Goal: Information Seeking & Learning: Check status

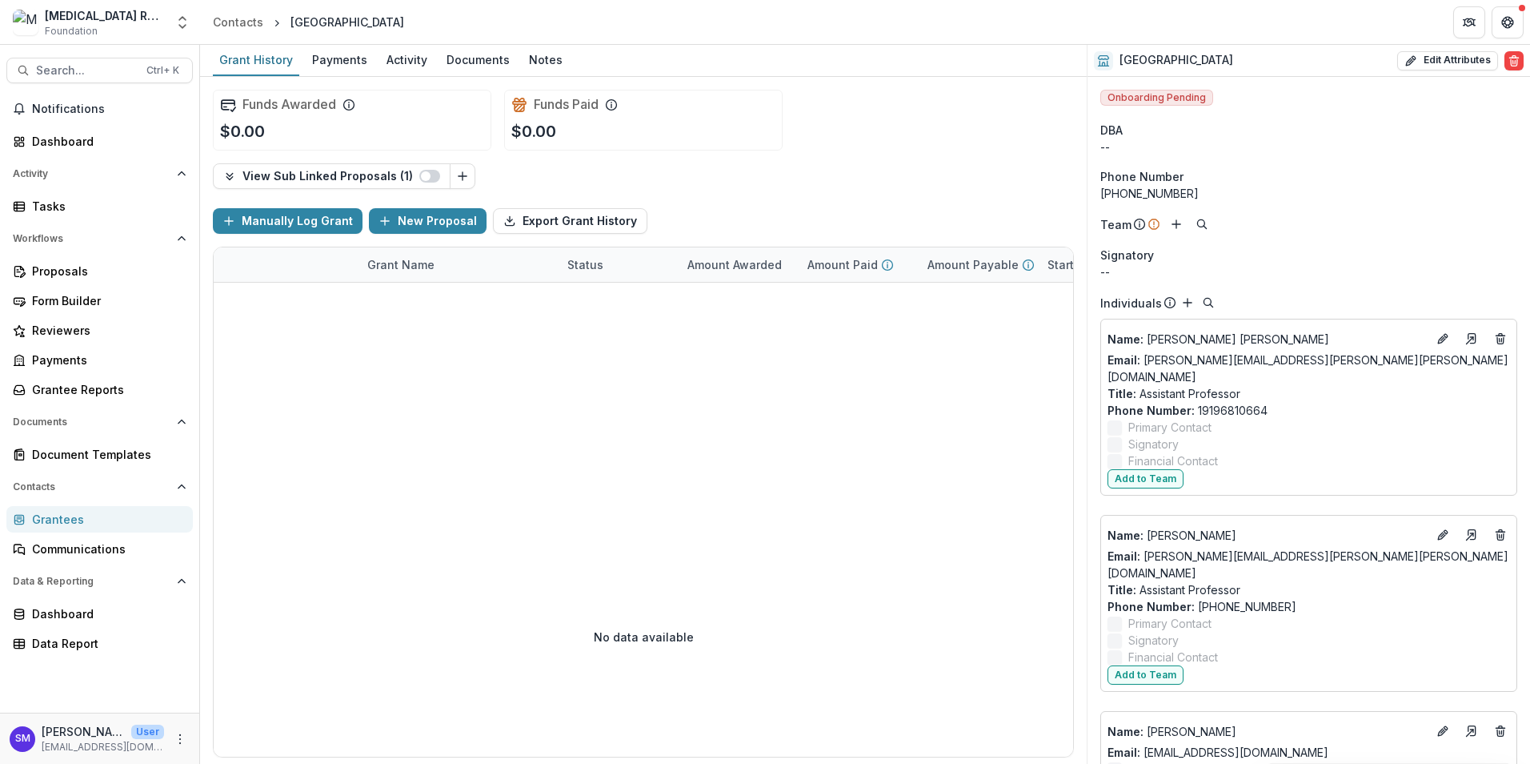
drag, startPoint x: 0, startPoint y: 0, endPoint x: 74, endPoint y: 520, distance: 525.5
click at [74, 520] on div "Grantees" at bounding box center [106, 519] width 148 height 17
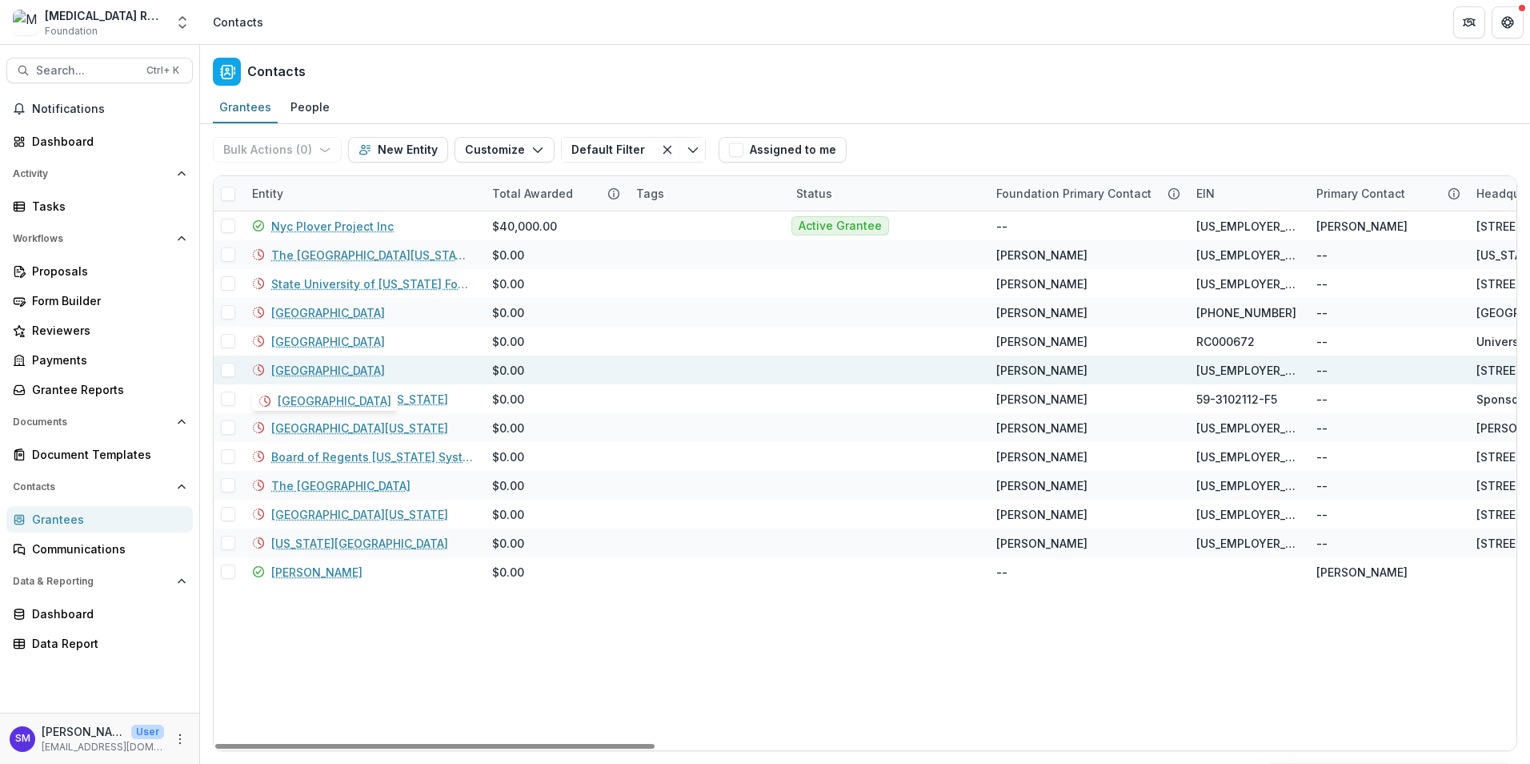
click at [333, 369] on link "[GEOGRAPHIC_DATA]" at bounding box center [328, 370] width 114 height 17
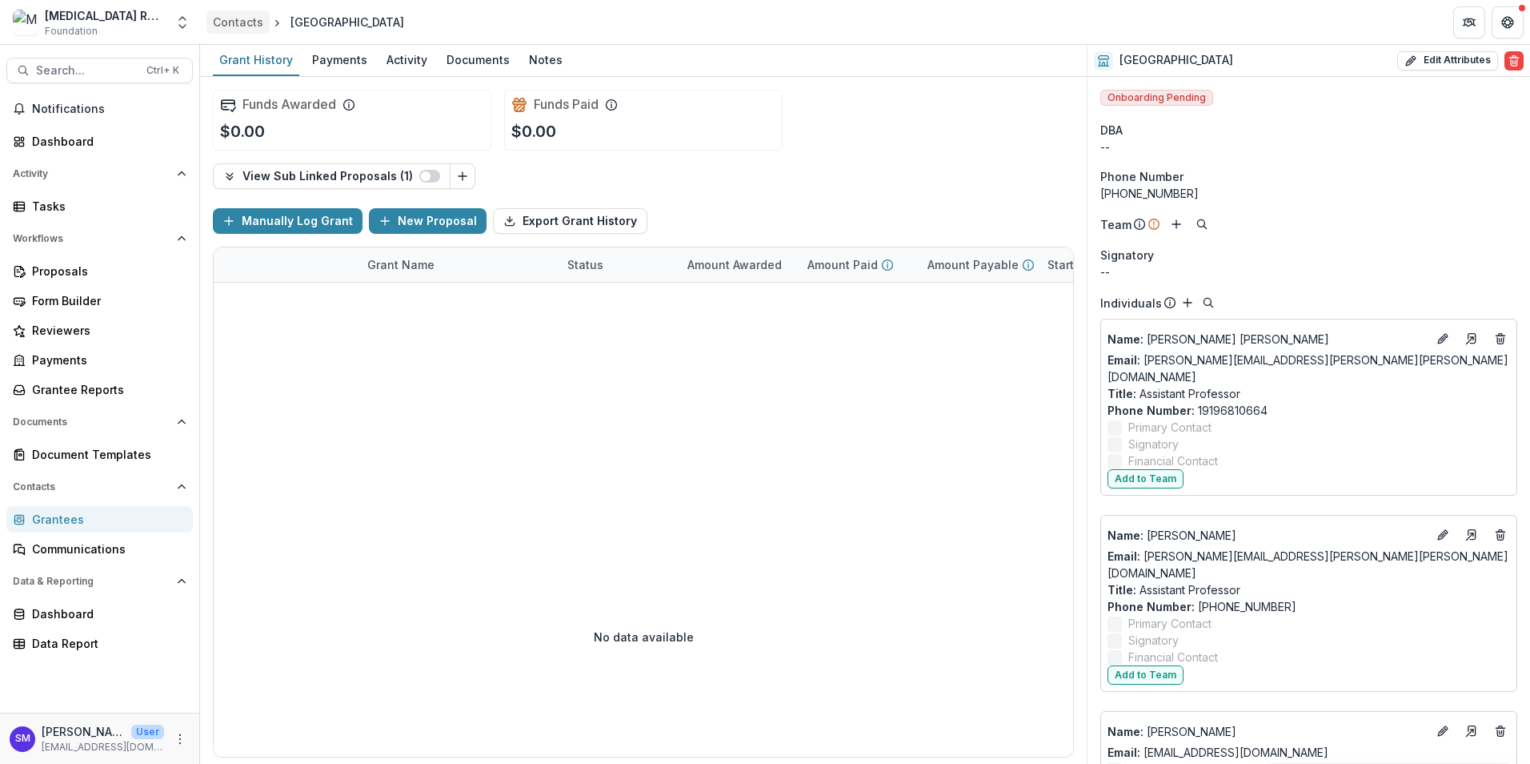
click at [245, 22] on div "Contacts" at bounding box center [238, 22] width 50 height 17
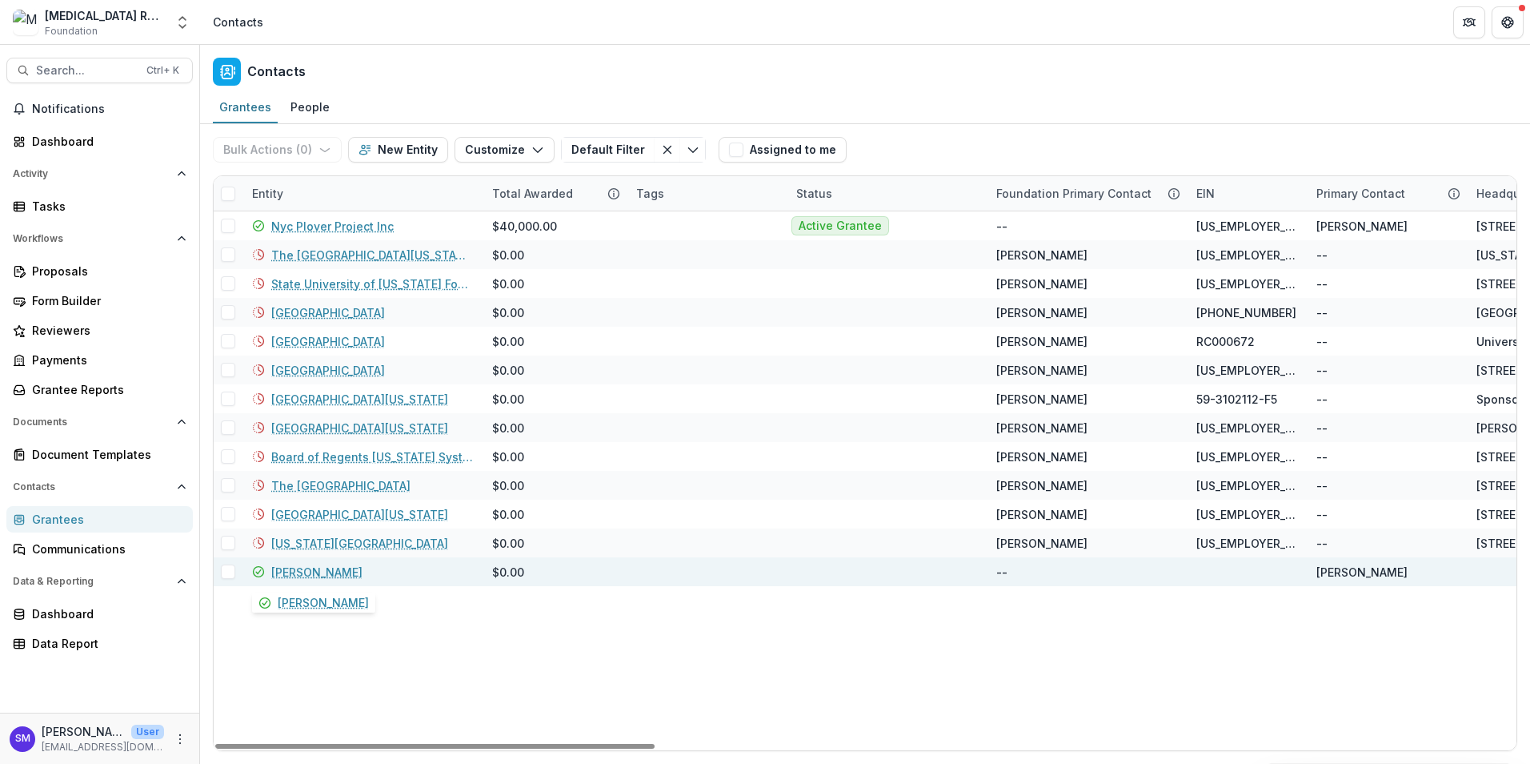
click at [303, 576] on link "[PERSON_NAME]" at bounding box center [316, 572] width 91 height 17
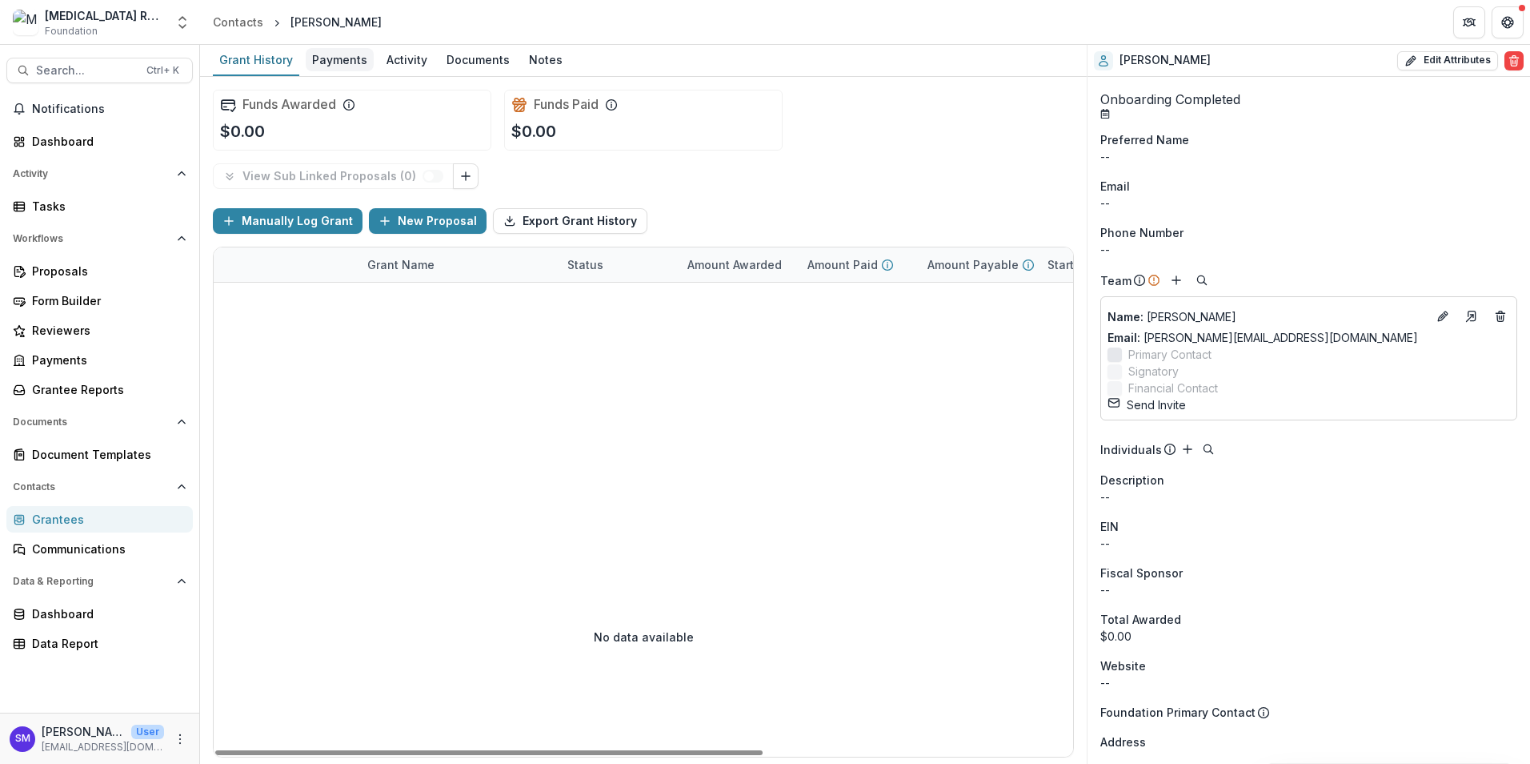
click at [334, 57] on div "Payments" at bounding box center [340, 59] width 68 height 23
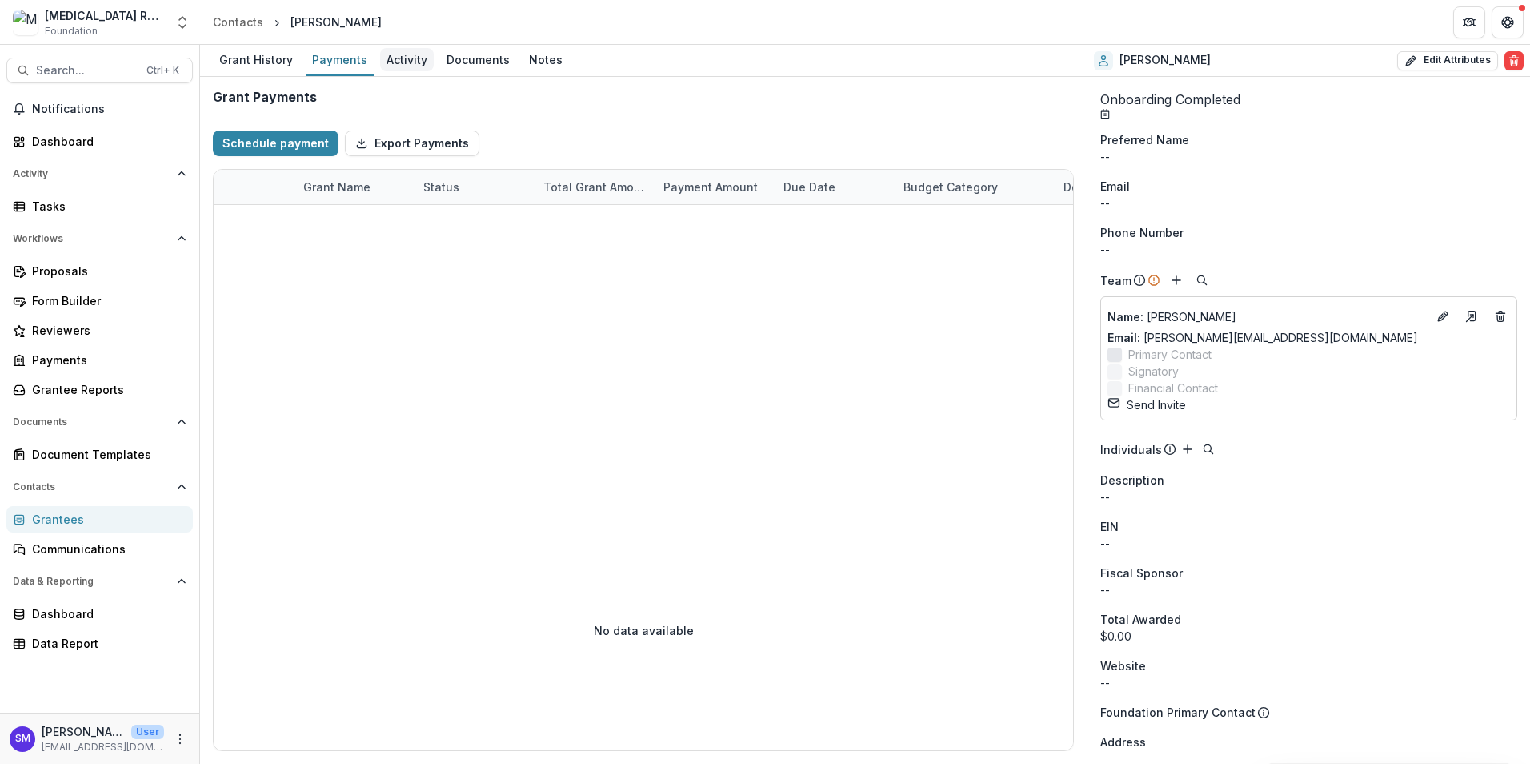
click at [421, 62] on div "Activity" at bounding box center [407, 59] width 54 height 23
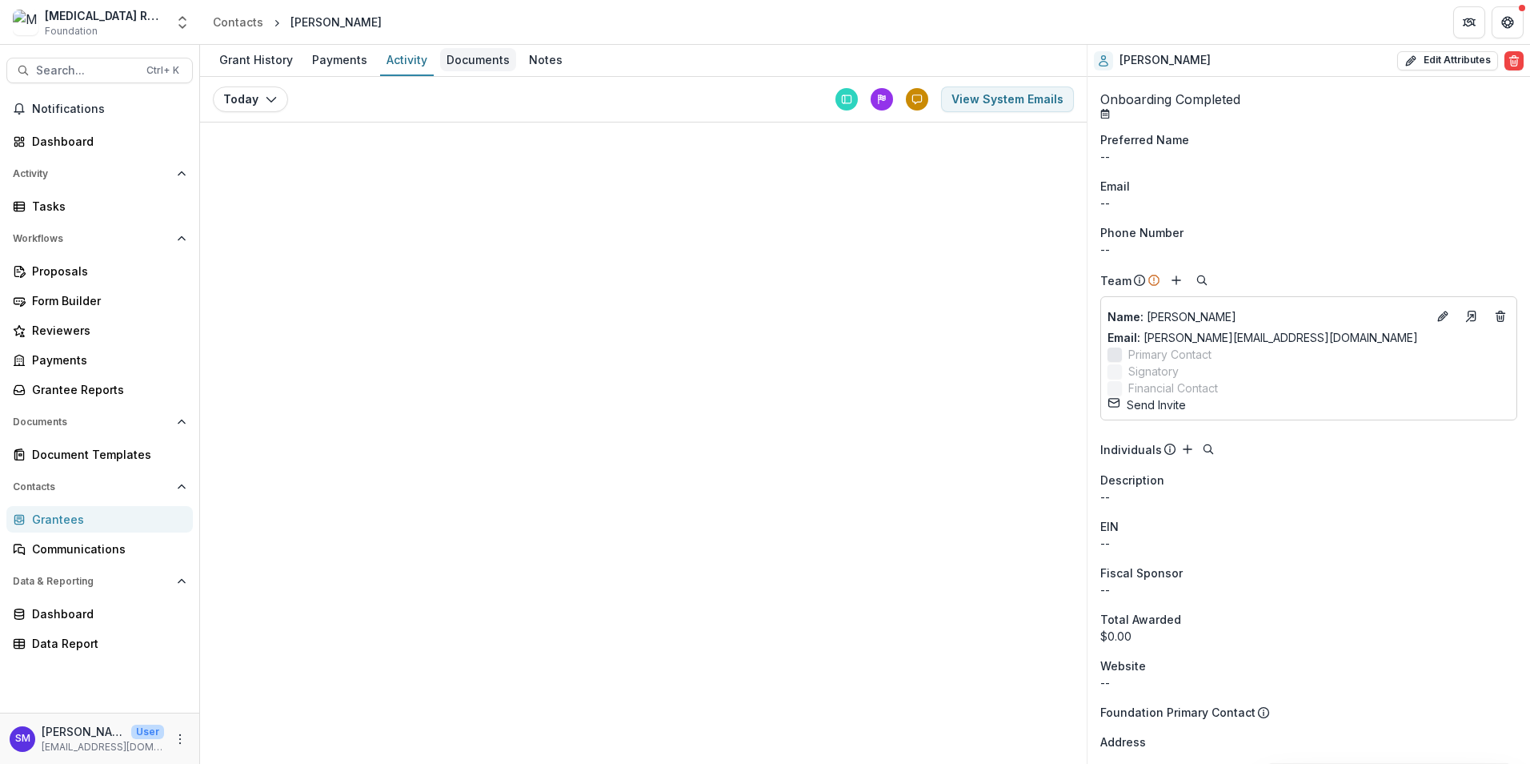
click at [479, 55] on div "Documents" at bounding box center [478, 59] width 76 height 23
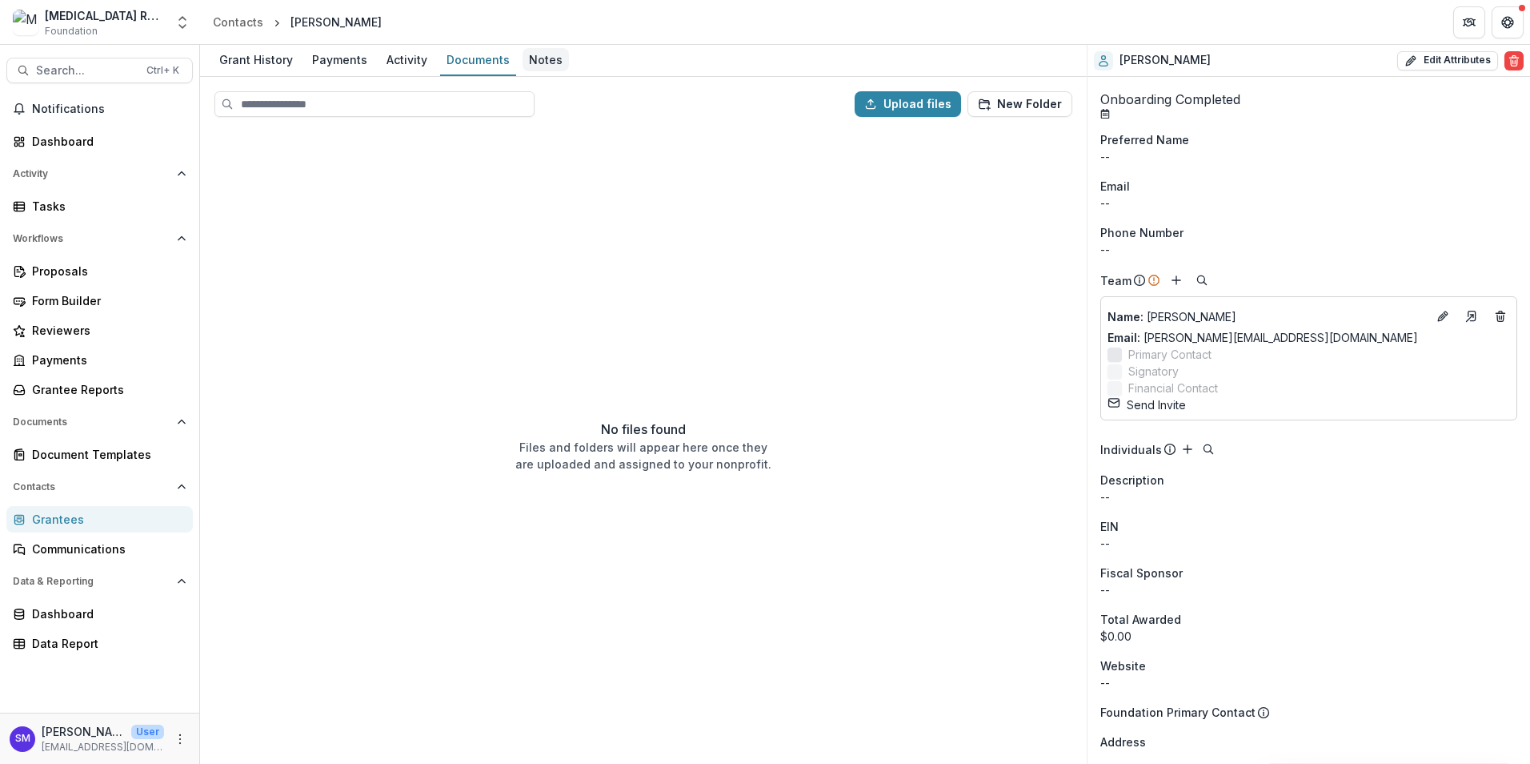
click at [552, 61] on div "Notes" at bounding box center [546, 59] width 46 height 23
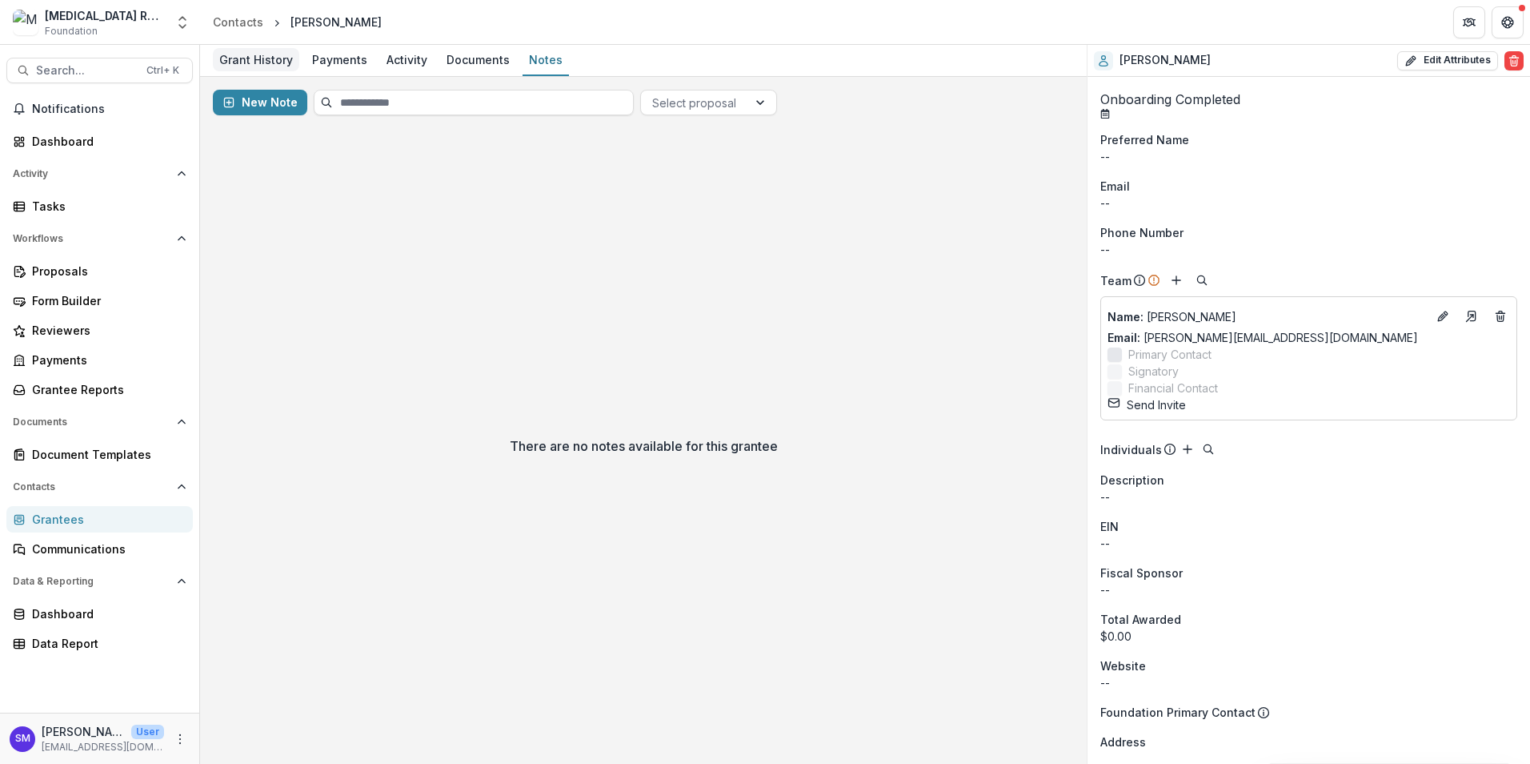
click at [238, 58] on div "Grant History" at bounding box center [256, 59] width 86 height 23
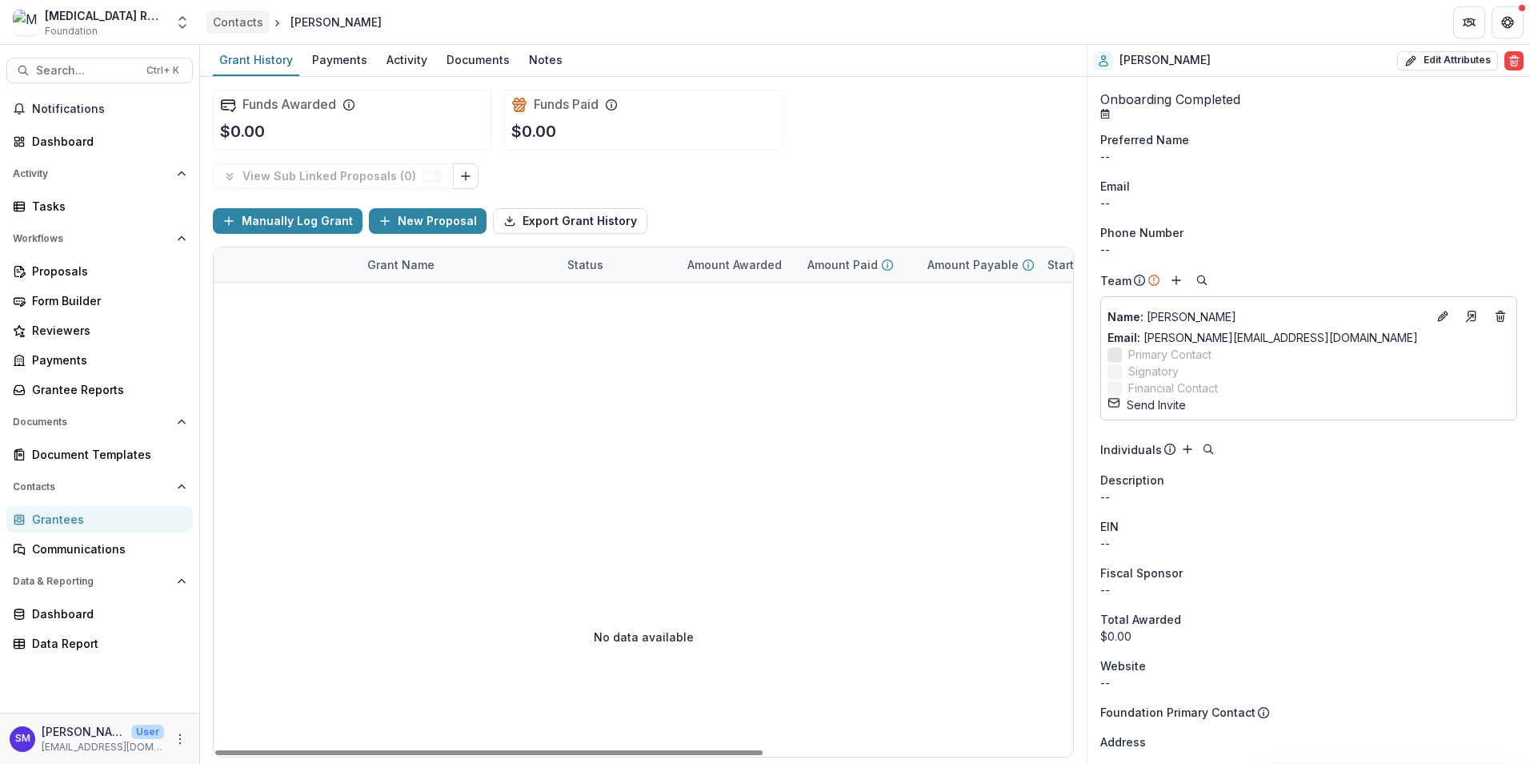
click at [239, 16] on div "Contacts" at bounding box center [238, 22] width 50 height 17
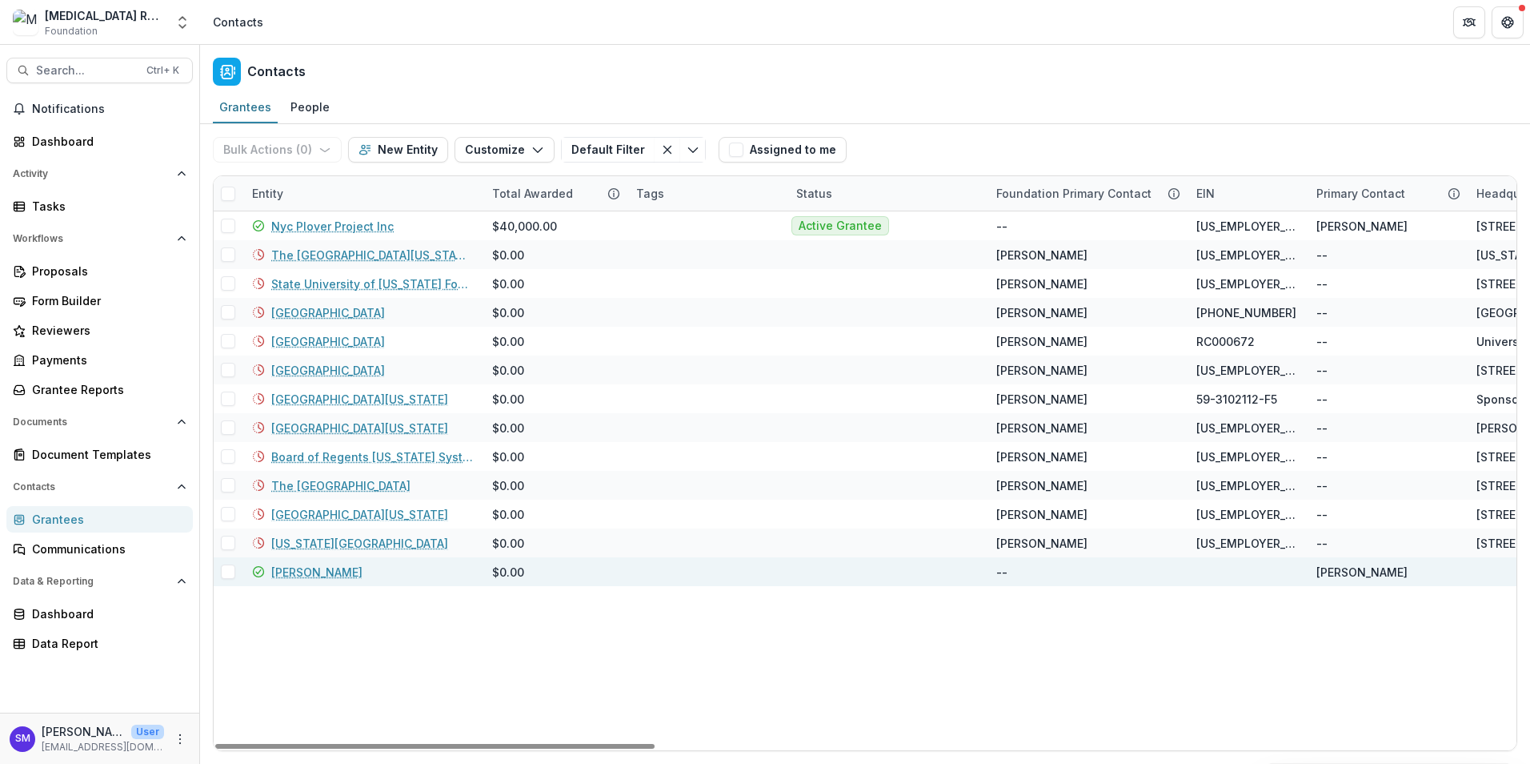
click at [280, 571] on link "[PERSON_NAME]" at bounding box center [316, 572] width 91 height 17
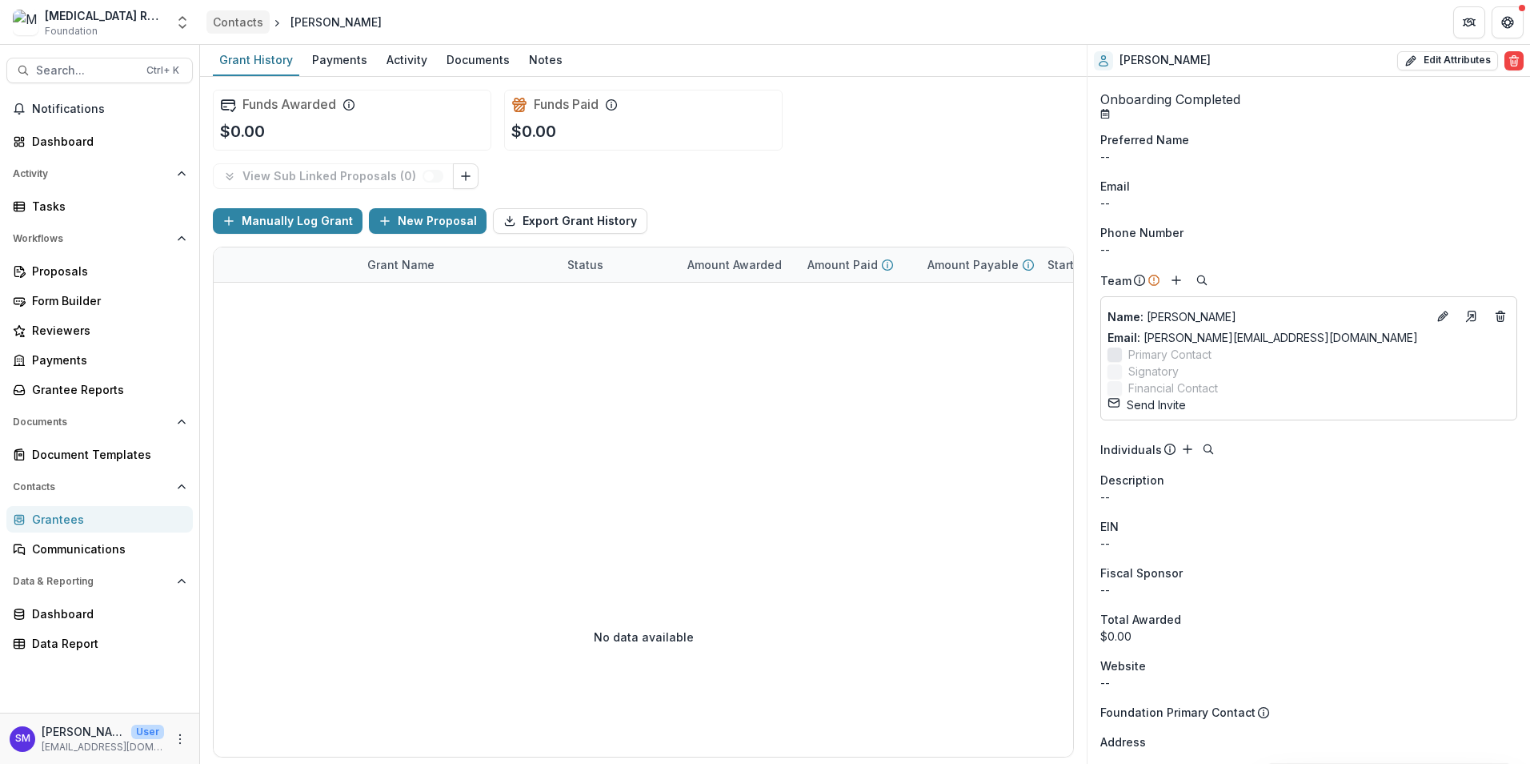
click at [229, 26] on div "Contacts" at bounding box center [238, 22] width 50 height 17
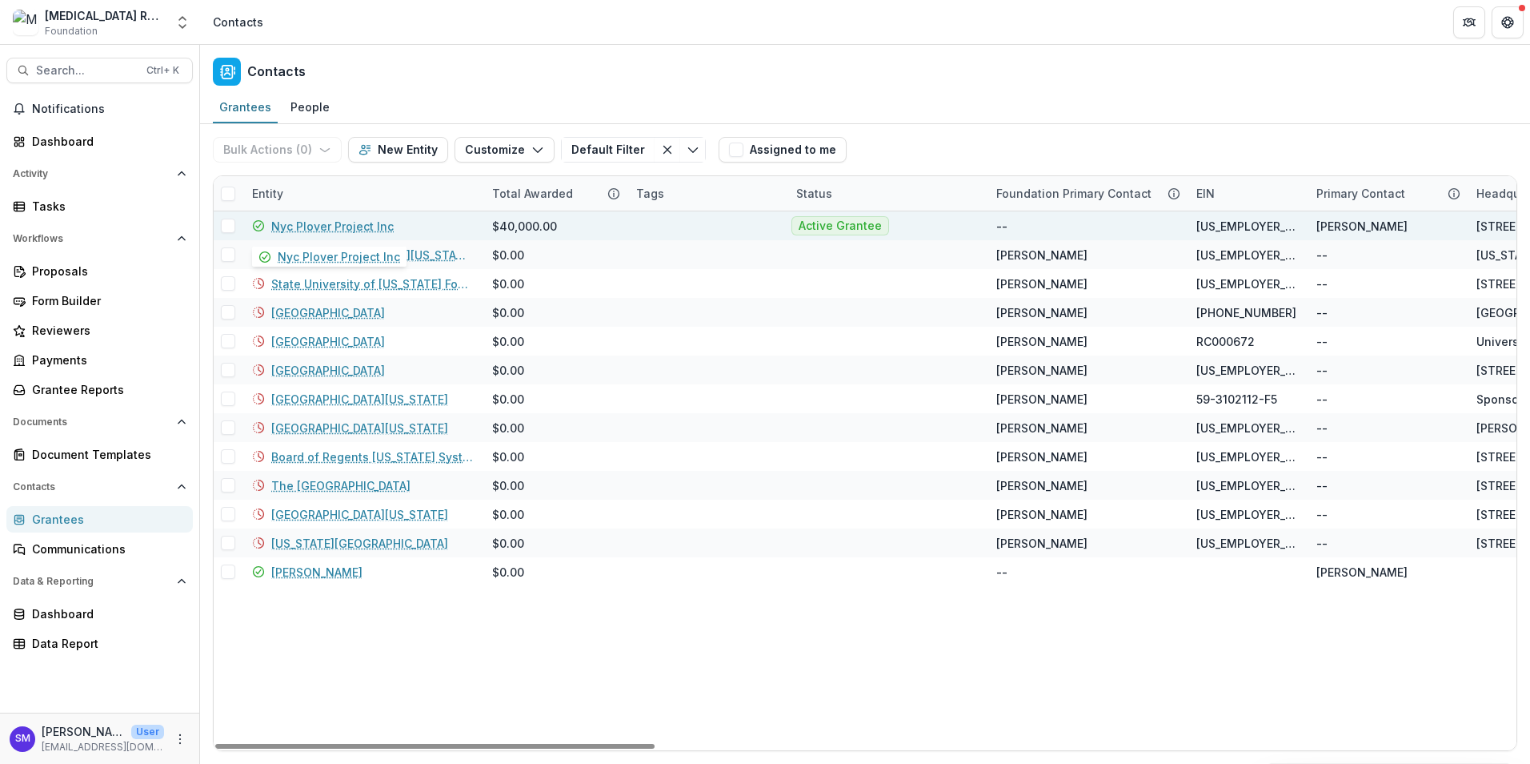
click at [363, 224] on link "Nyc Plover Project Inc" at bounding box center [332, 226] width 122 height 17
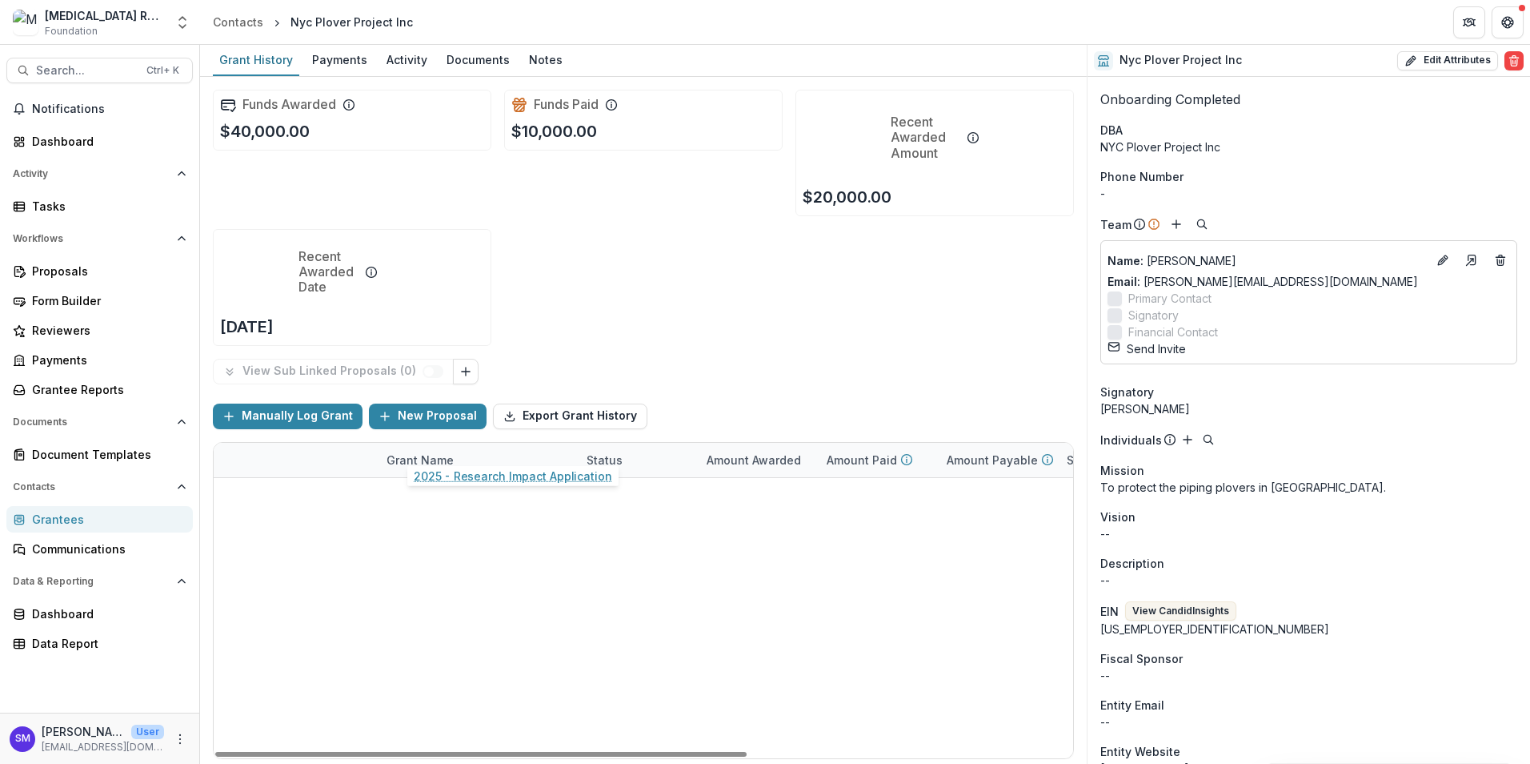
click at [511, 556] on link "2025 - Research Impact Application" at bounding box center [497, 564] width 181 height 17
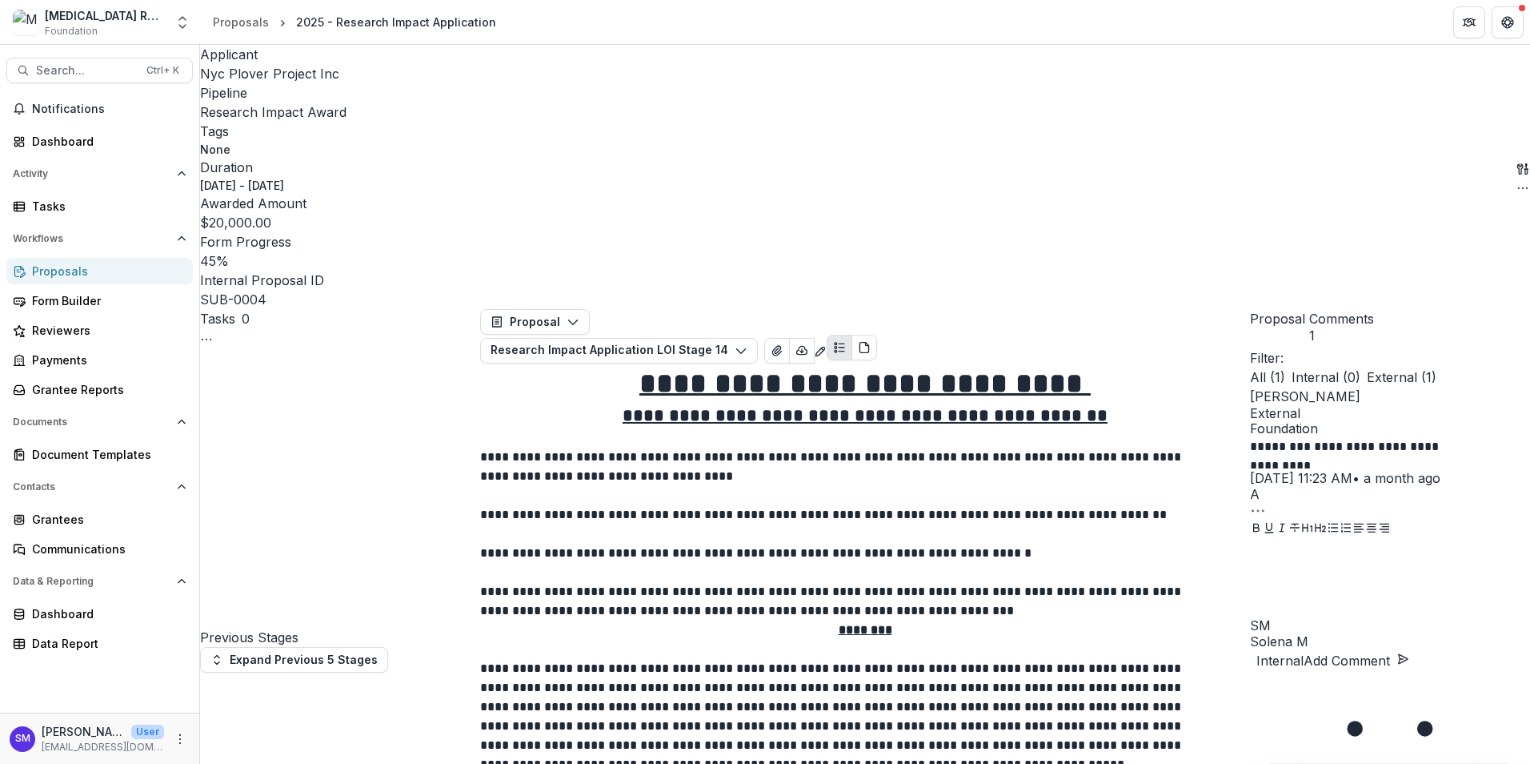
click at [289, 75] on span "Nyc Plover Project Inc" at bounding box center [269, 74] width 139 height 16
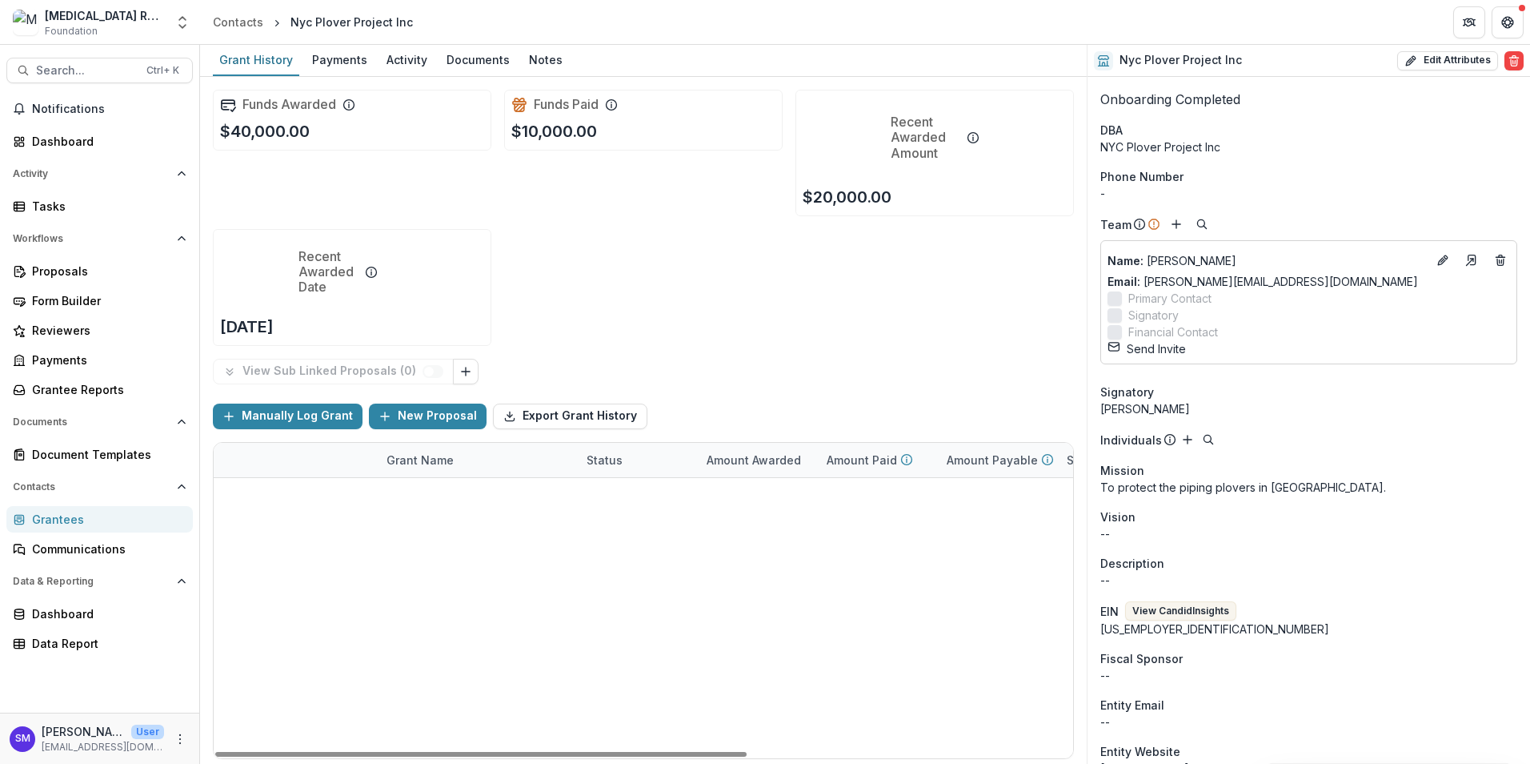
click at [517, 556] on link "2025 - Research Impact Application" at bounding box center [497, 564] width 181 height 17
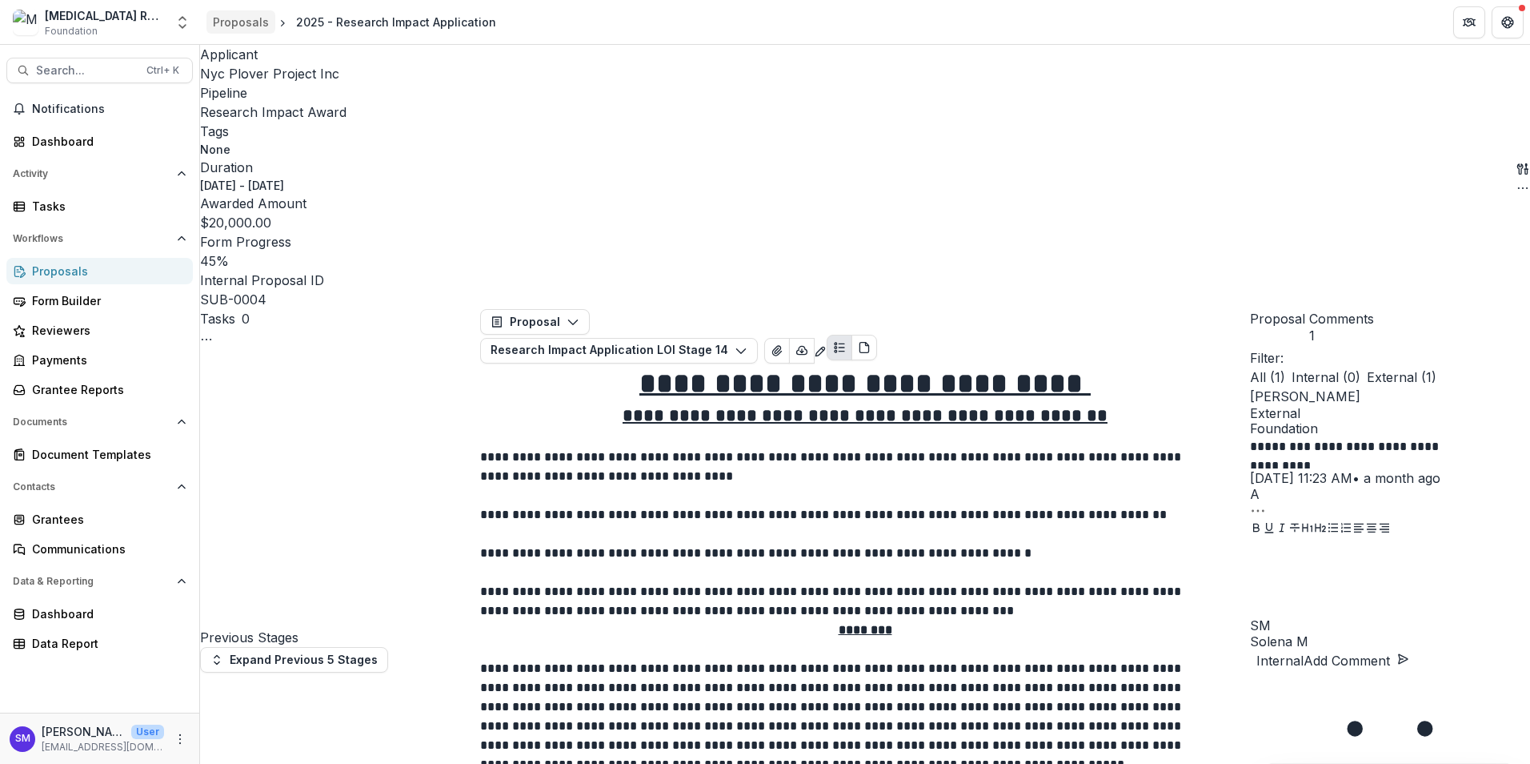
click at [248, 26] on div "Proposals" at bounding box center [241, 22] width 56 height 17
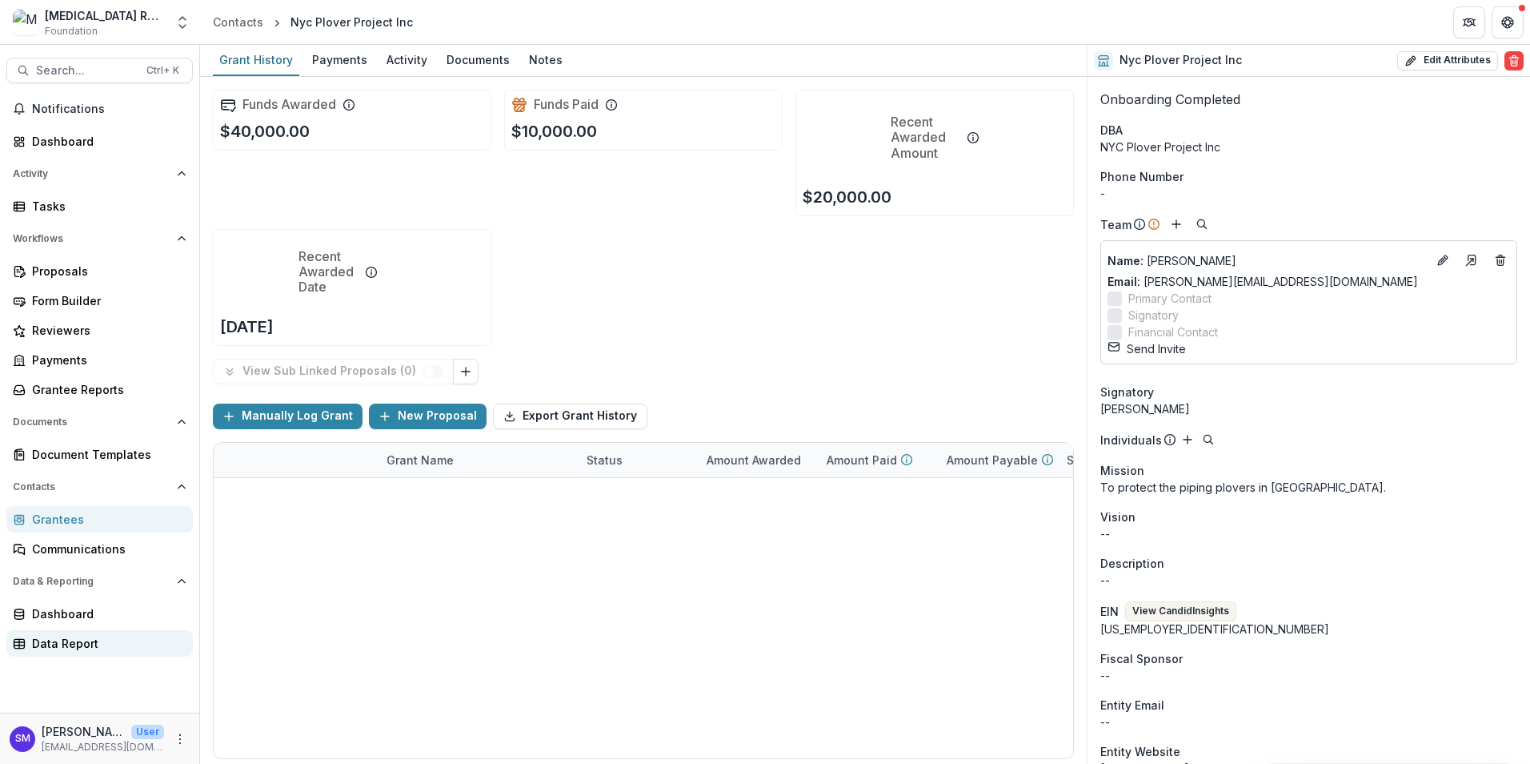
click at [90, 644] on div "Data Report" at bounding box center [106, 643] width 148 height 17
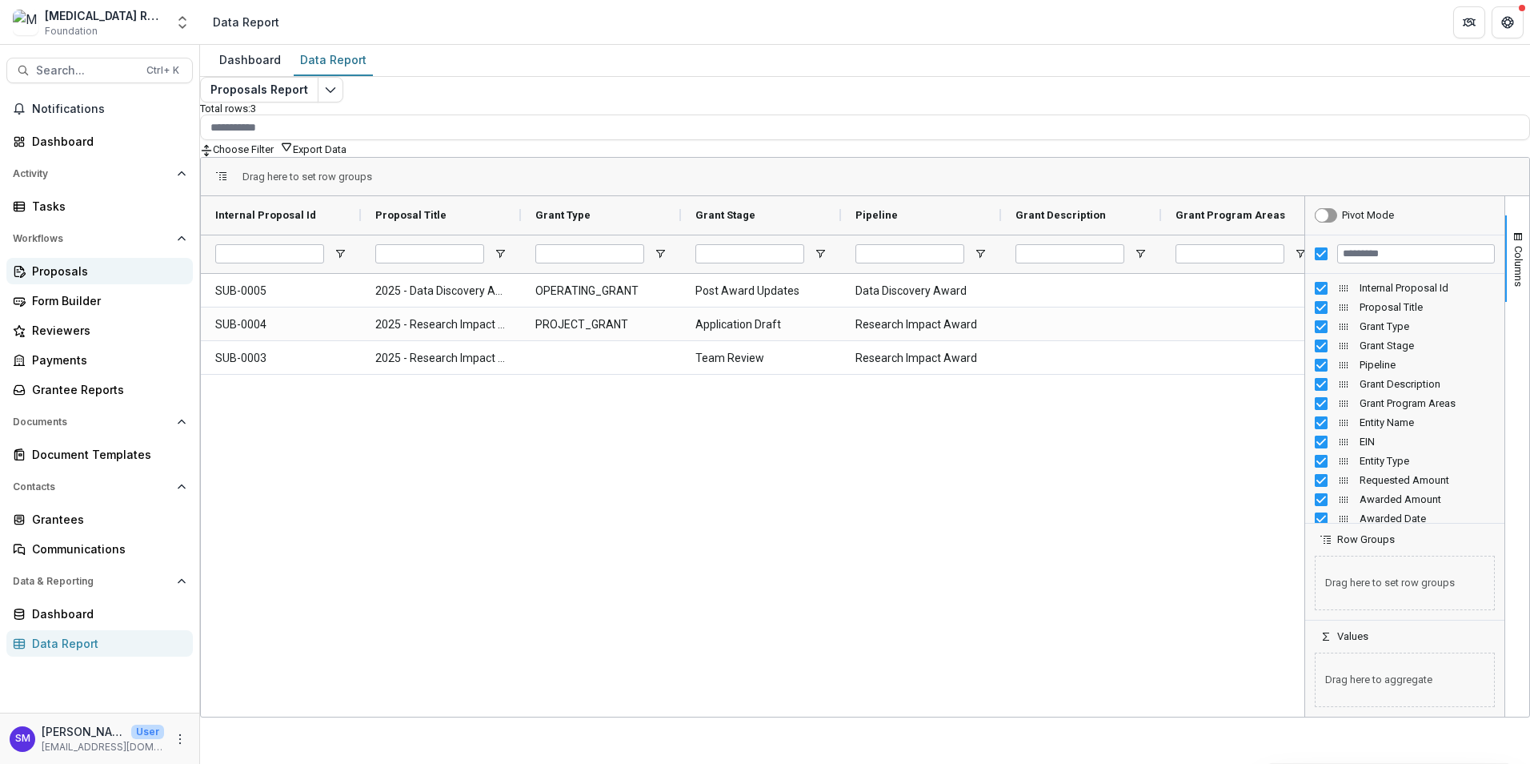
click at [73, 271] on div "Proposals" at bounding box center [106, 271] width 148 height 17
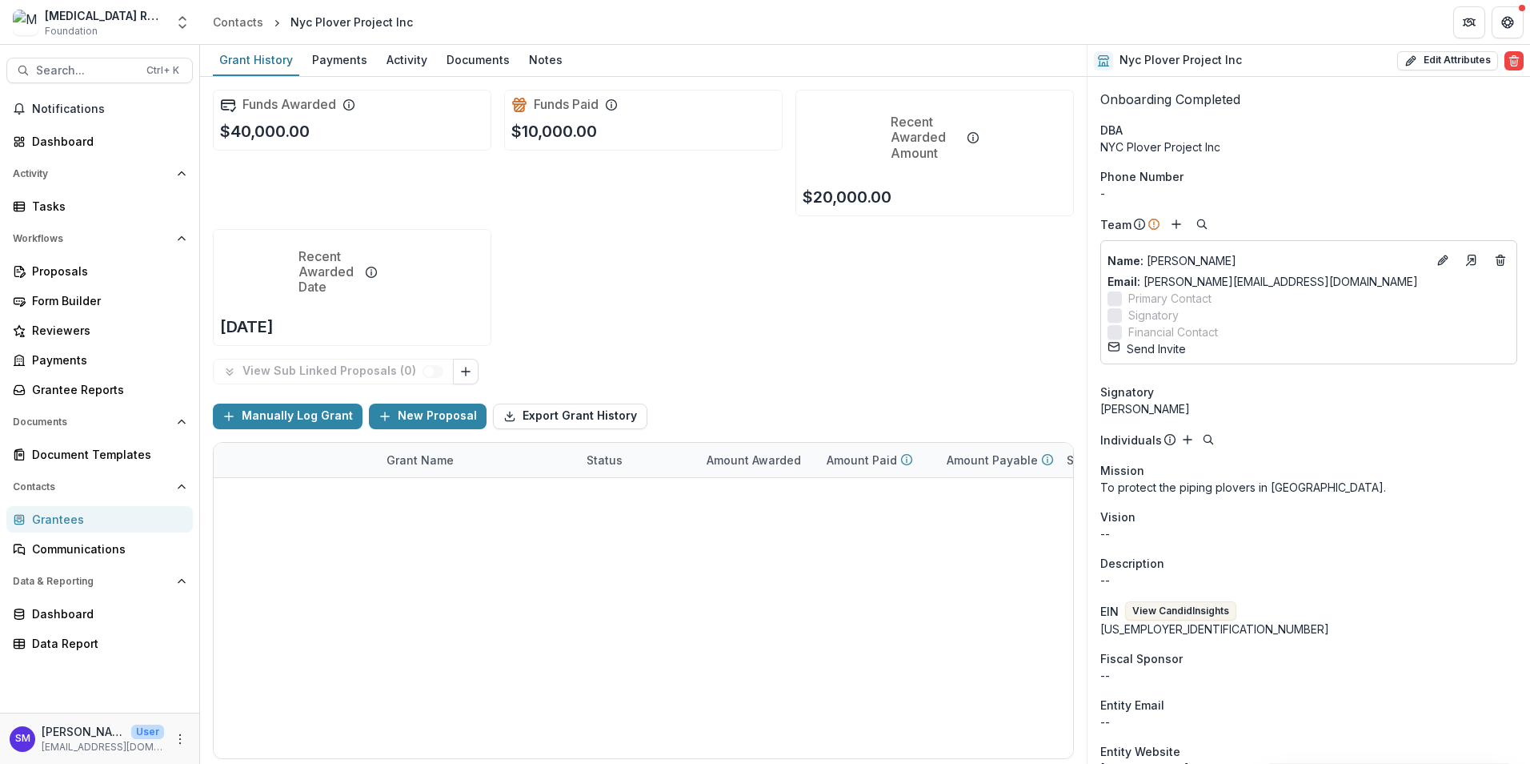
click at [70, 517] on div "Grantees" at bounding box center [106, 519] width 148 height 17
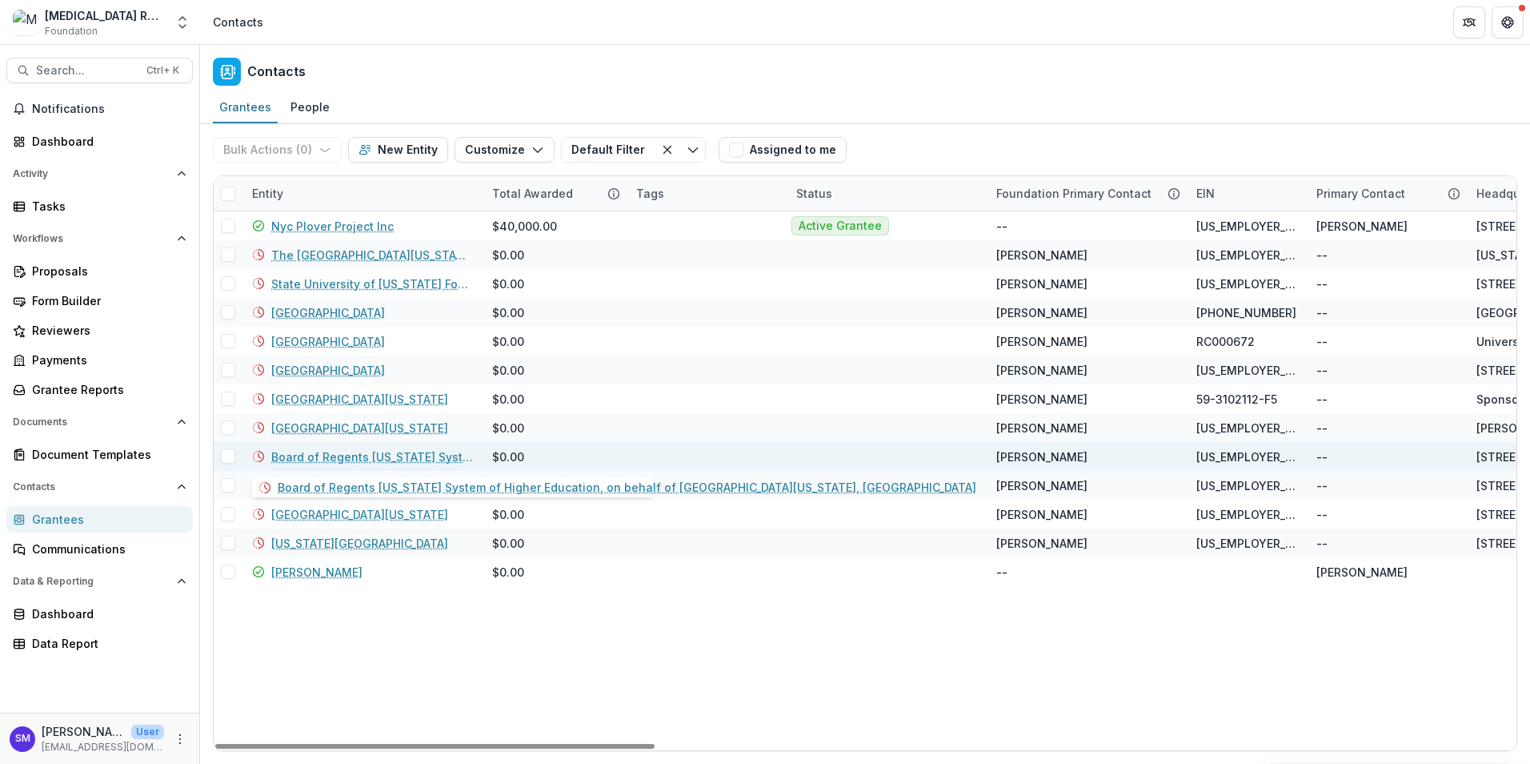
click at [317, 460] on link "Board of Regents [US_STATE] System of Higher Education, on behalf of [GEOGRAPHI…" at bounding box center [372, 456] width 202 height 17
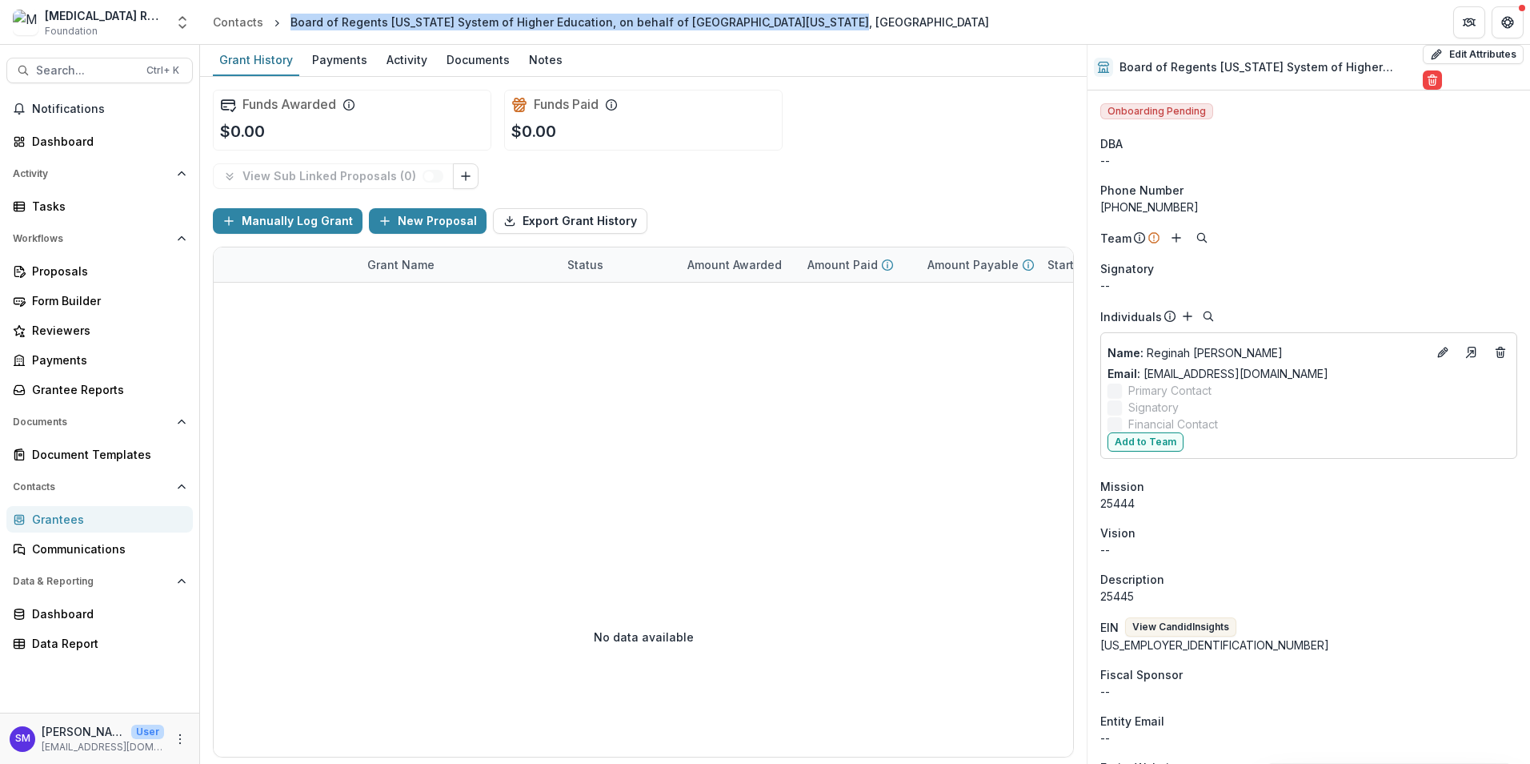
drag, startPoint x: 288, startPoint y: 23, endPoint x: 824, endPoint y: 20, distance: 536.3
click at [824, 20] on div "Board of Regents [US_STATE] System of Higher Education, on behalf of [GEOGRAPHI…" at bounding box center [640, 21] width 712 height 23
drag, startPoint x: 824, startPoint y: 20, endPoint x: 756, endPoint y: 23, distance: 68.9
click at [756, 23] on div "Board of Regents [US_STATE] System of Higher Education, on behalf of [GEOGRAPHI…" at bounding box center [640, 22] width 699 height 17
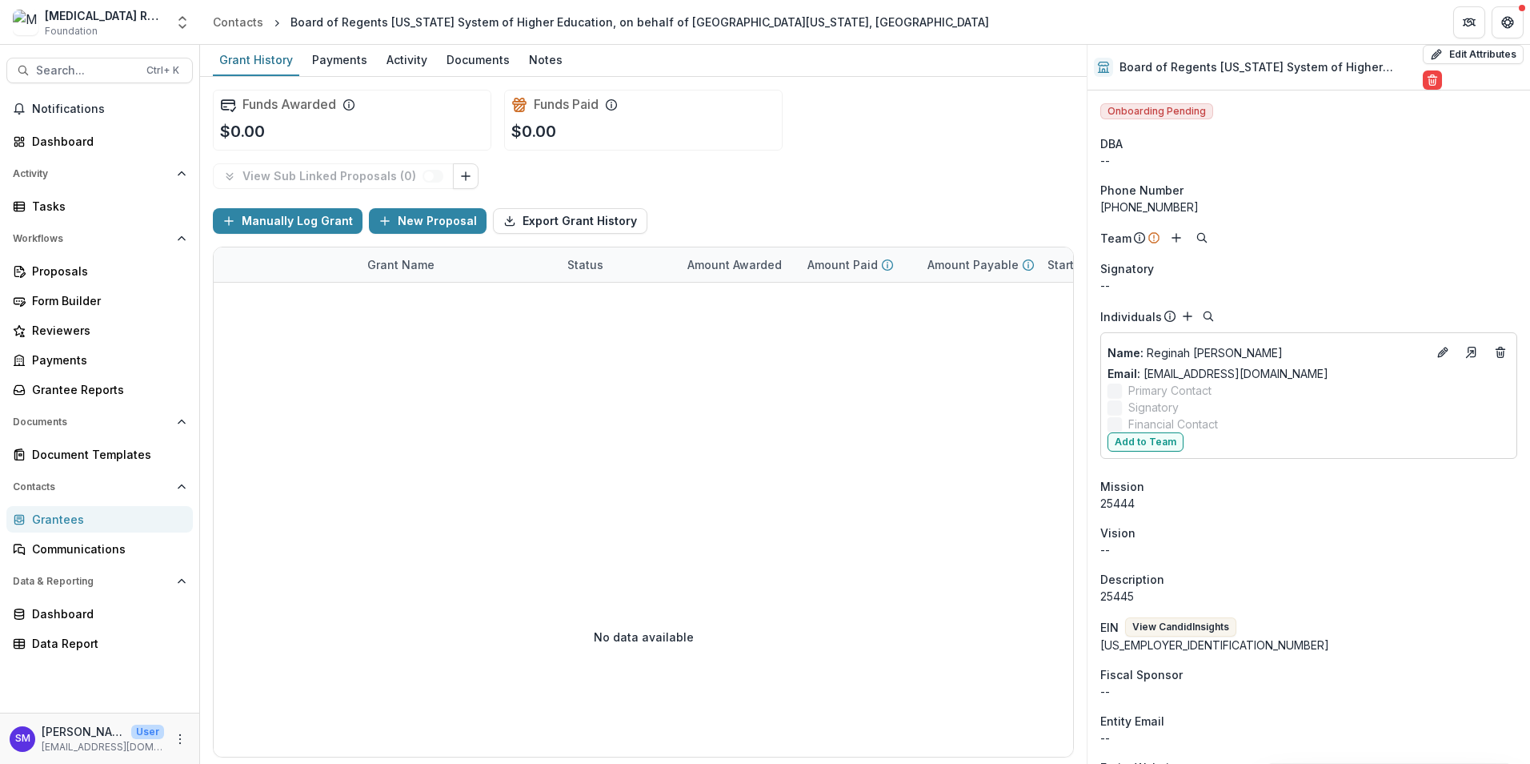
click at [123, 517] on div "Grantees" at bounding box center [106, 519] width 148 height 17
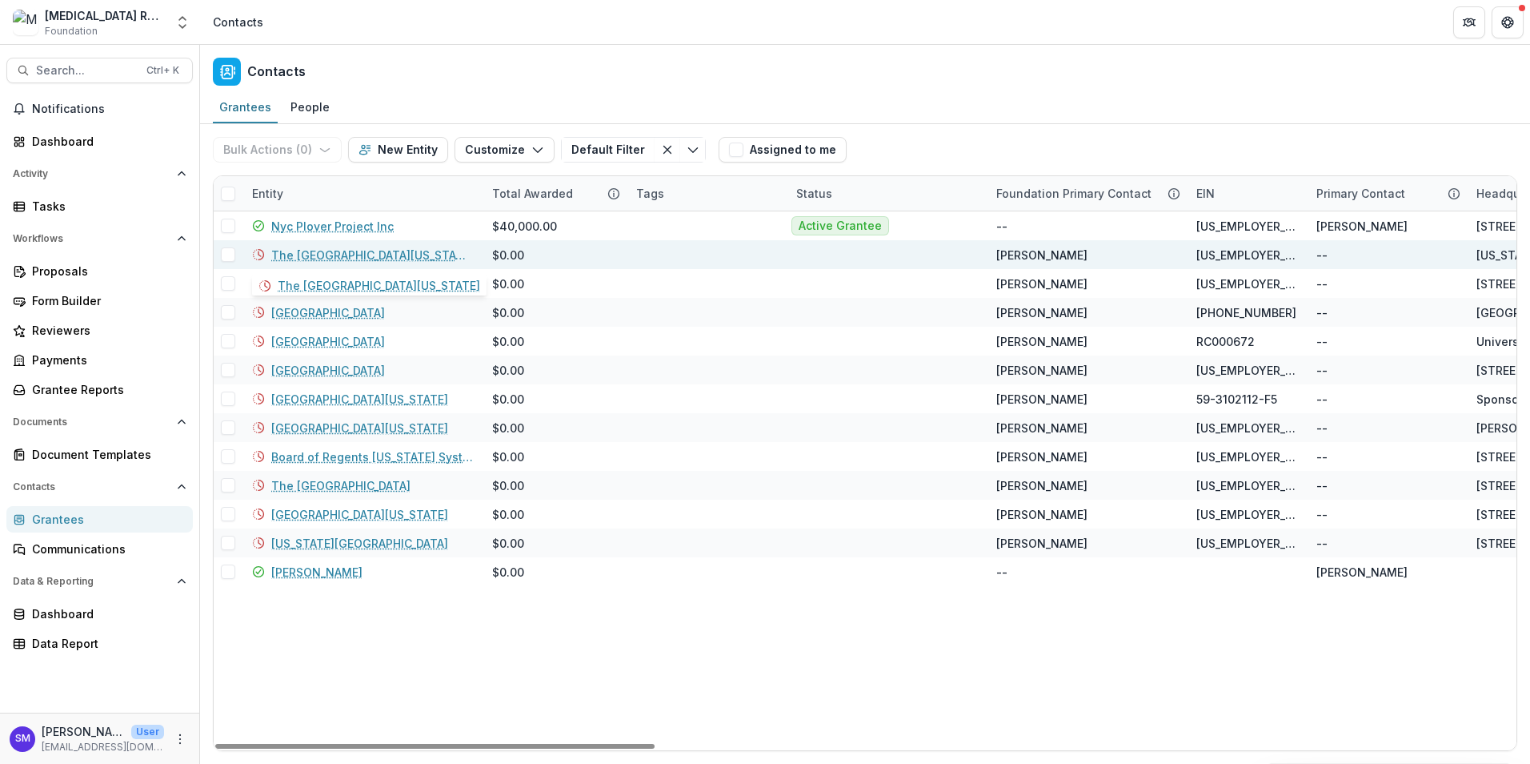
click at [407, 259] on link "The [GEOGRAPHIC_DATA][US_STATE]" at bounding box center [372, 255] width 202 height 17
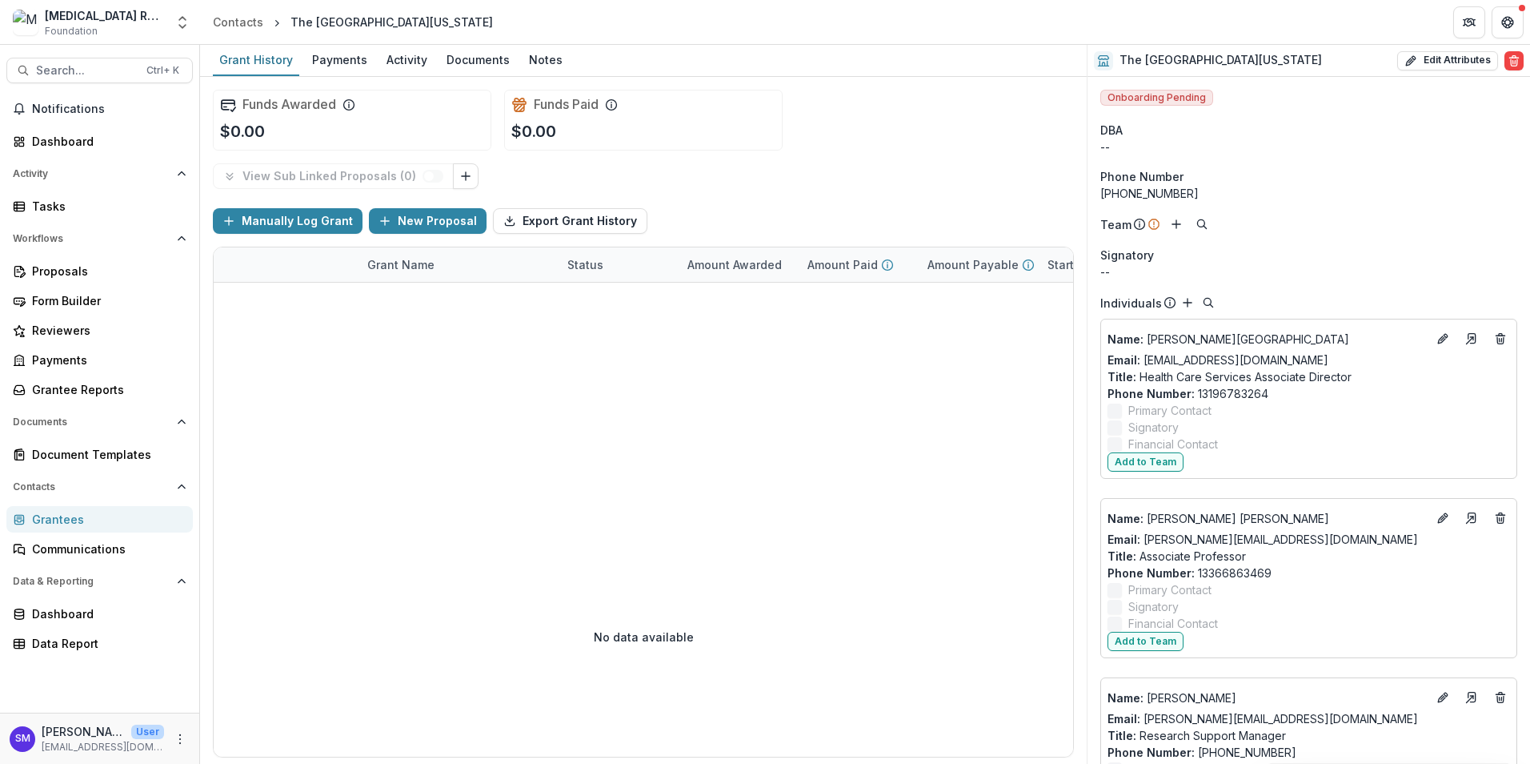
click at [108, 517] on div "Grantees" at bounding box center [106, 519] width 148 height 17
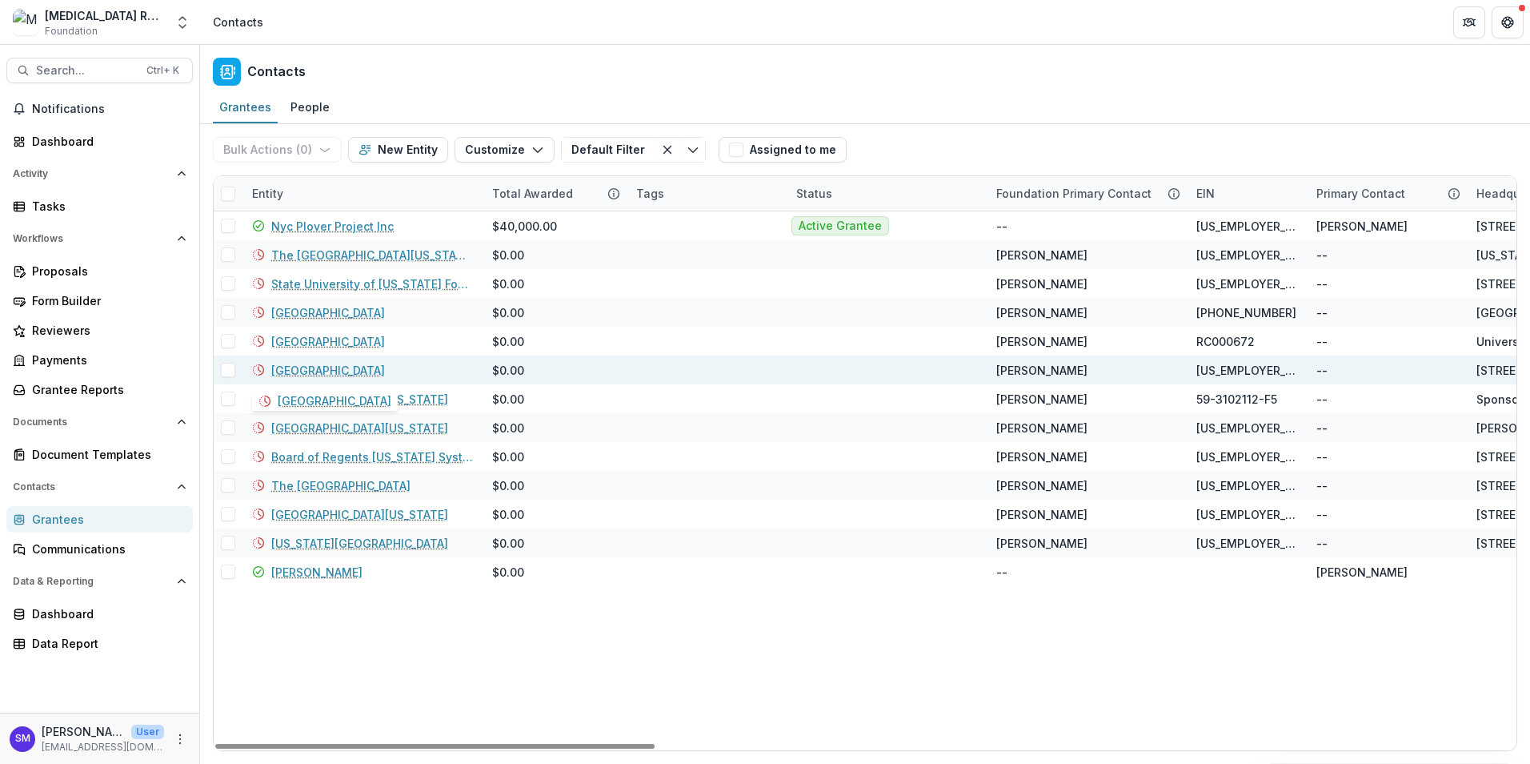
click at [301, 375] on link "[GEOGRAPHIC_DATA]" at bounding box center [328, 370] width 114 height 17
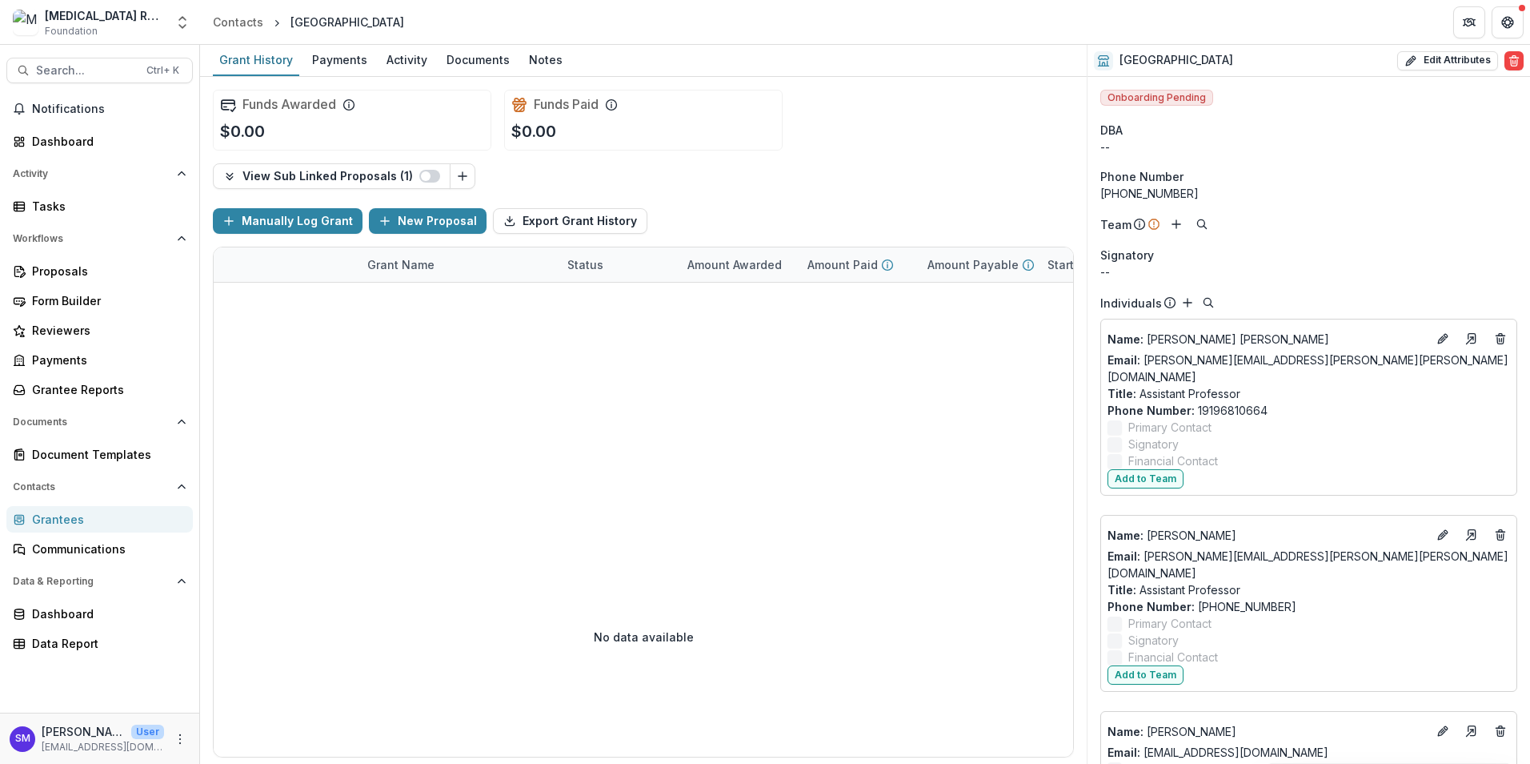
click at [70, 515] on div "Grantees" at bounding box center [106, 519] width 148 height 17
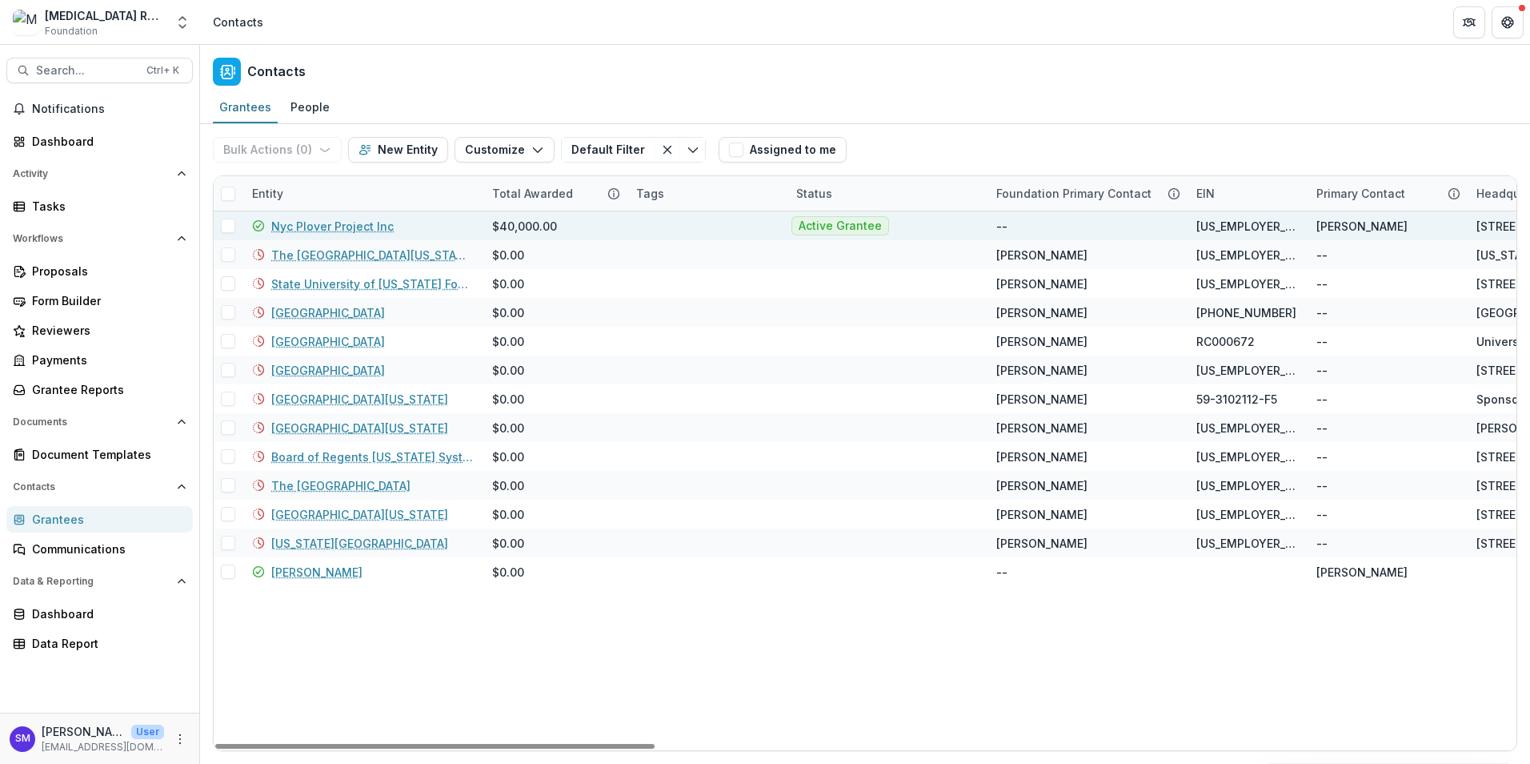
click at [321, 226] on link "Nyc Plover Project Inc" at bounding box center [332, 226] width 122 height 17
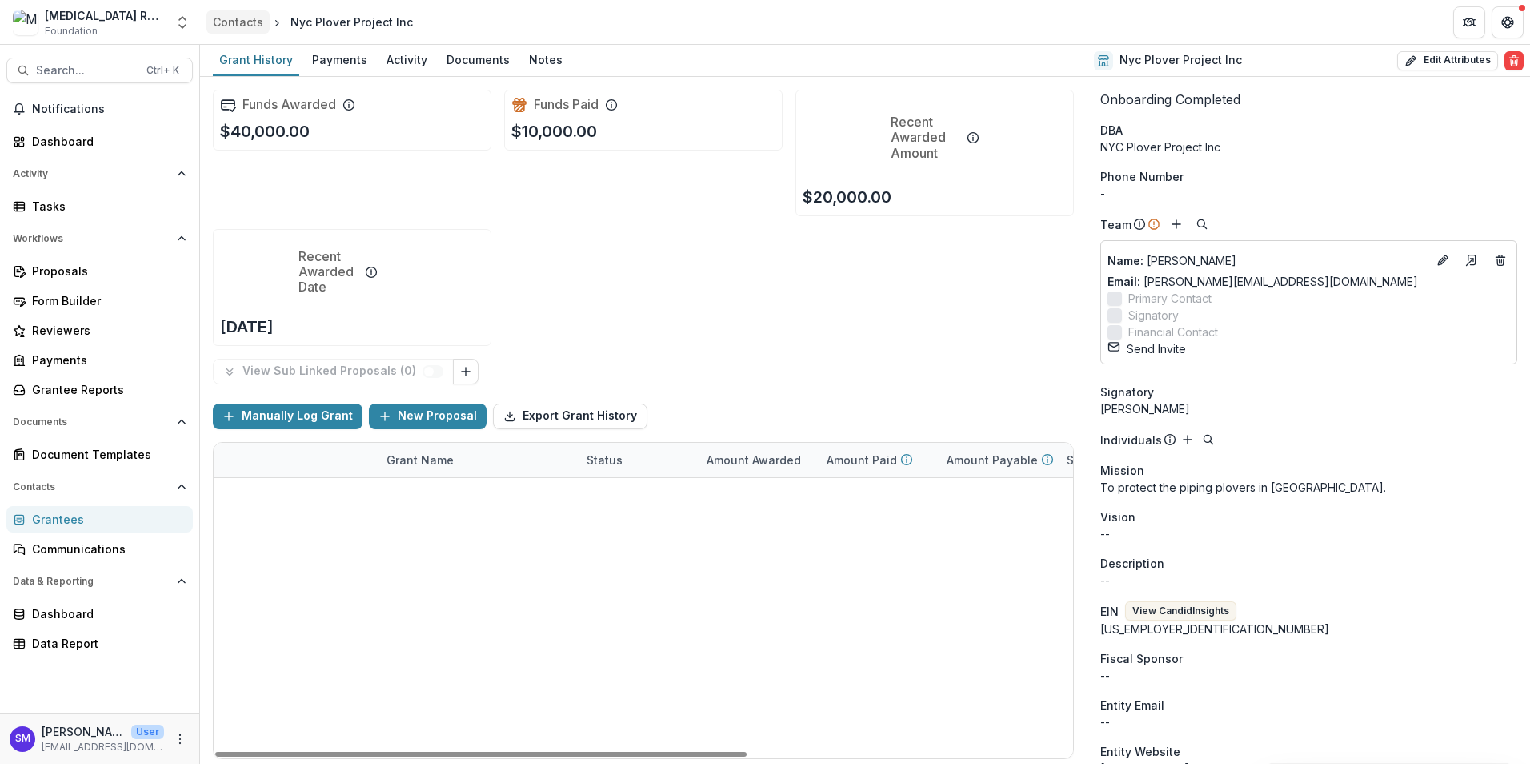
click at [219, 21] on div "Contacts" at bounding box center [238, 22] width 50 height 17
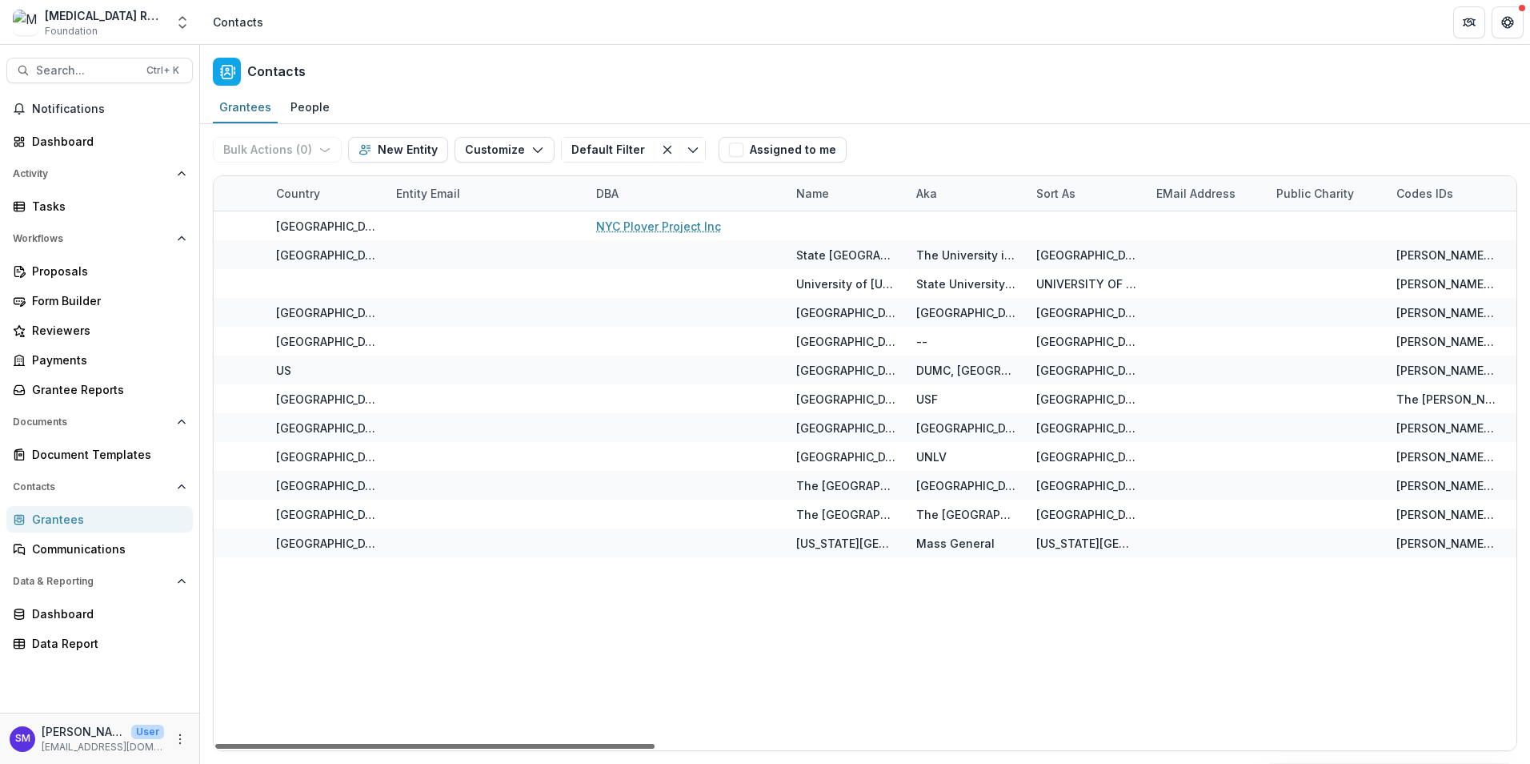
scroll to position [0, 1849]
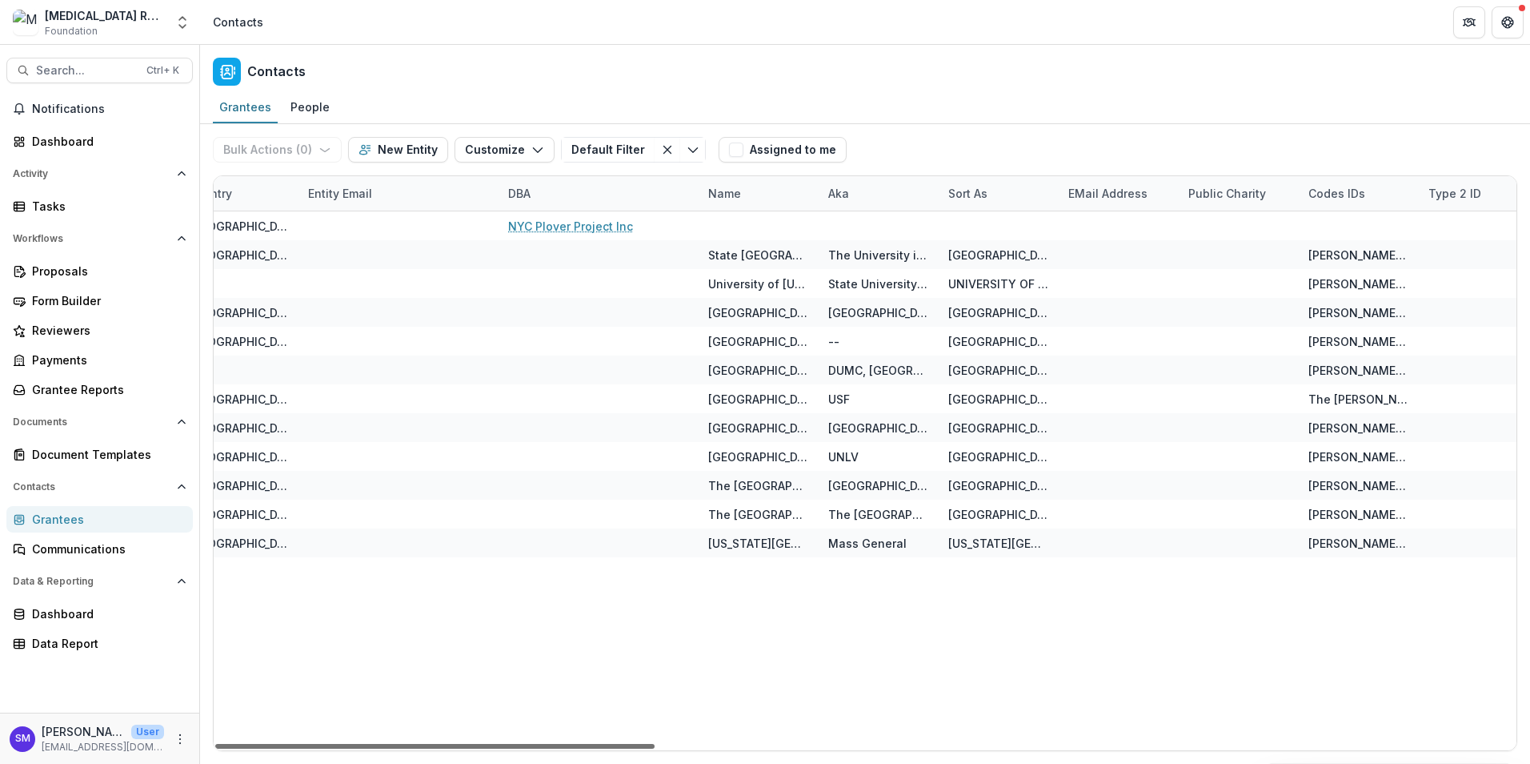
drag, startPoint x: 592, startPoint y: 744, endPoint x: 1216, endPoint y: 763, distance: 623.8
click at [655, 748] on div at bounding box center [434, 746] width 439 height 5
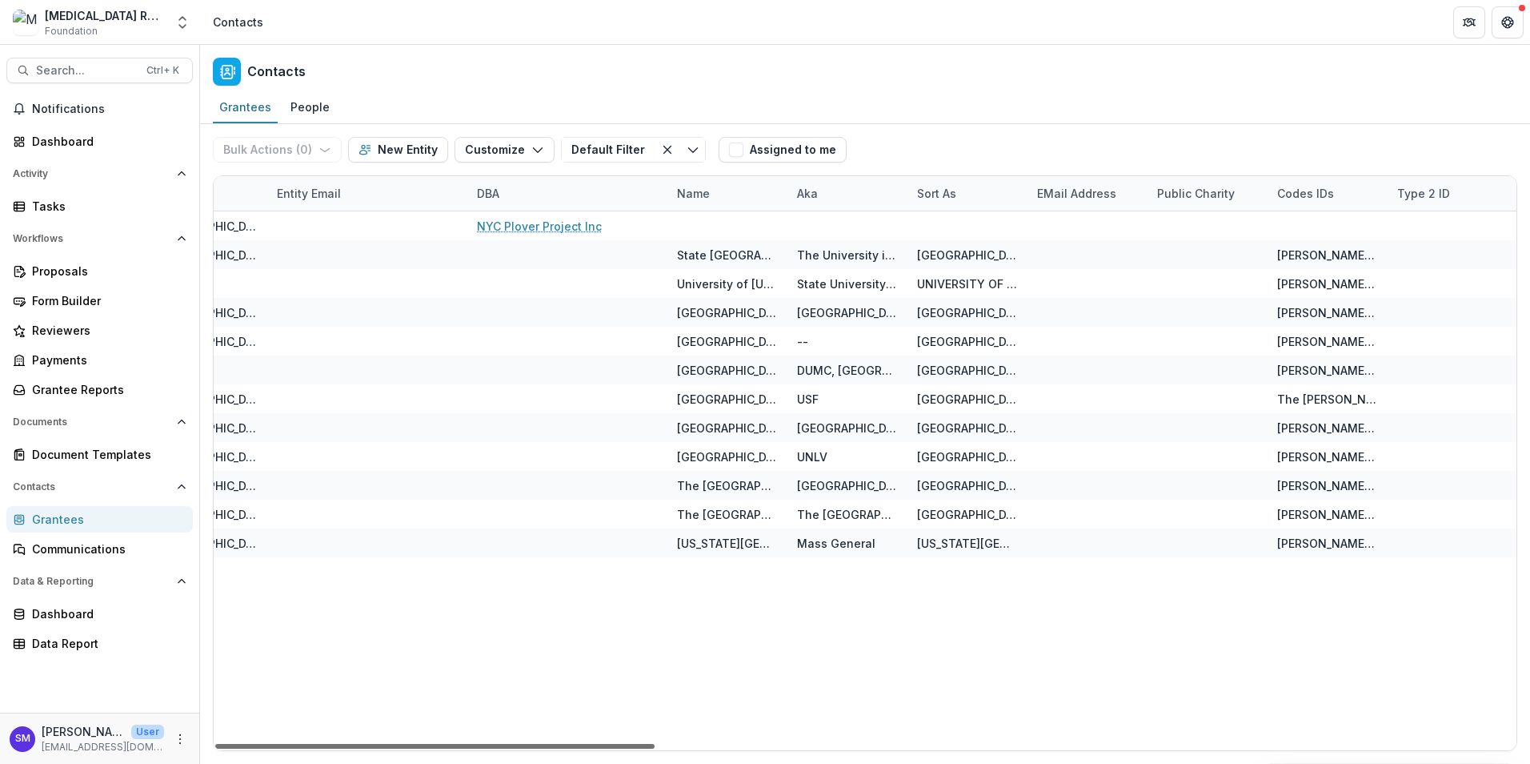
scroll to position [0, 1856]
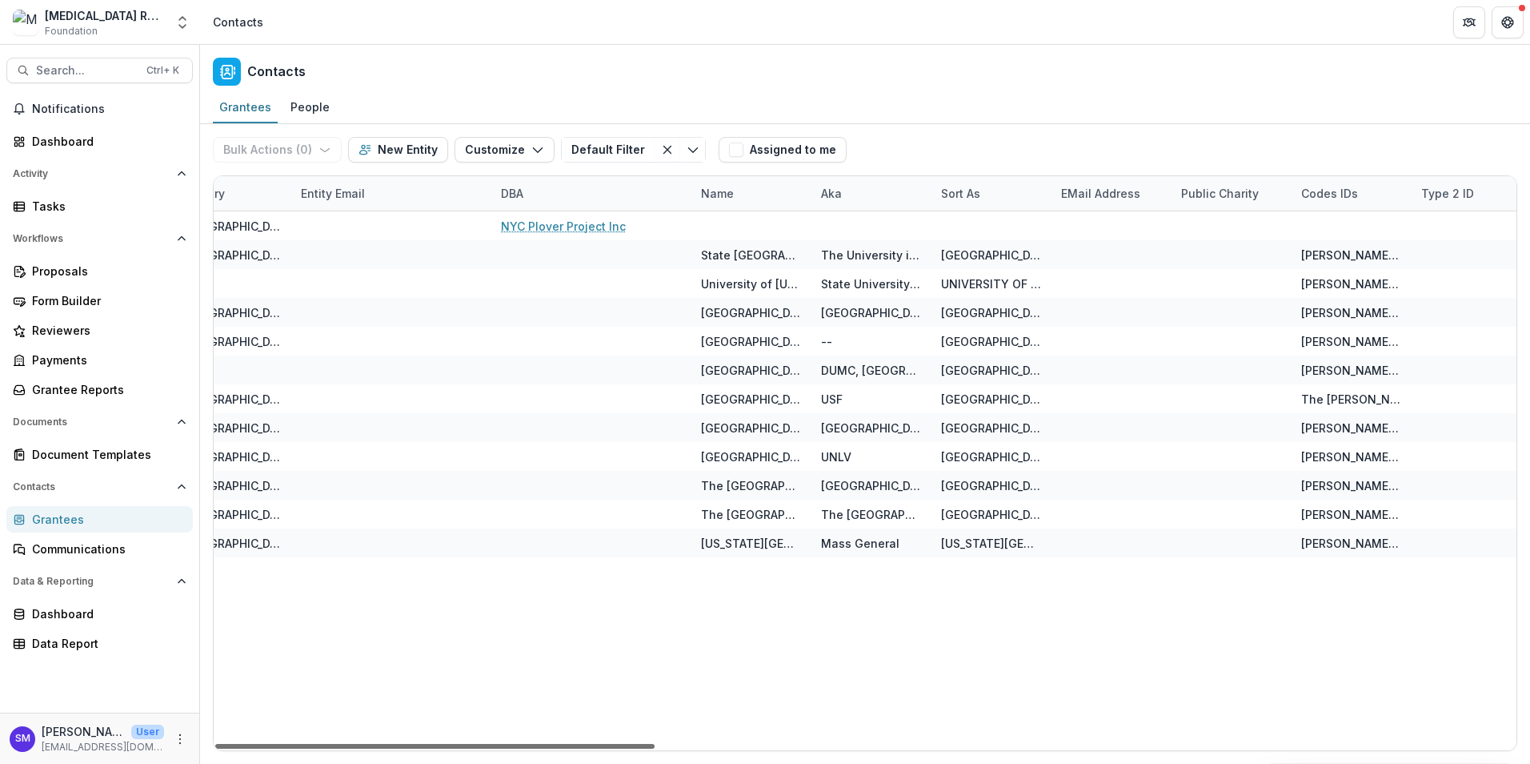
click at [655, 748] on div at bounding box center [434, 746] width 439 height 5
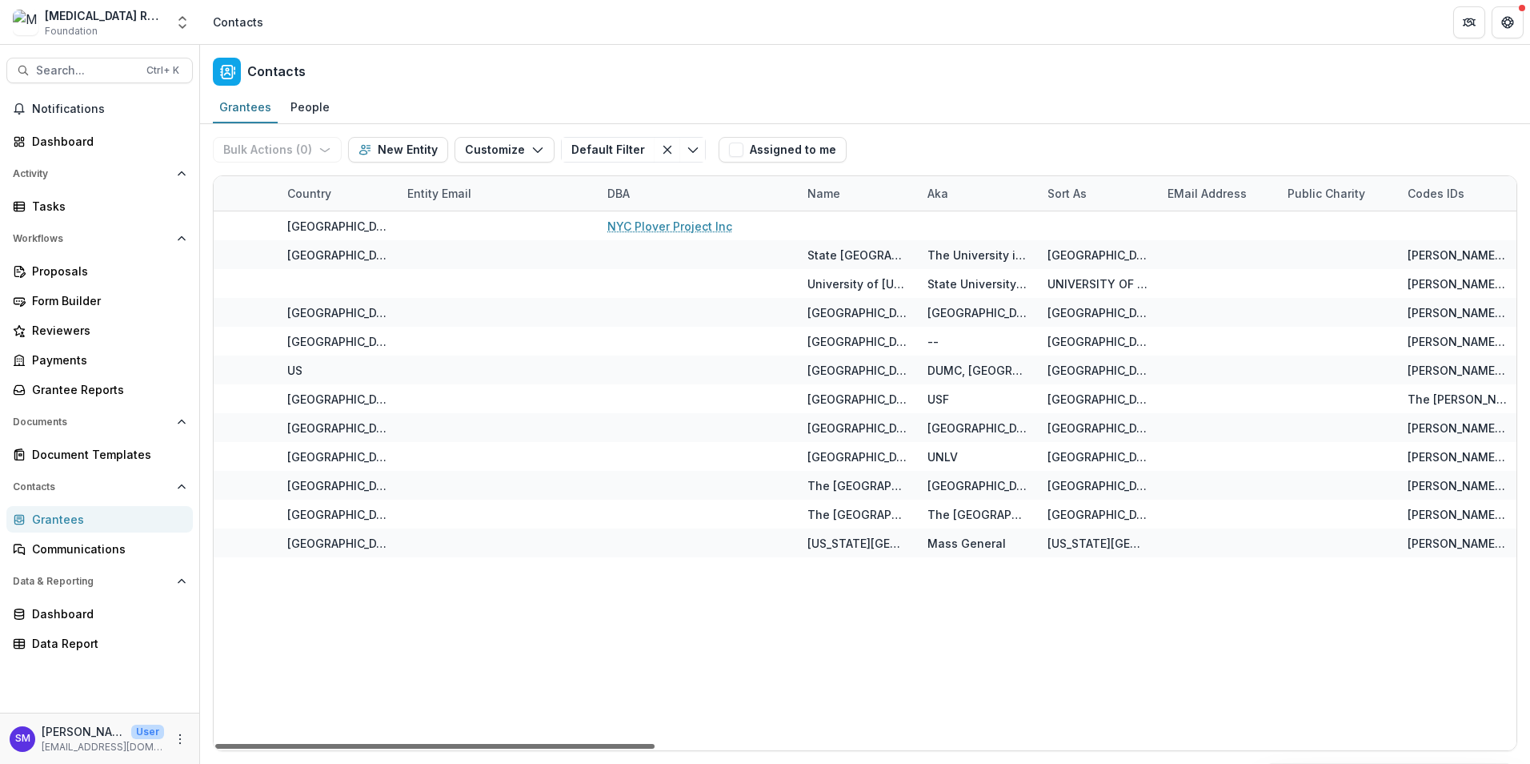
scroll to position [0, 1756]
drag, startPoint x: 882, startPoint y: 743, endPoint x: 848, endPoint y: 720, distance: 40.4
click at [655, 744] on div at bounding box center [434, 746] width 439 height 5
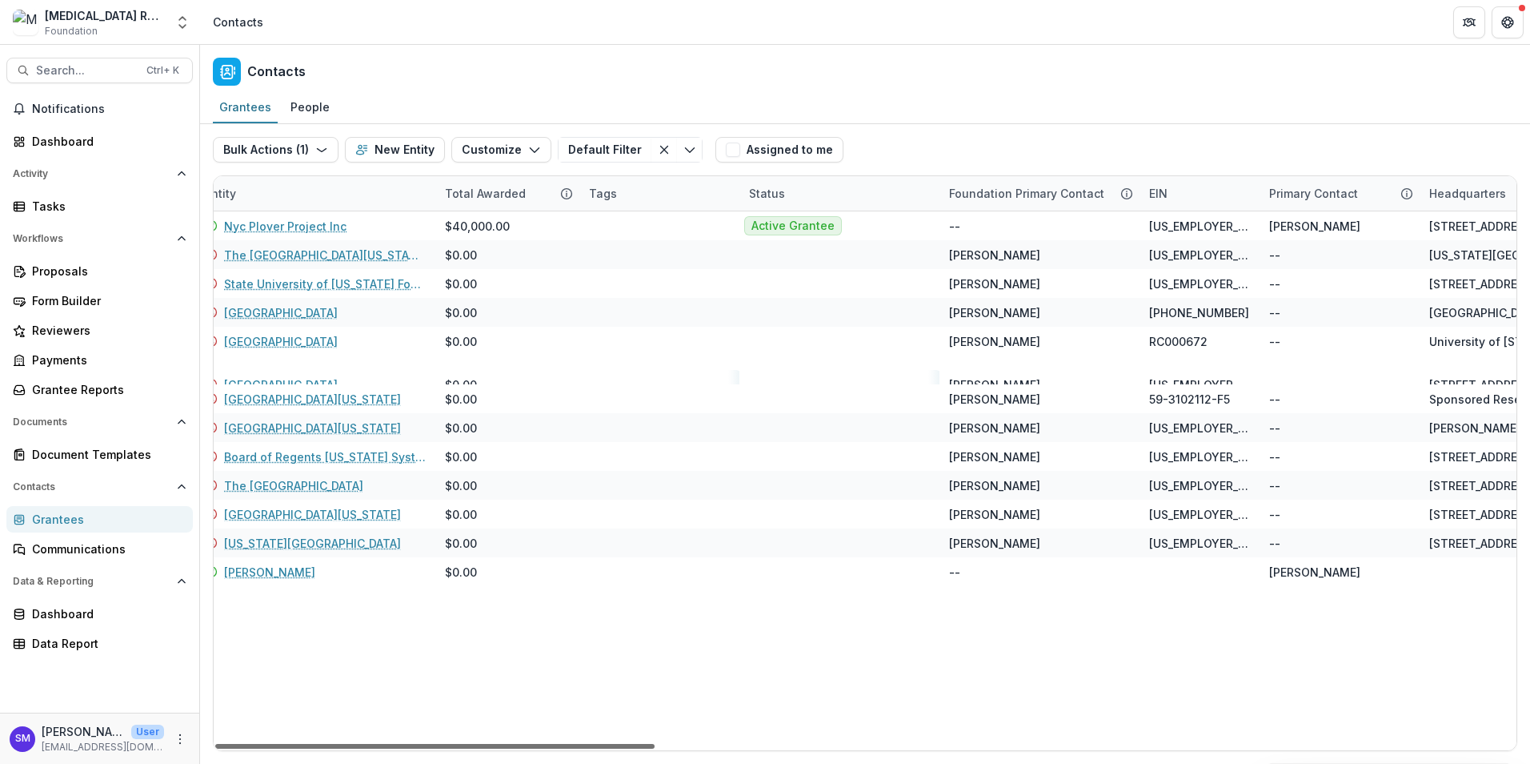
scroll to position [0, 0]
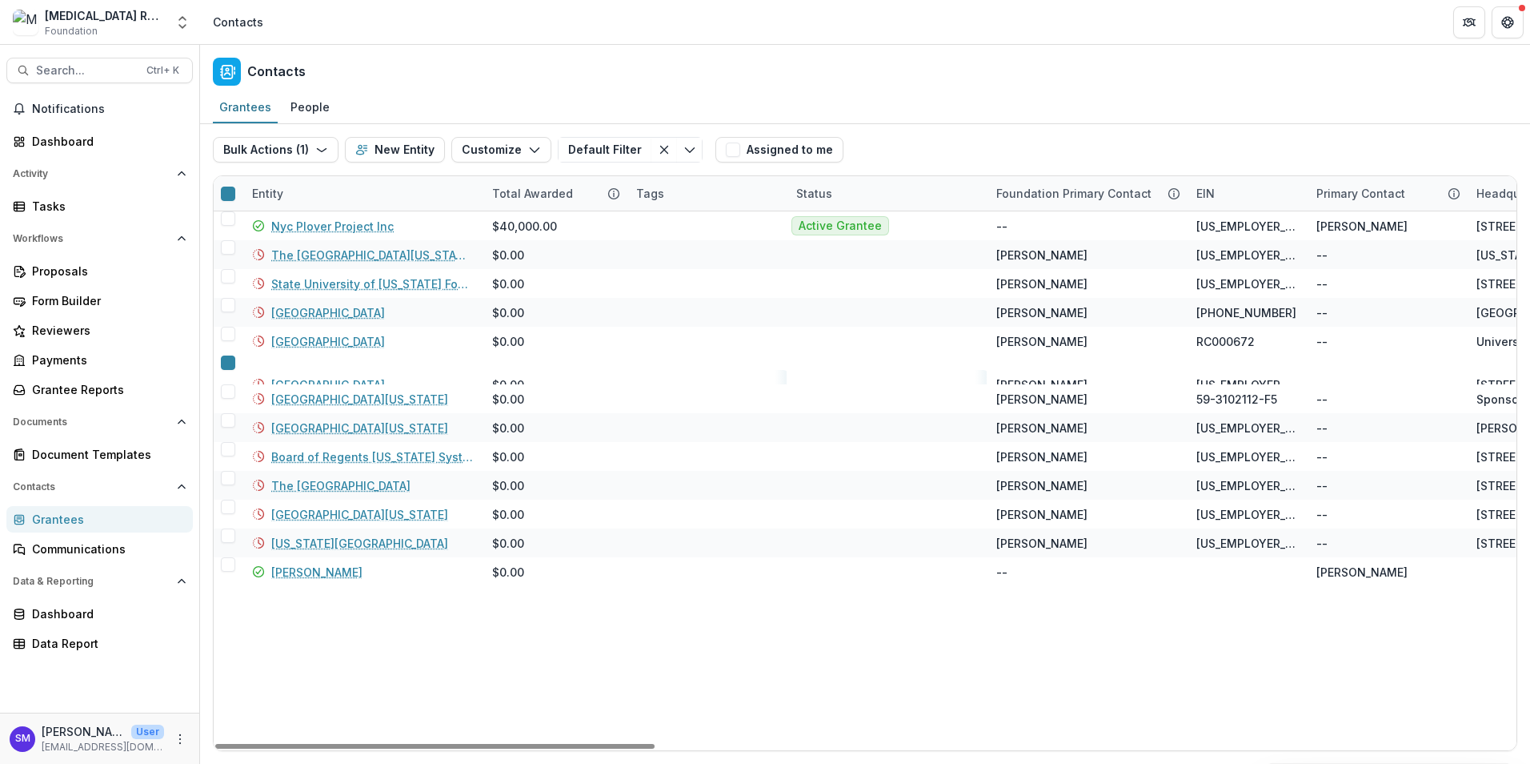
drag, startPoint x: 1002, startPoint y: 747, endPoint x: 354, endPoint y: 707, distance: 649.6
click at [351, 744] on div at bounding box center [434, 746] width 439 height 5
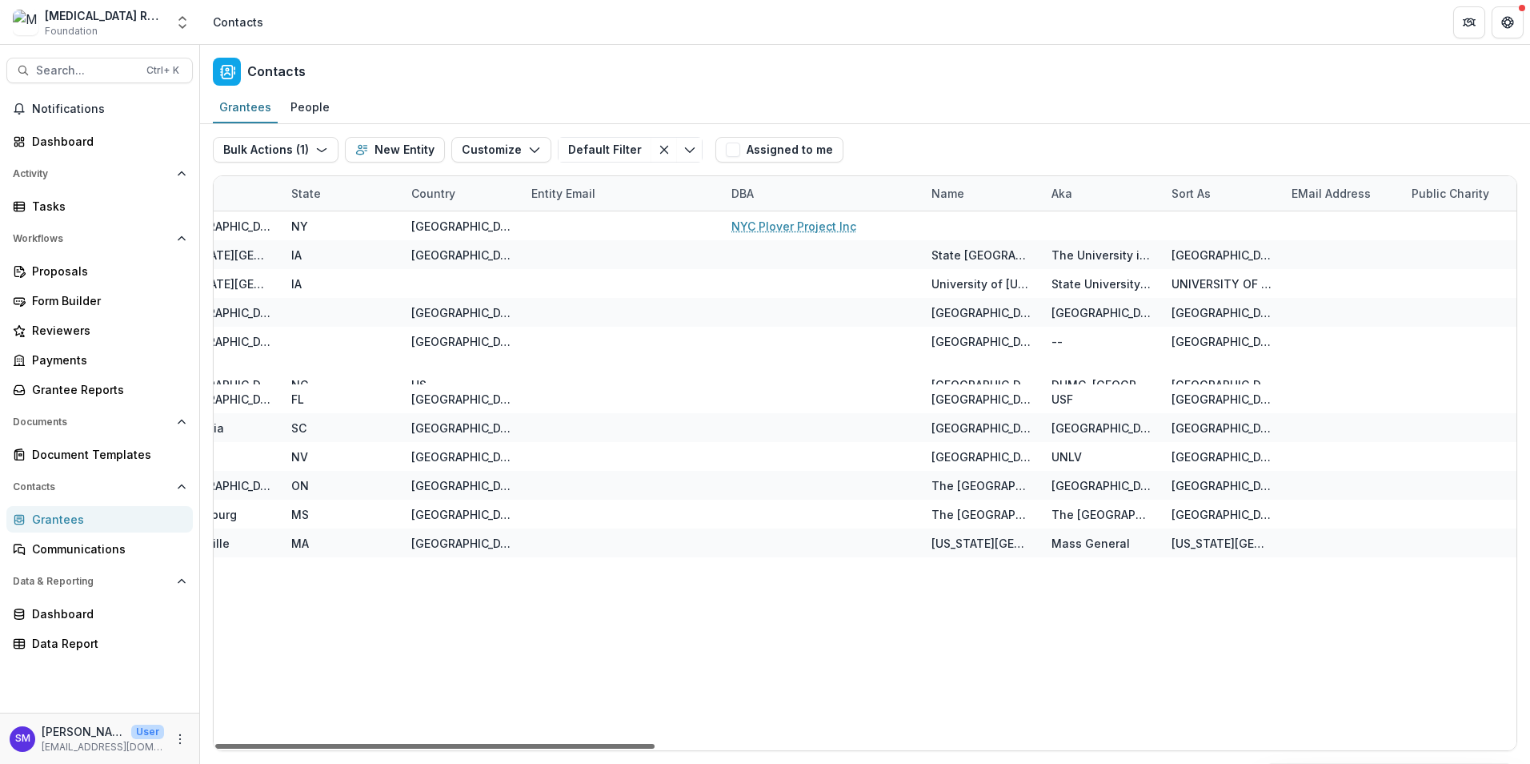
scroll to position [0, 1759]
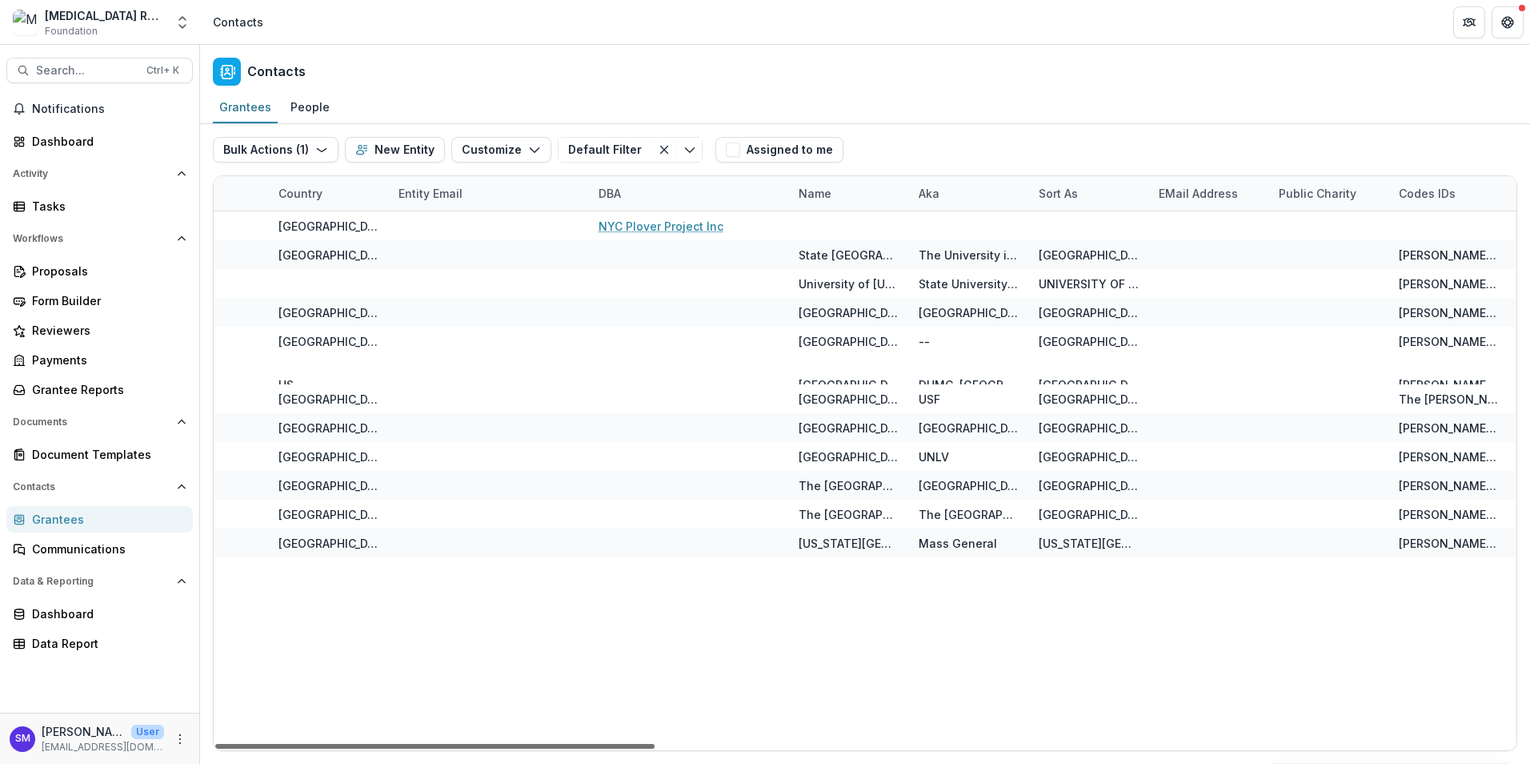
drag, startPoint x: 637, startPoint y: 745, endPoint x: 1229, endPoint y: 741, distance: 591.5
click at [655, 744] on div at bounding box center [434, 746] width 439 height 5
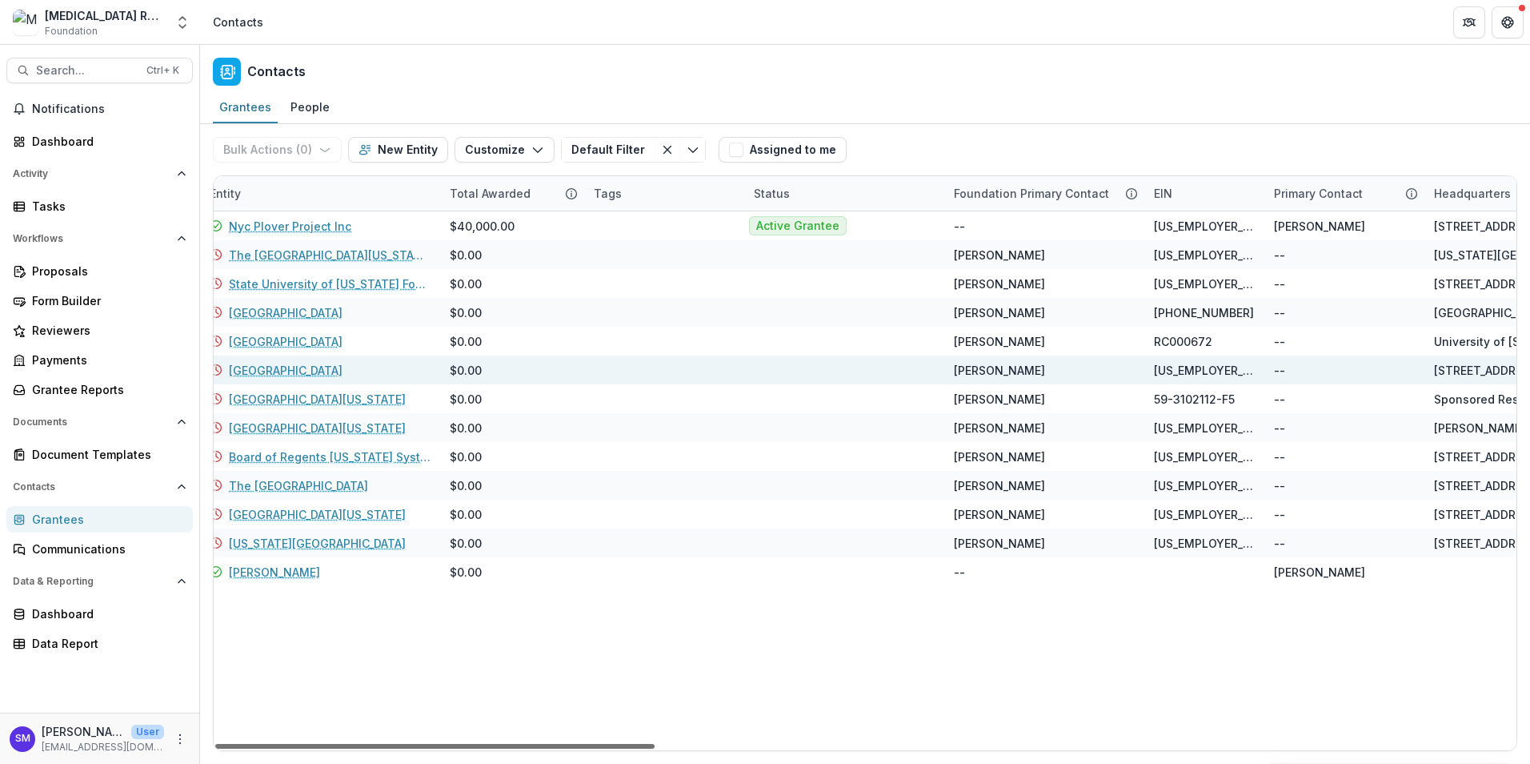
scroll to position [0, 0]
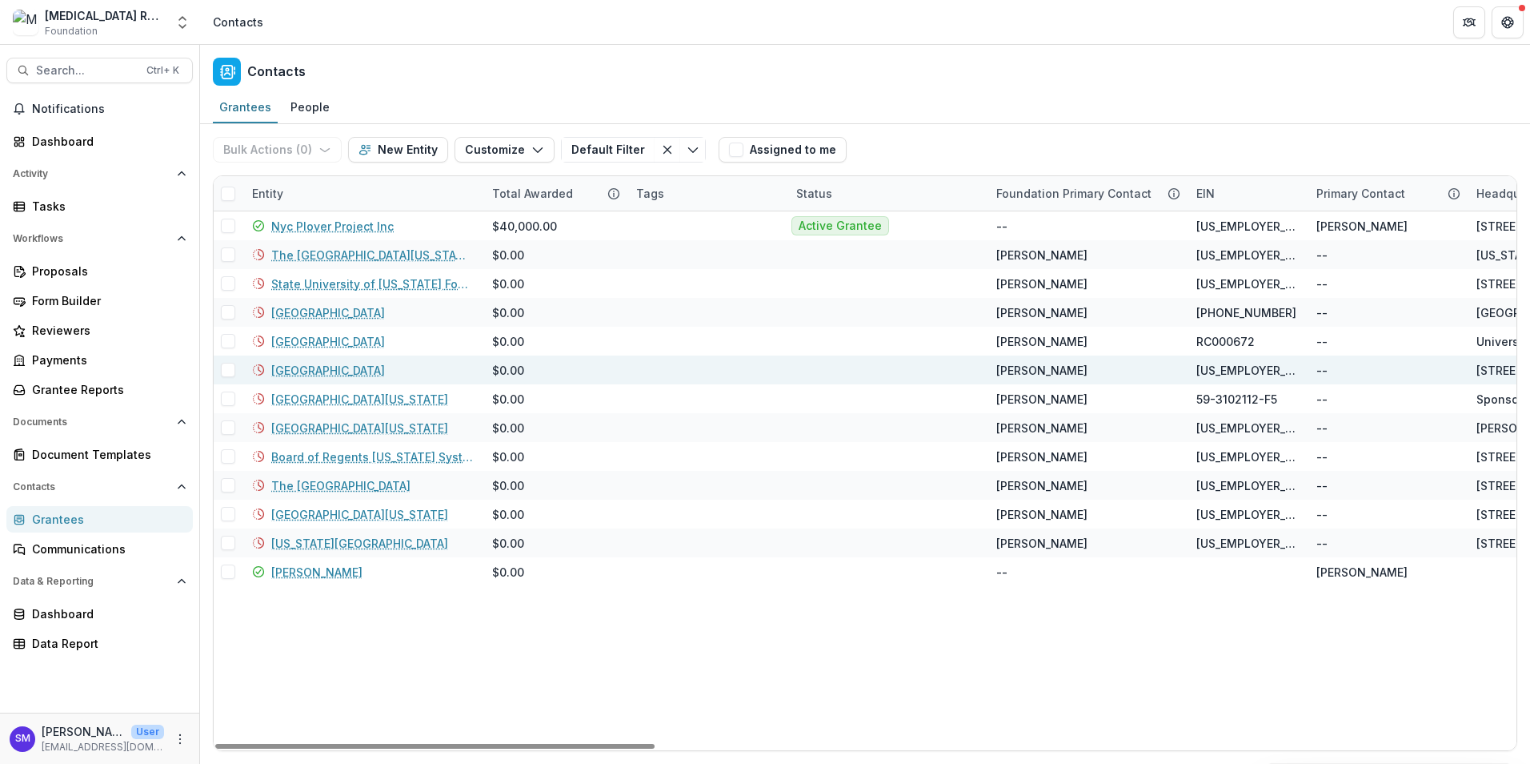
drag, startPoint x: 1091, startPoint y: 744, endPoint x: 384, endPoint y: 722, distance: 707.1
click at [385, 744] on div at bounding box center [434, 746] width 439 height 5
click at [324, 374] on link "[GEOGRAPHIC_DATA]" at bounding box center [328, 370] width 114 height 17
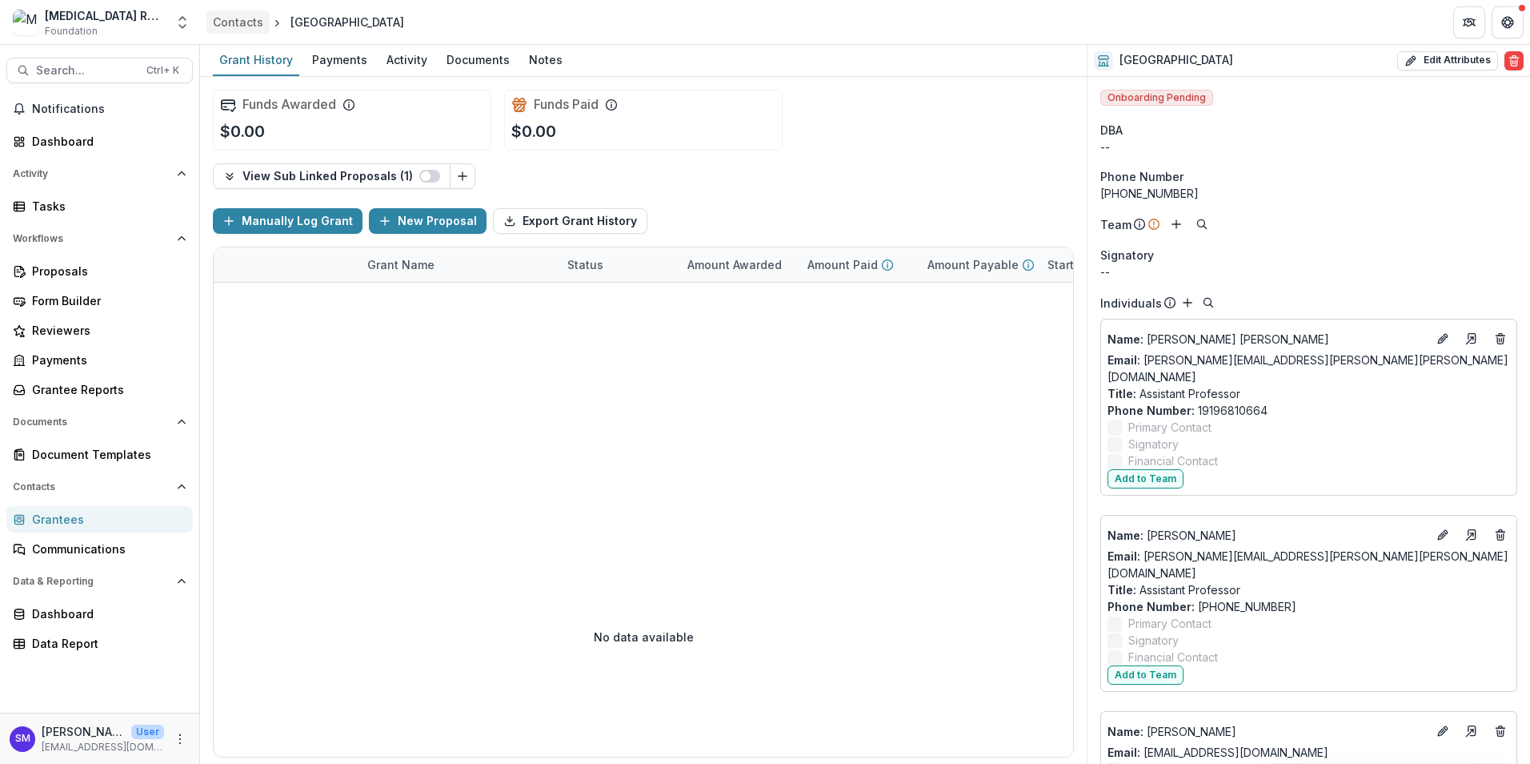
click at [250, 26] on div "Contacts" at bounding box center [238, 22] width 50 height 17
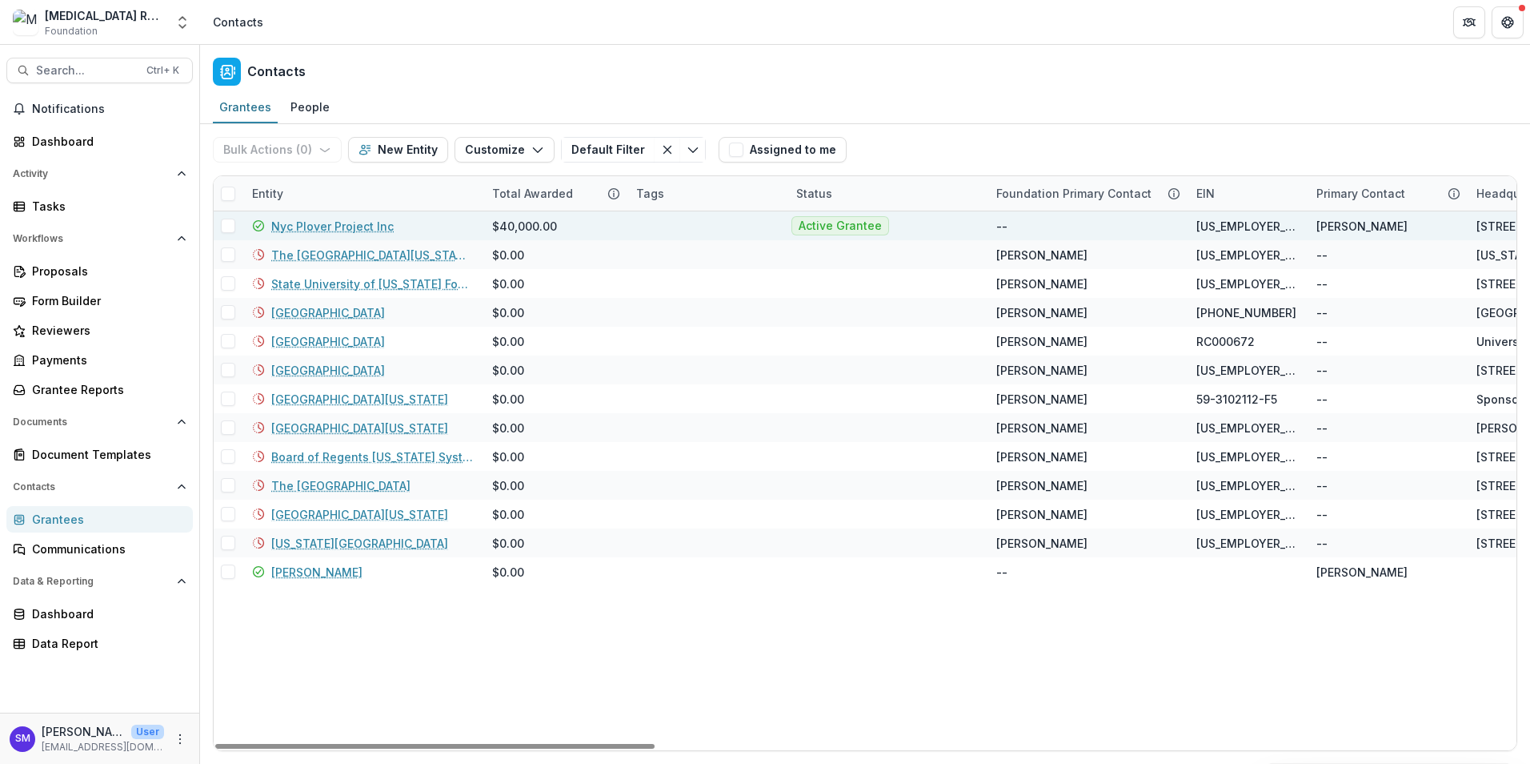
click at [313, 221] on link "Nyc Plover Project Inc" at bounding box center [332, 226] width 122 height 17
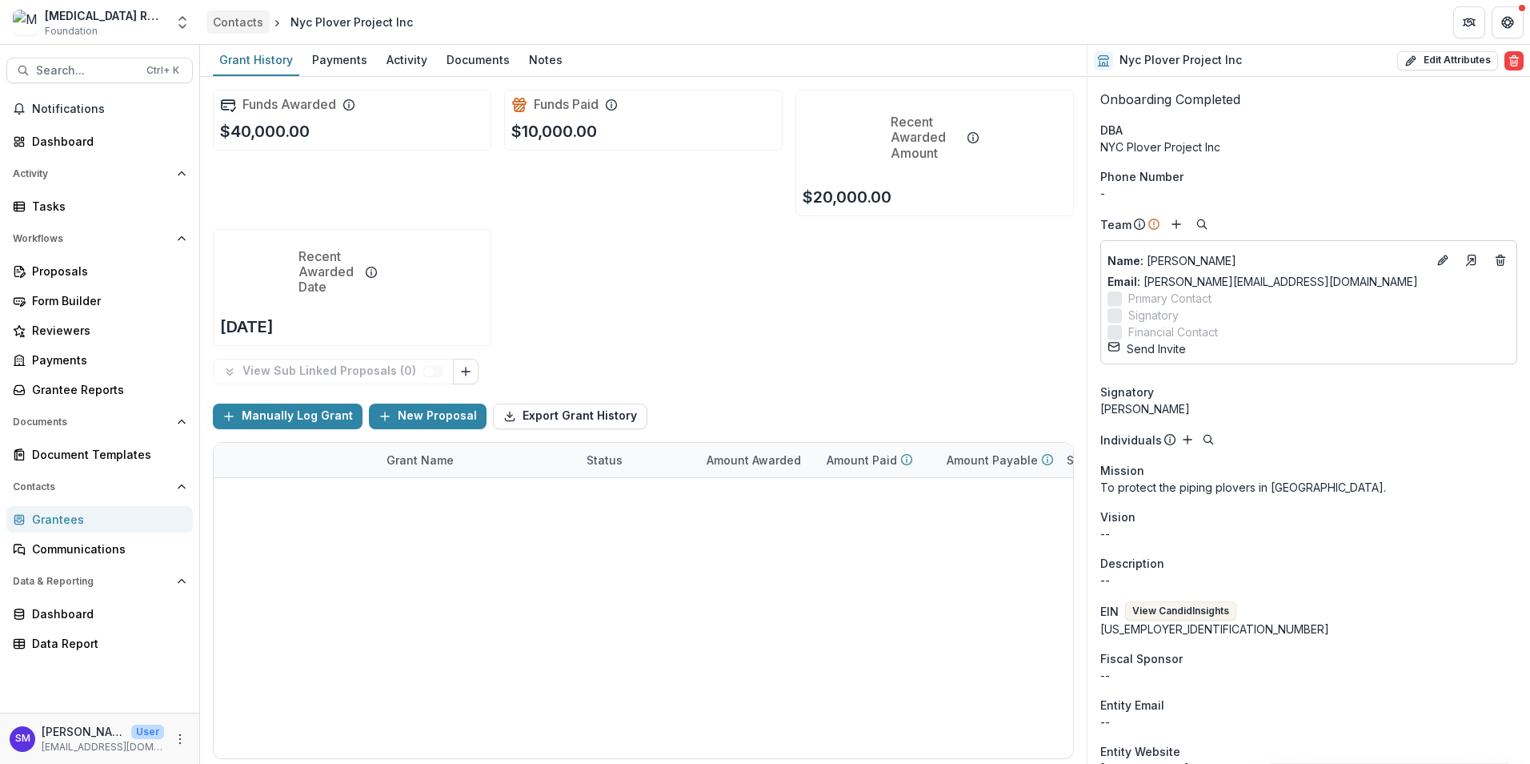
click at [231, 22] on div "Contacts" at bounding box center [238, 22] width 50 height 17
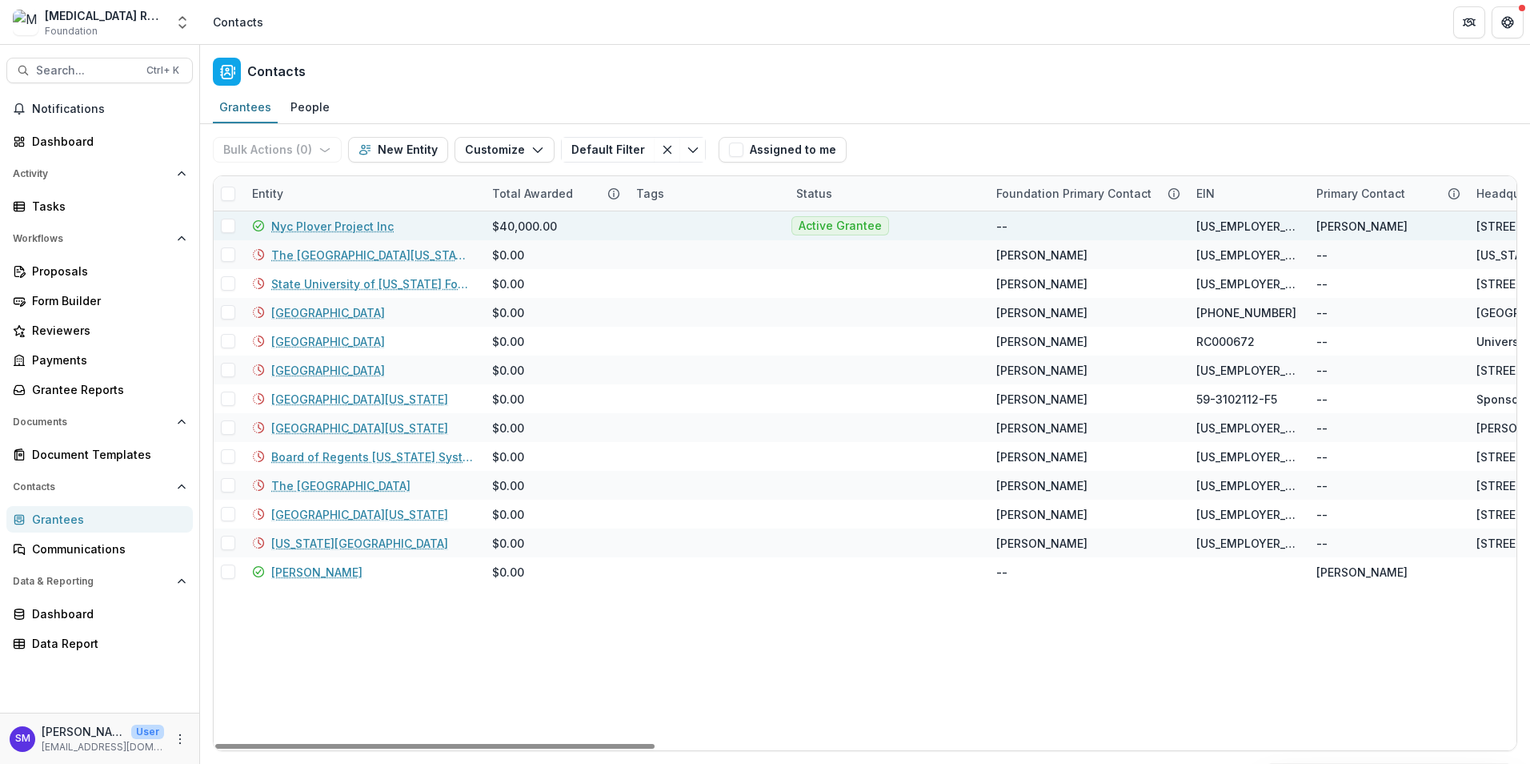
click at [227, 228] on span at bounding box center [228, 226] width 14 height 14
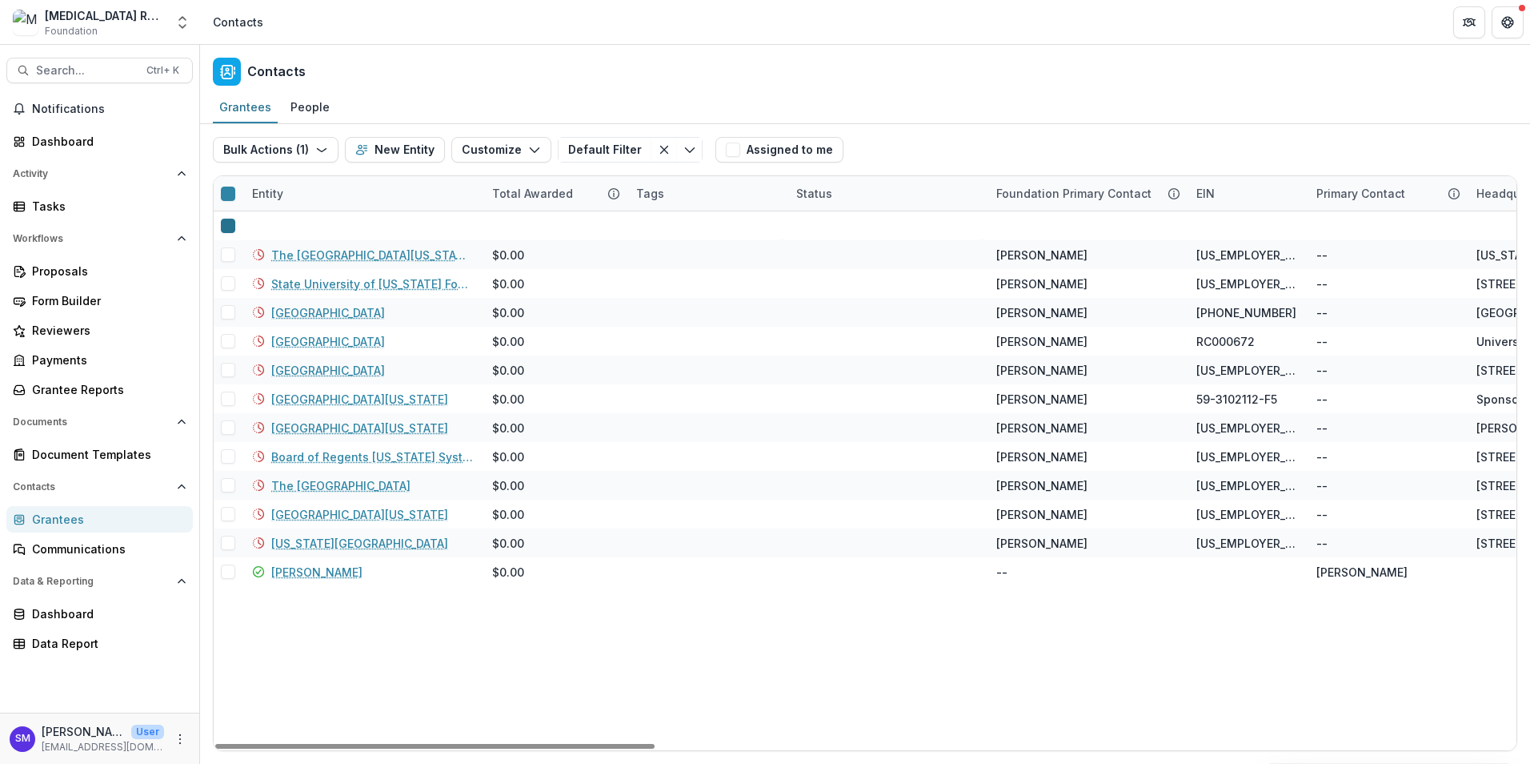
click at [228, 226] on icon at bounding box center [228, 226] width 0 height 0
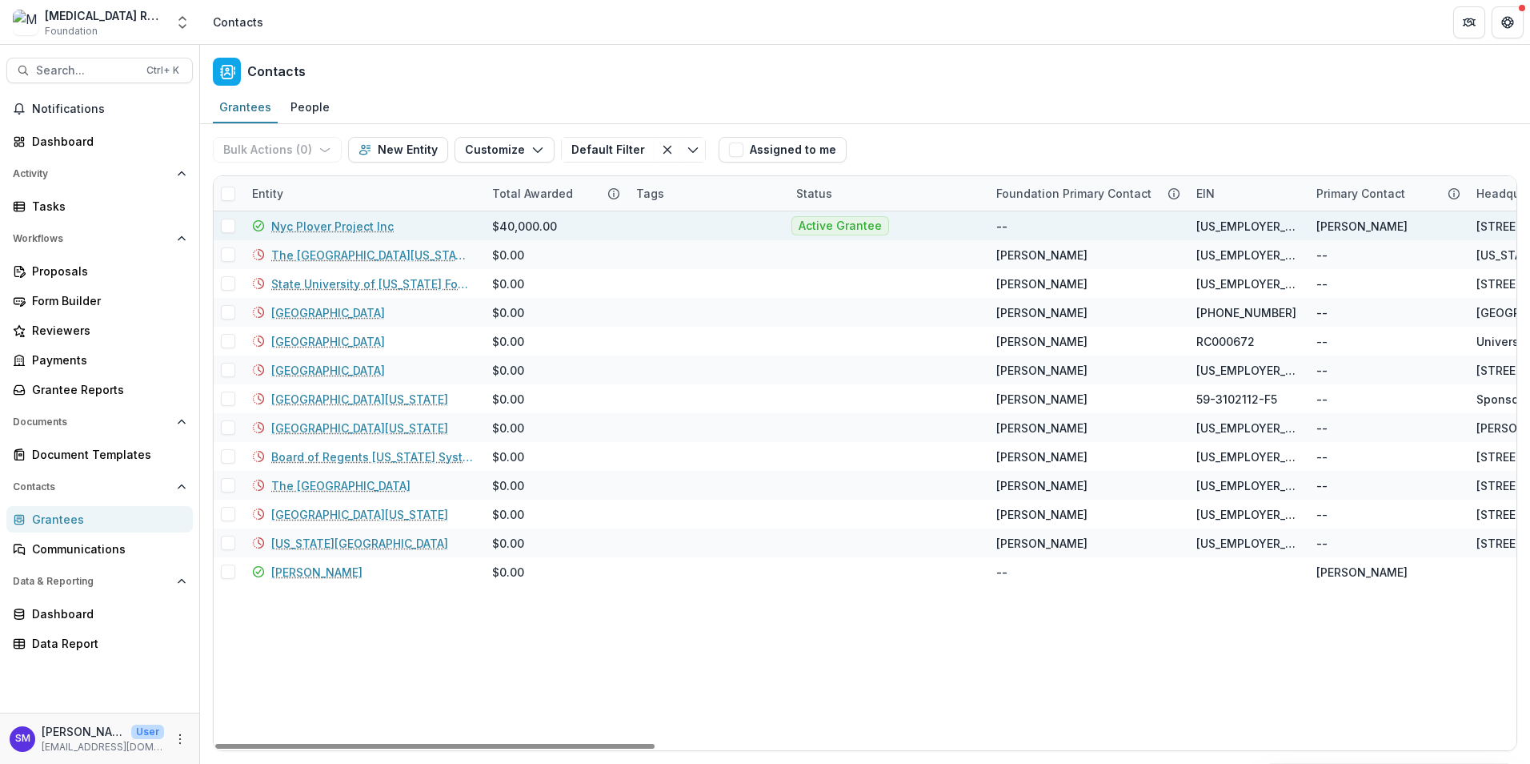
click at [327, 227] on link "Nyc Plover Project Inc" at bounding box center [332, 226] width 122 height 17
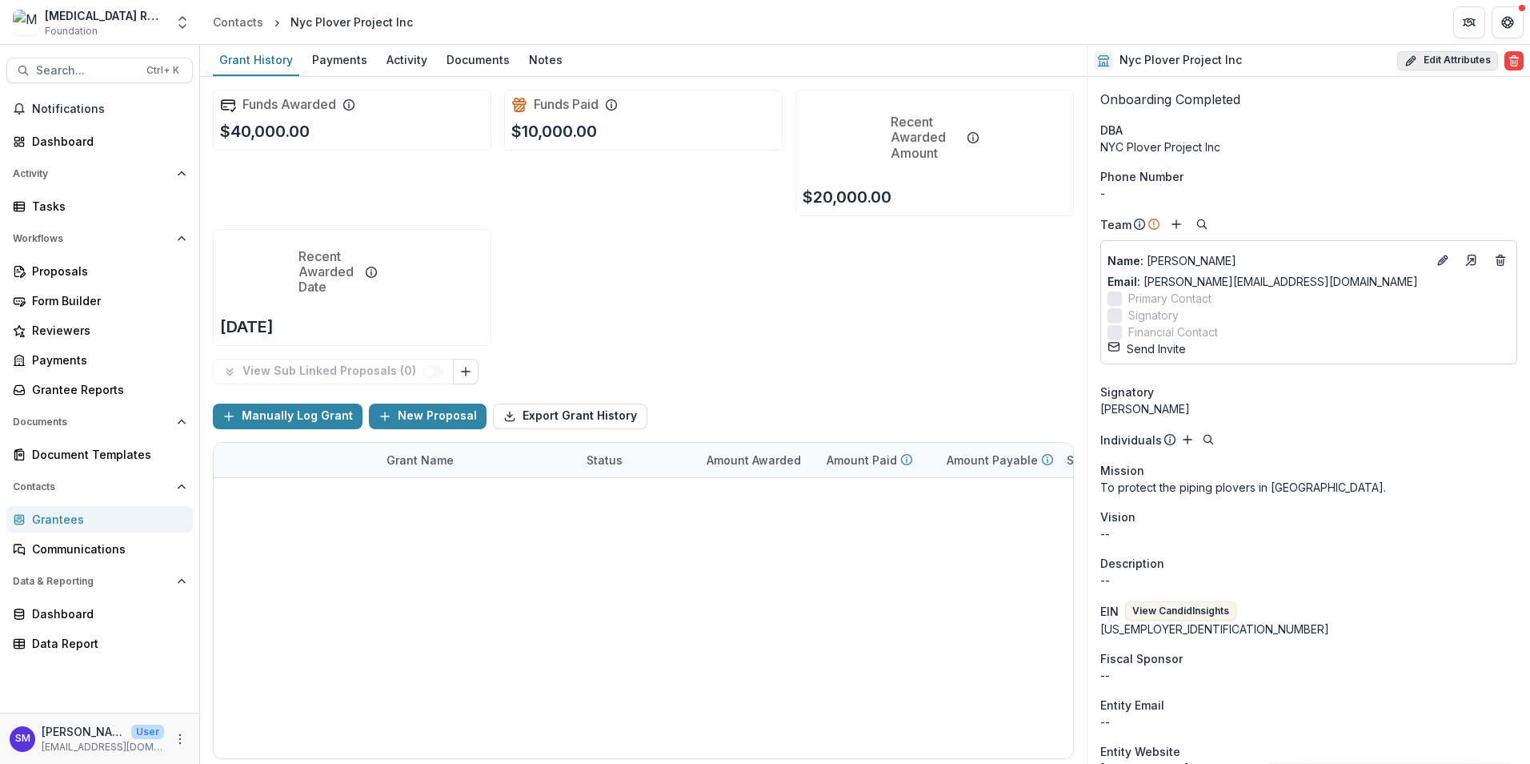
click at [1433, 60] on button "Edit Attributes" at bounding box center [1448, 60] width 101 height 19
select select
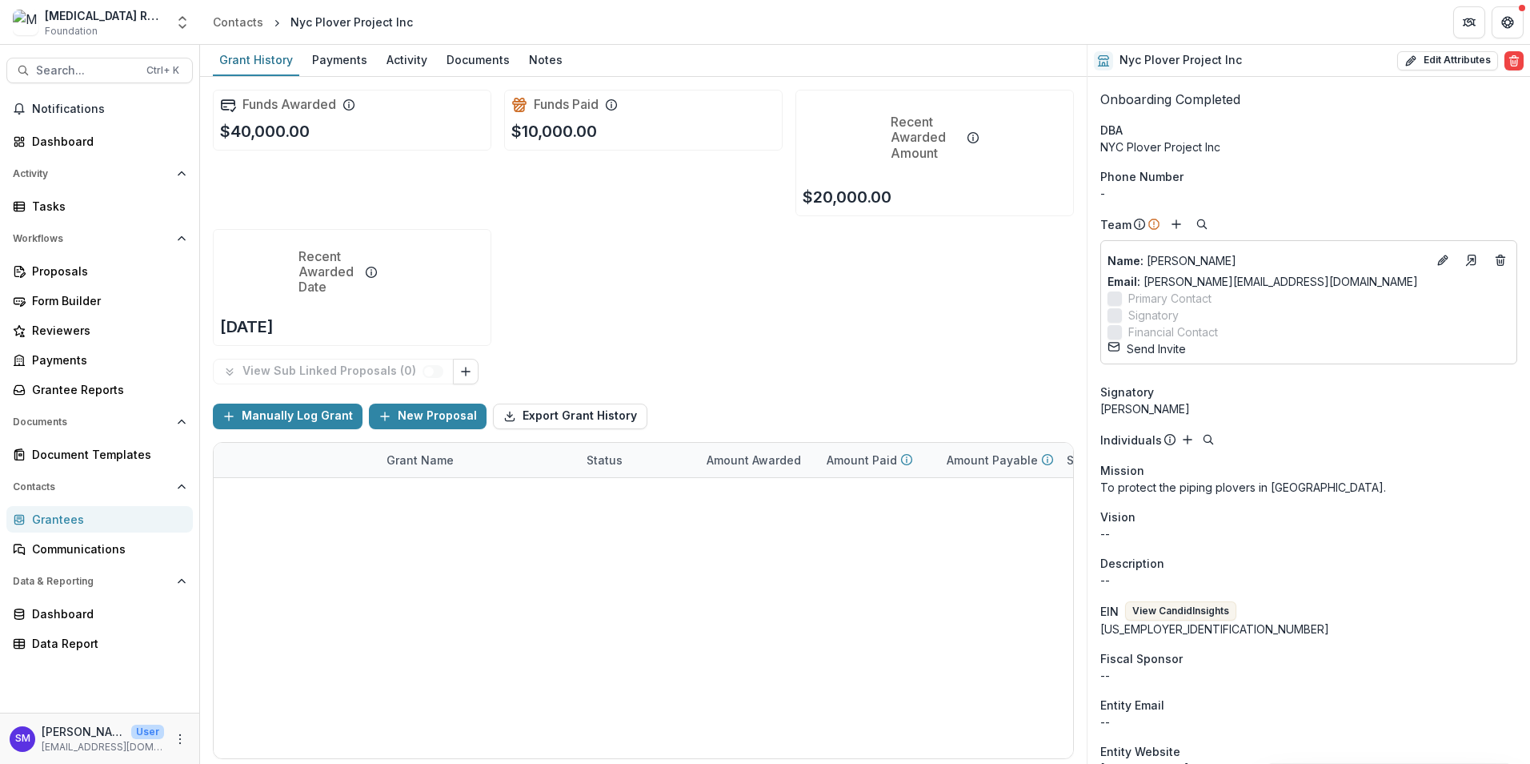
type input "**********"
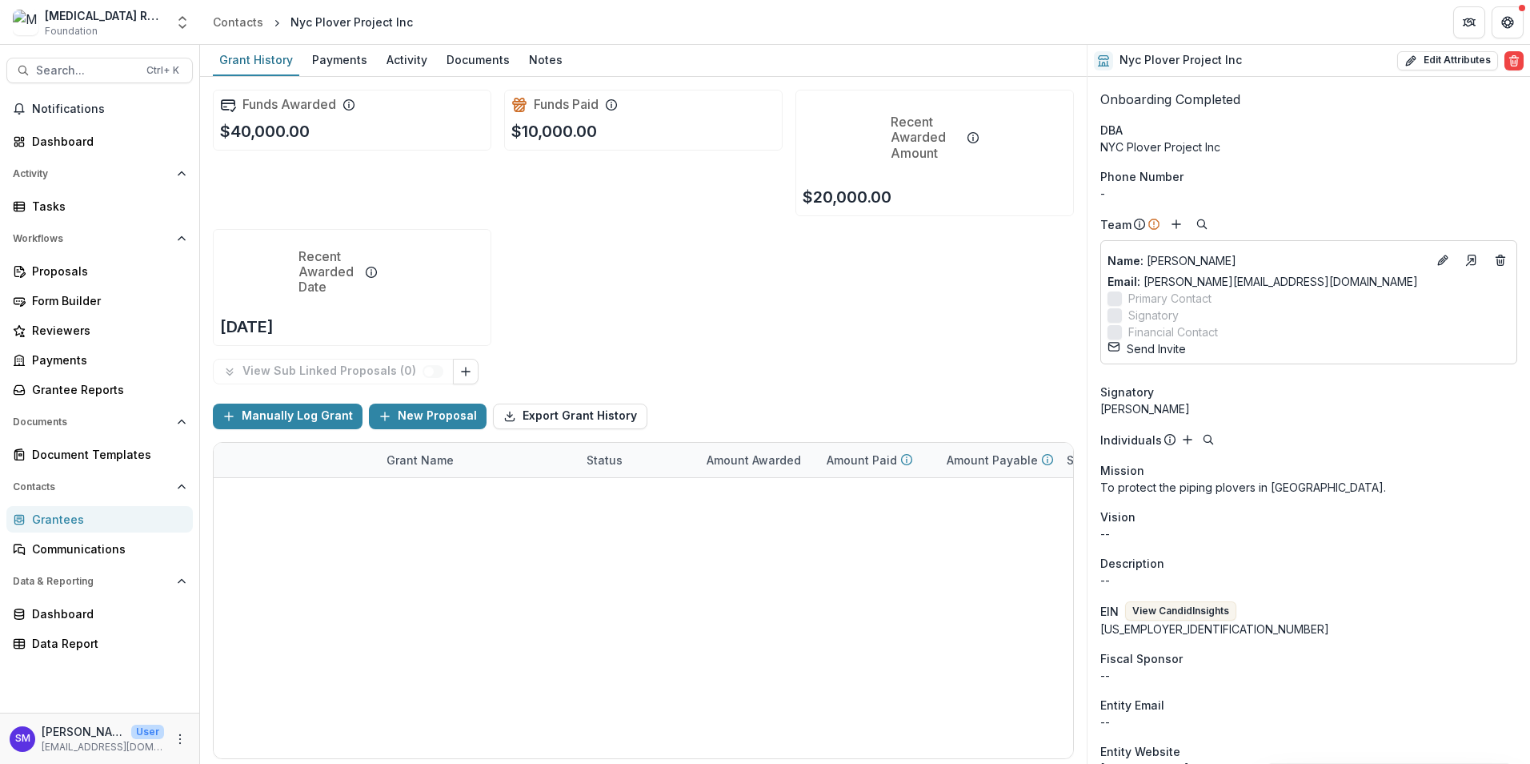
type textarea "**********"
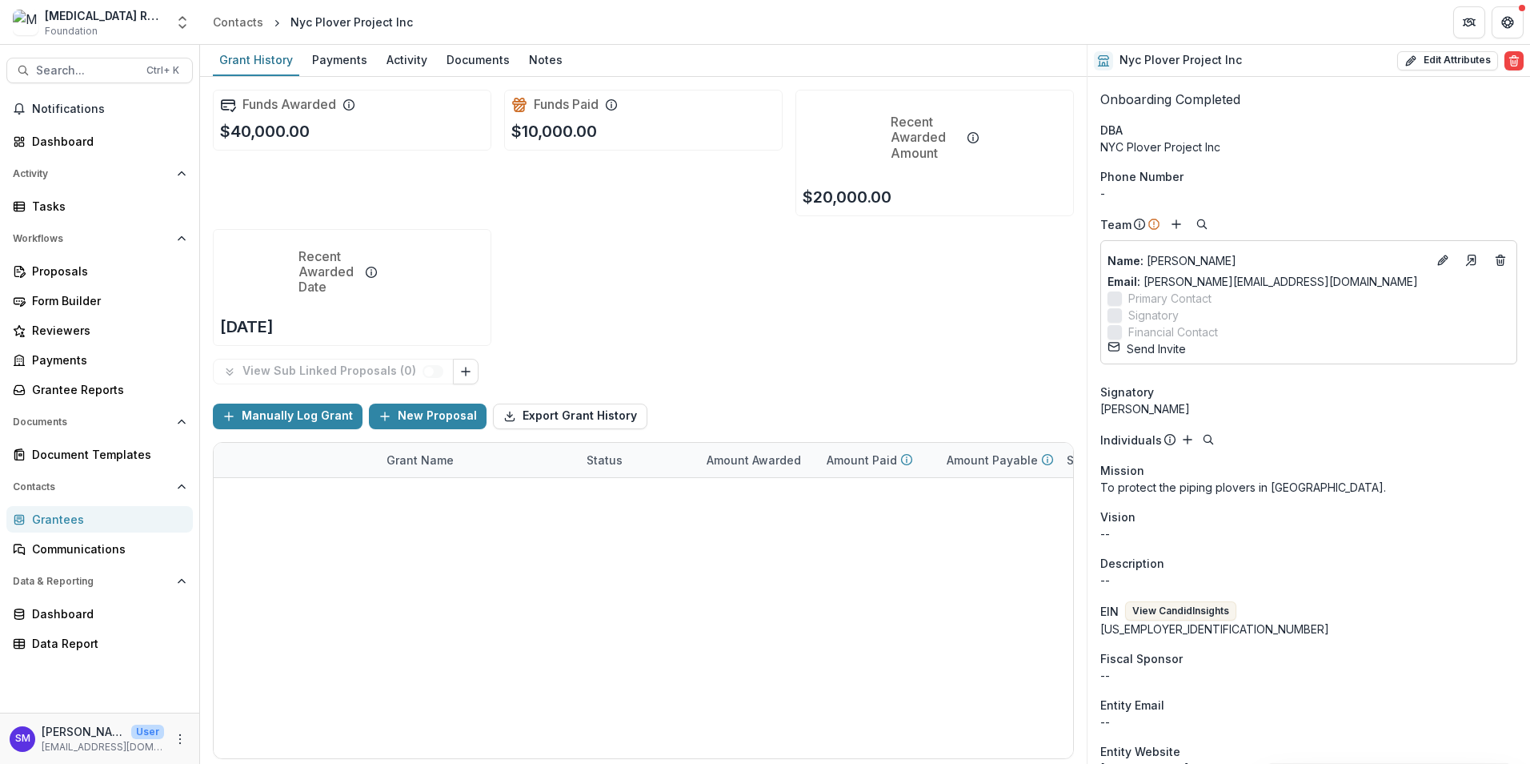
scroll to position [0, 0]
drag, startPoint x: 761, startPoint y: 155, endPoint x: 694, endPoint y: 154, distance: 67.2
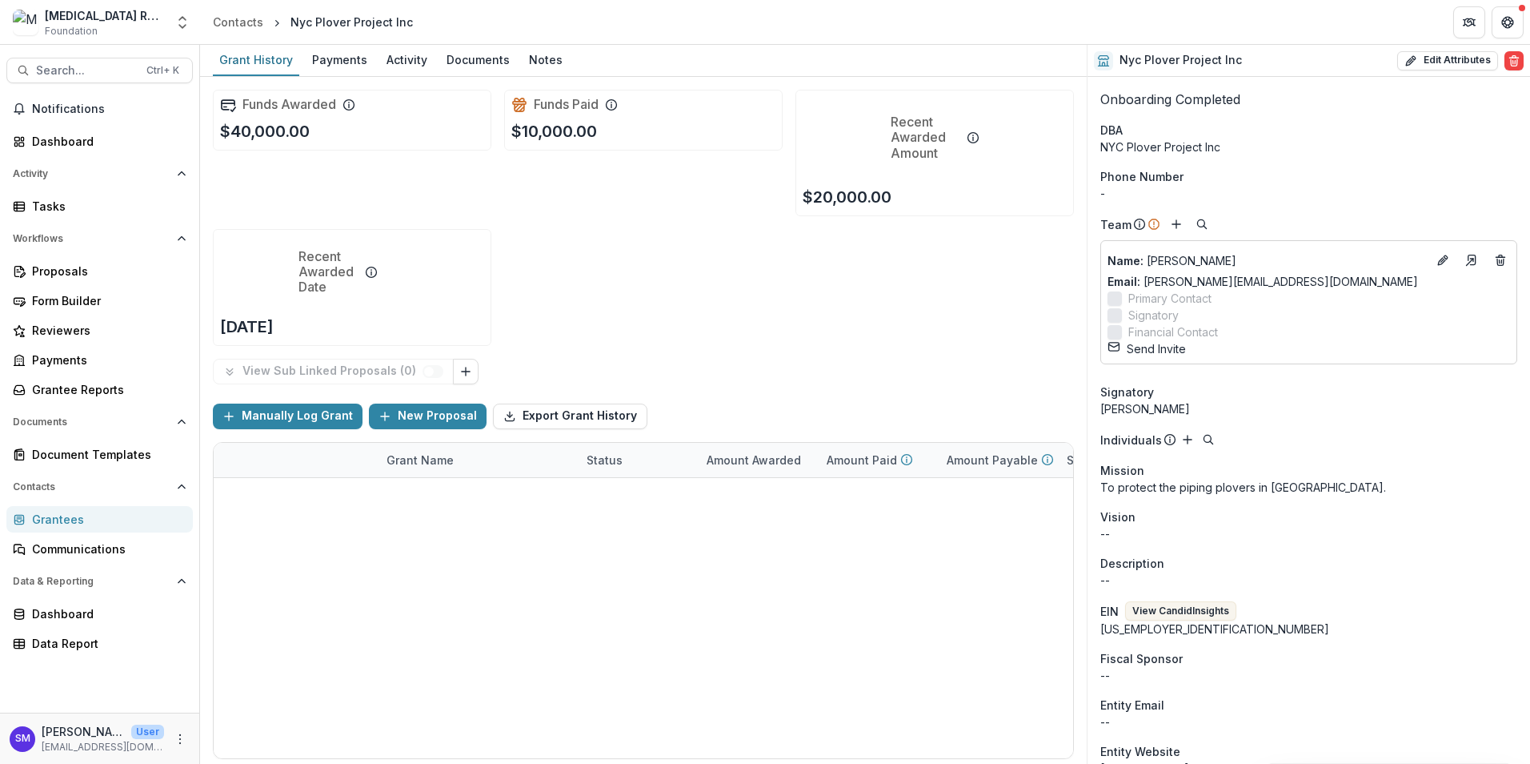
type input "**********"
drag, startPoint x: 674, startPoint y: 319, endPoint x: 561, endPoint y: 317, distance: 112.9
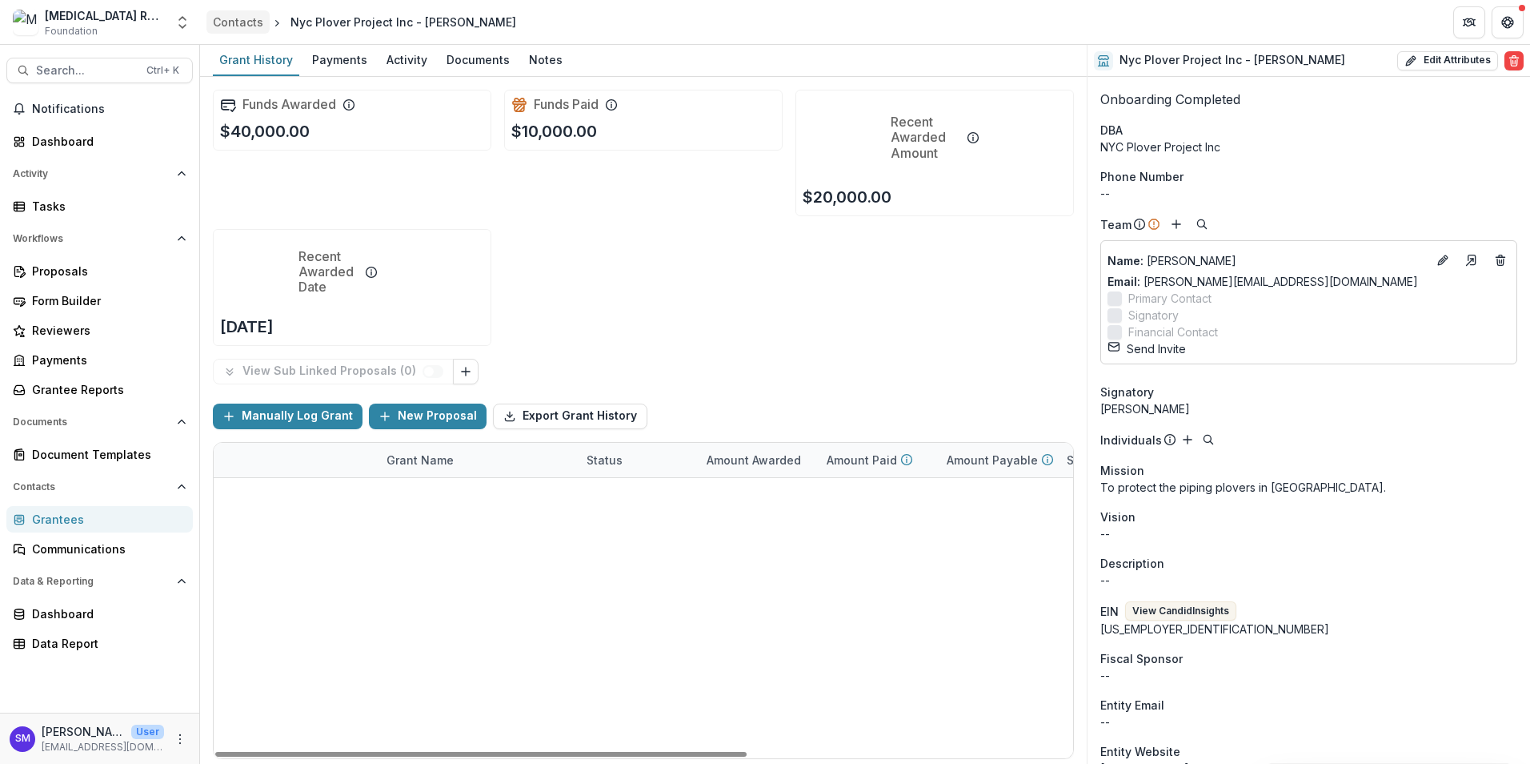
click at [235, 19] on div "Contacts" at bounding box center [238, 22] width 50 height 17
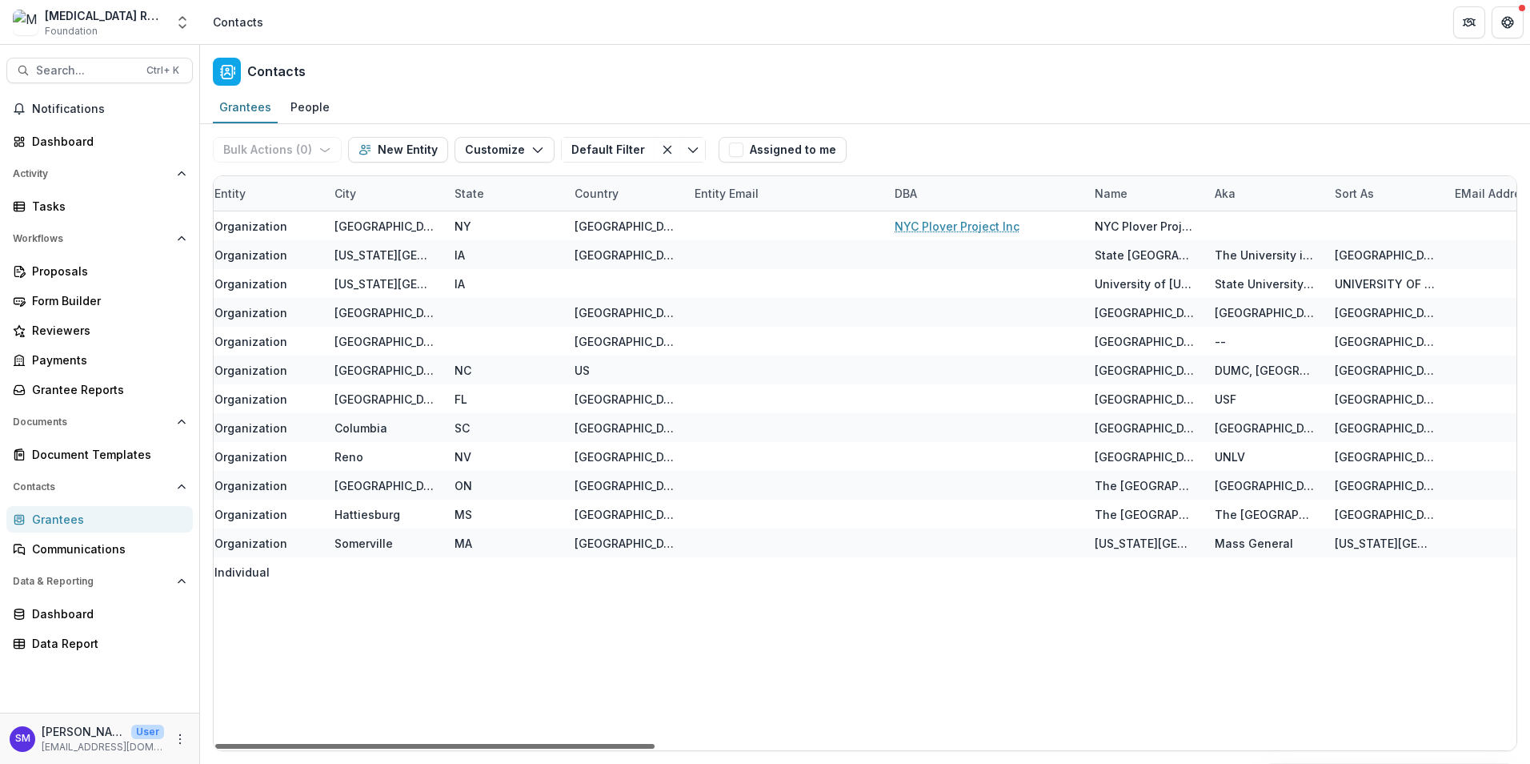
scroll to position [0, 1529]
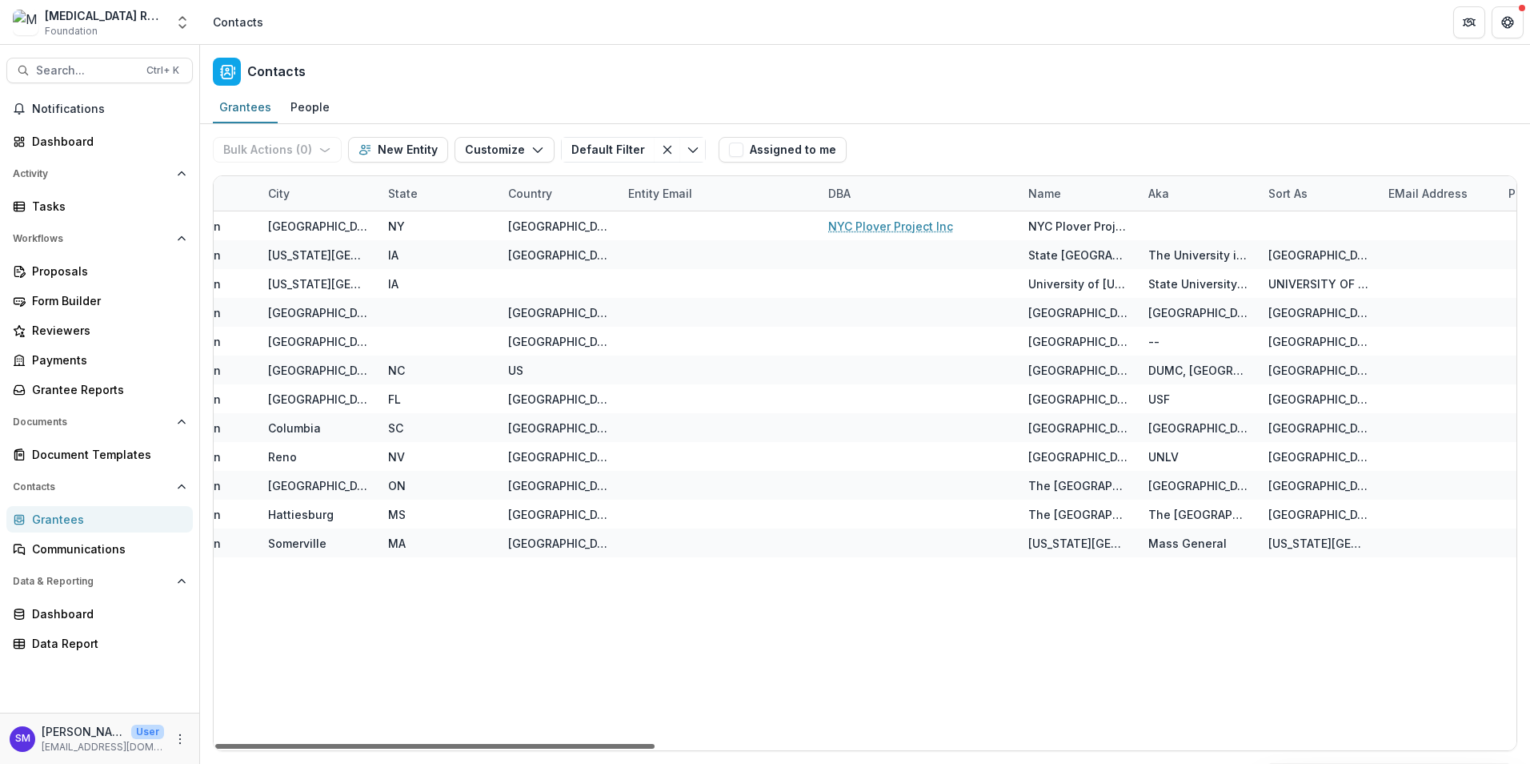
drag, startPoint x: 634, startPoint y: 743, endPoint x: 1149, endPoint y: 721, distance: 515.9
click at [655, 744] on div at bounding box center [434, 746] width 439 height 5
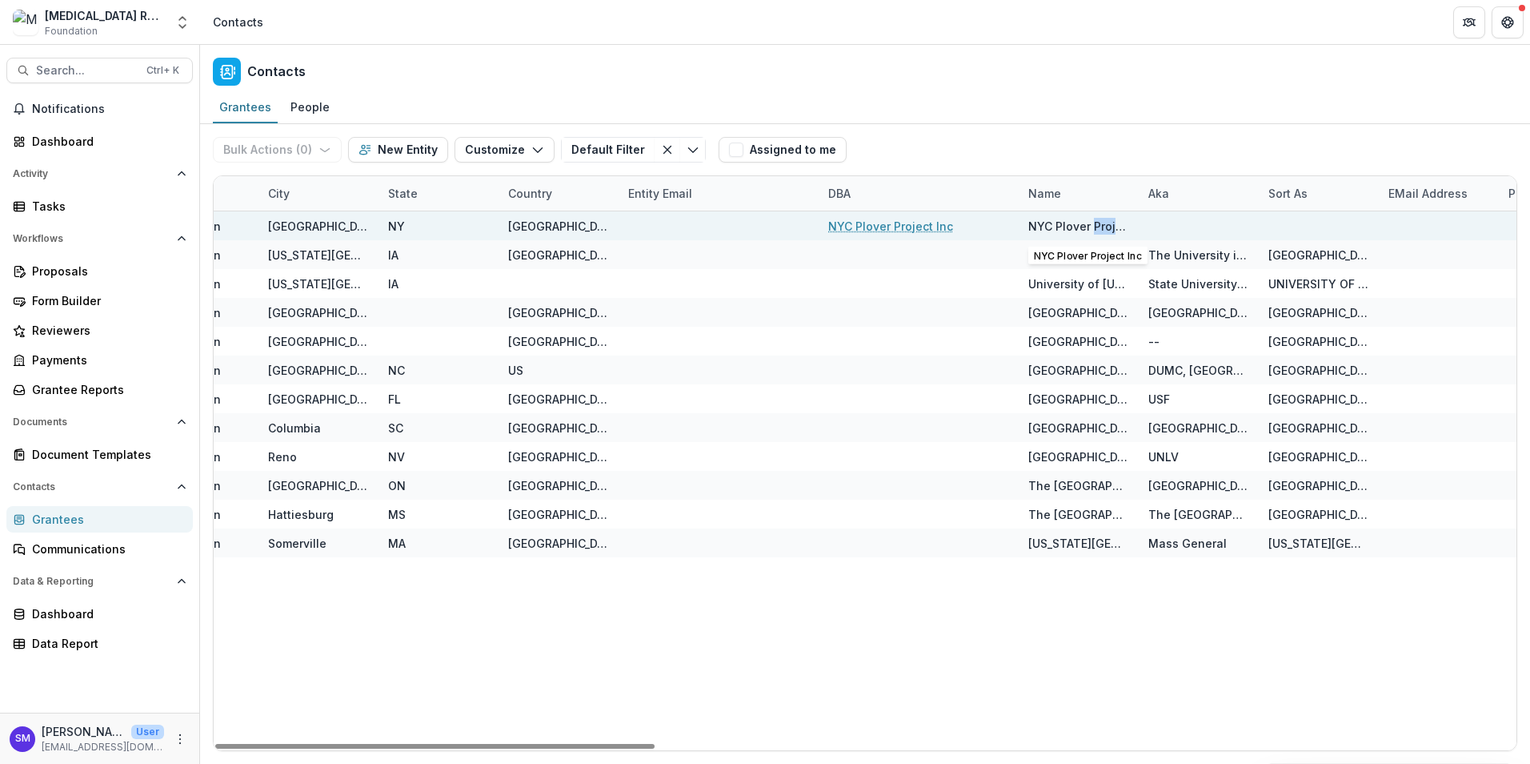
drag, startPoint x: 1093, startPoint y: 229, endPoint x: 1145, endPoint y: 227, distance: 52.1
click at [1145, 227] on div "Active Grantee -- [US_EMPLOYER_IDENTIFICATION_NUMBER] [PERSON_NAME][GEOGRAPHIC_…" at bounding box center [612, 225] width 3855 height 29
drag, startPoint x: 1145, startPoint y: 227, endPoint x: 1085, endPoint y: 225, distance: 59.3
click at [1085, 225] on div "NYC Plover Project Inc" at bounding box center [1079, 226] width 101 height 17
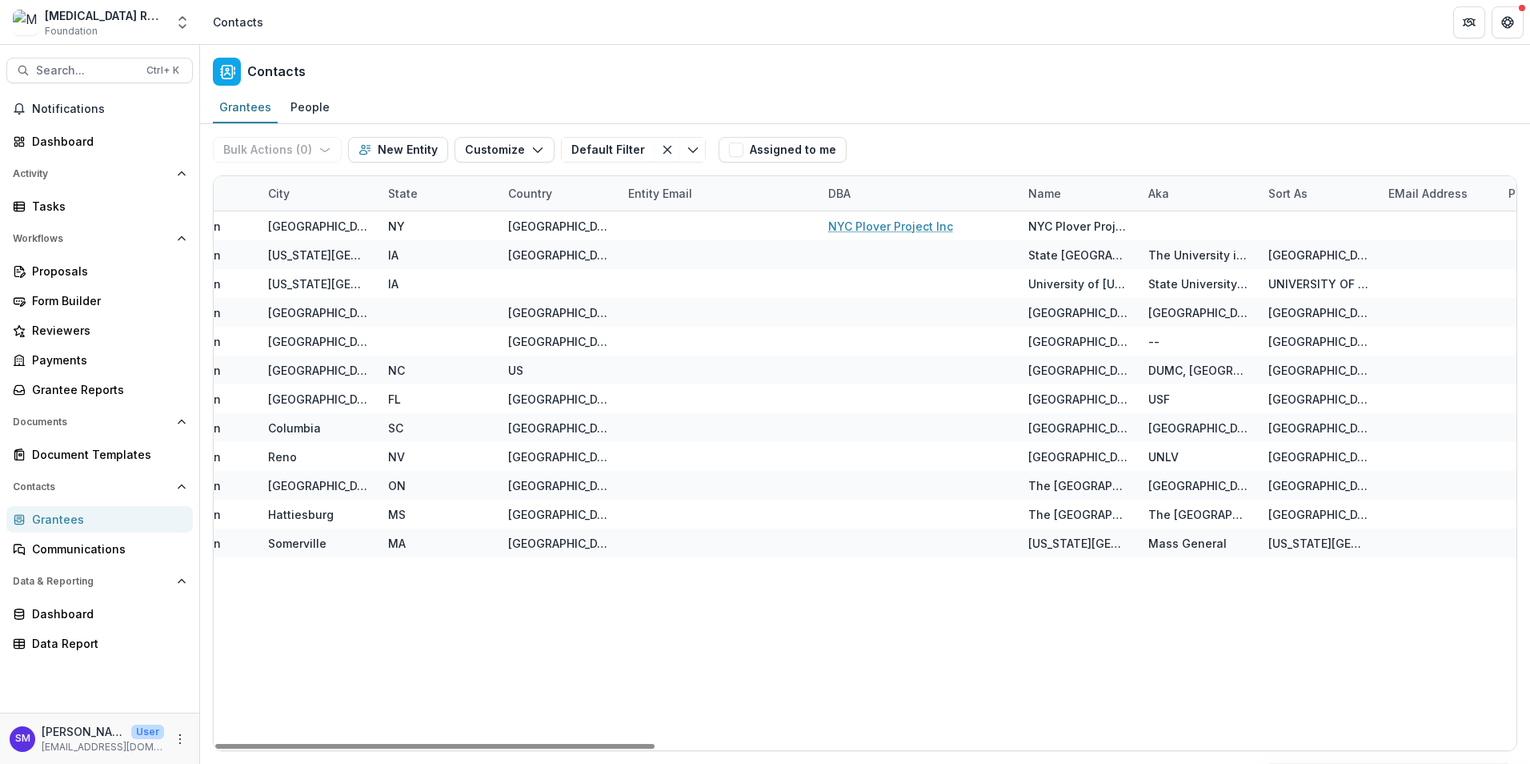
drag, startPoint x: 1128, startPoint y: 196, endPoint x: 1205, endPoint y: 195, distance: 77.6
click at [1205, 195] on div "Entity Total Awarded Tags Status Foundation Primary Contact EIN Primary Contact…" at bounding box center [612, 193] width 3855 height 34
click at [1134, 196] on div "Name" at bounding box center [1079, 193] width 120 height 34
click at [1121, 188] on div "Name" at bounding box center [1079, 193] width 120 height 34
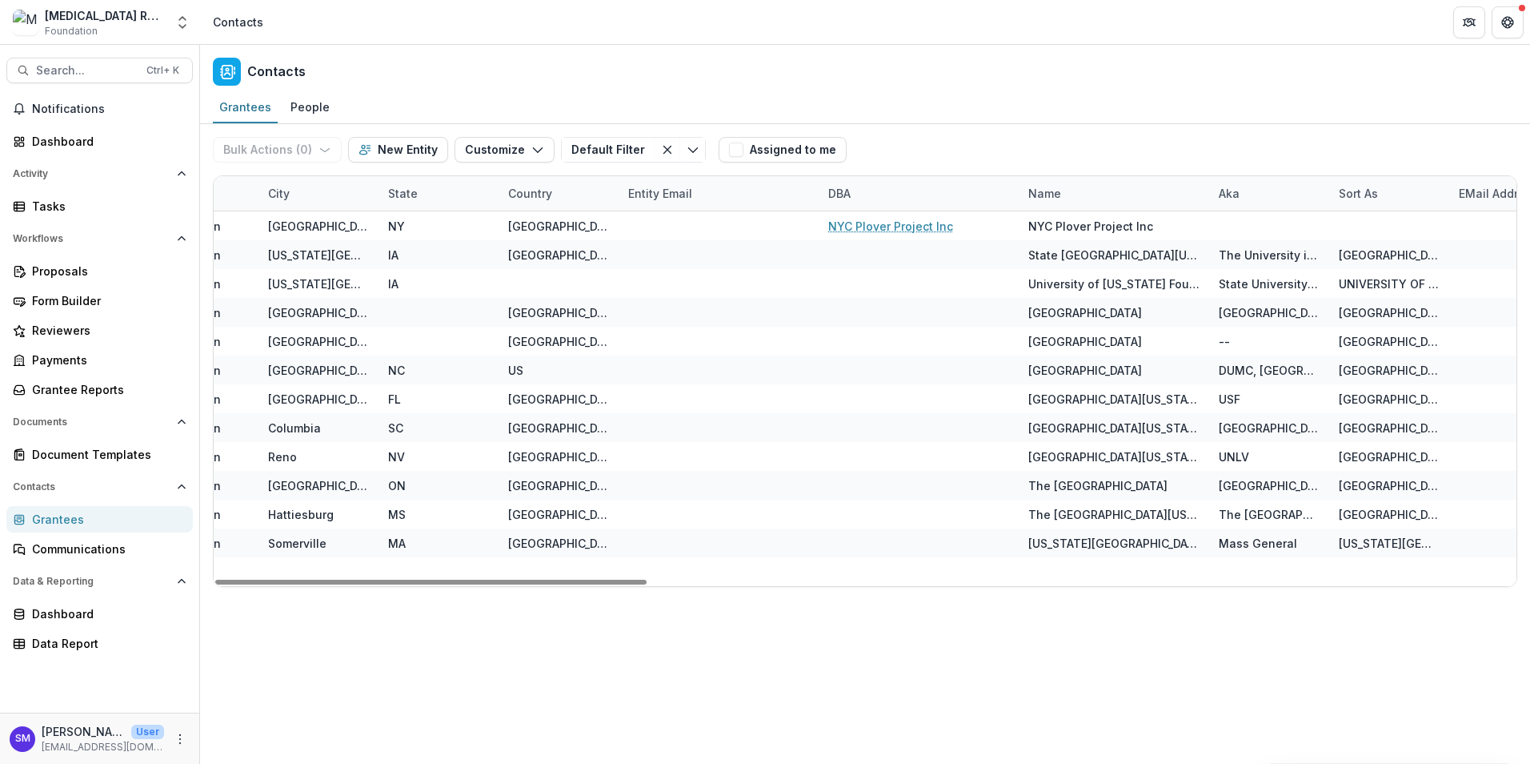
drag, startPoint x: 1137, startPoint y: 192, endPoint x: 1208, endPoint y: 189, distance: 70.5
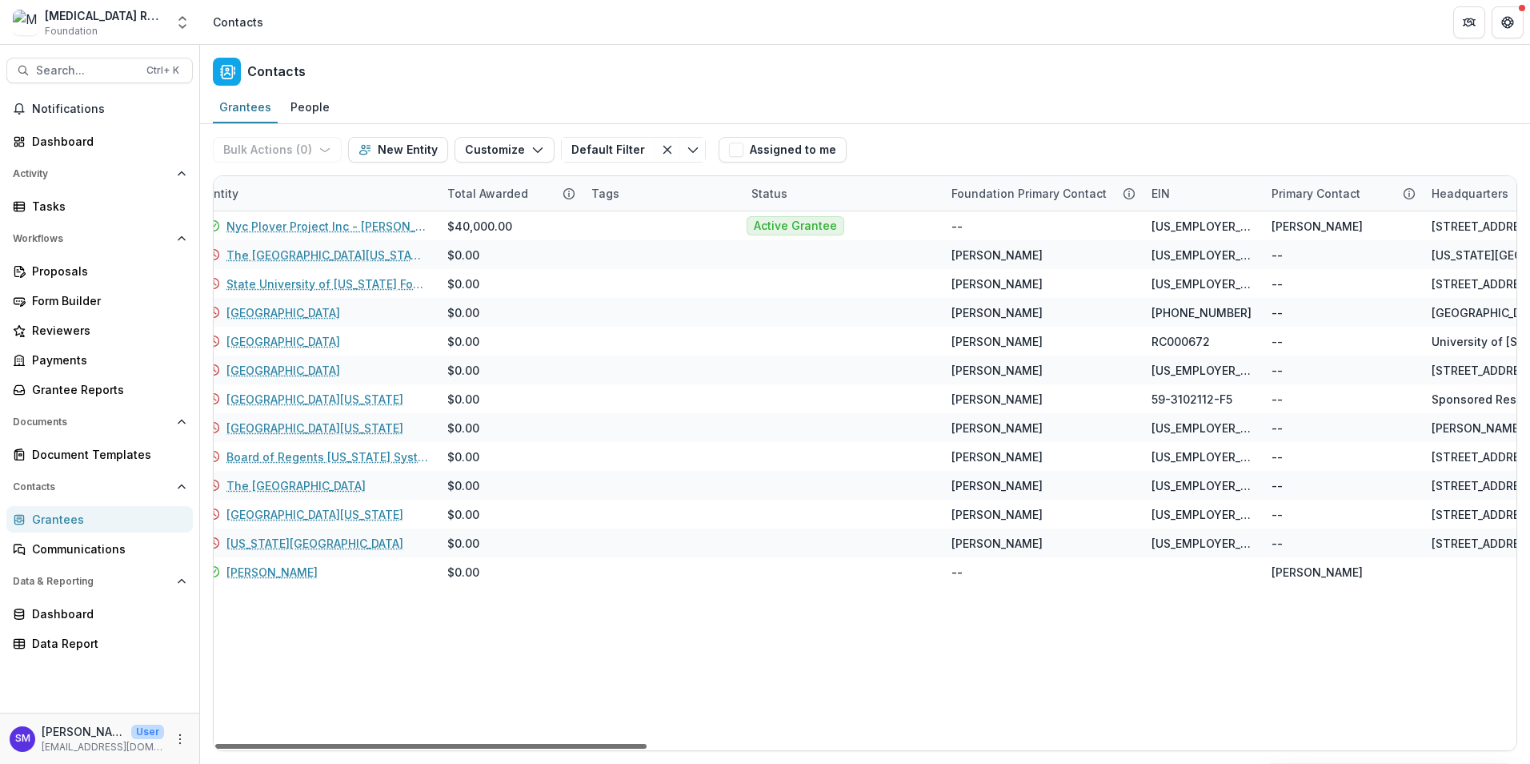
scroll to position [0, 0]
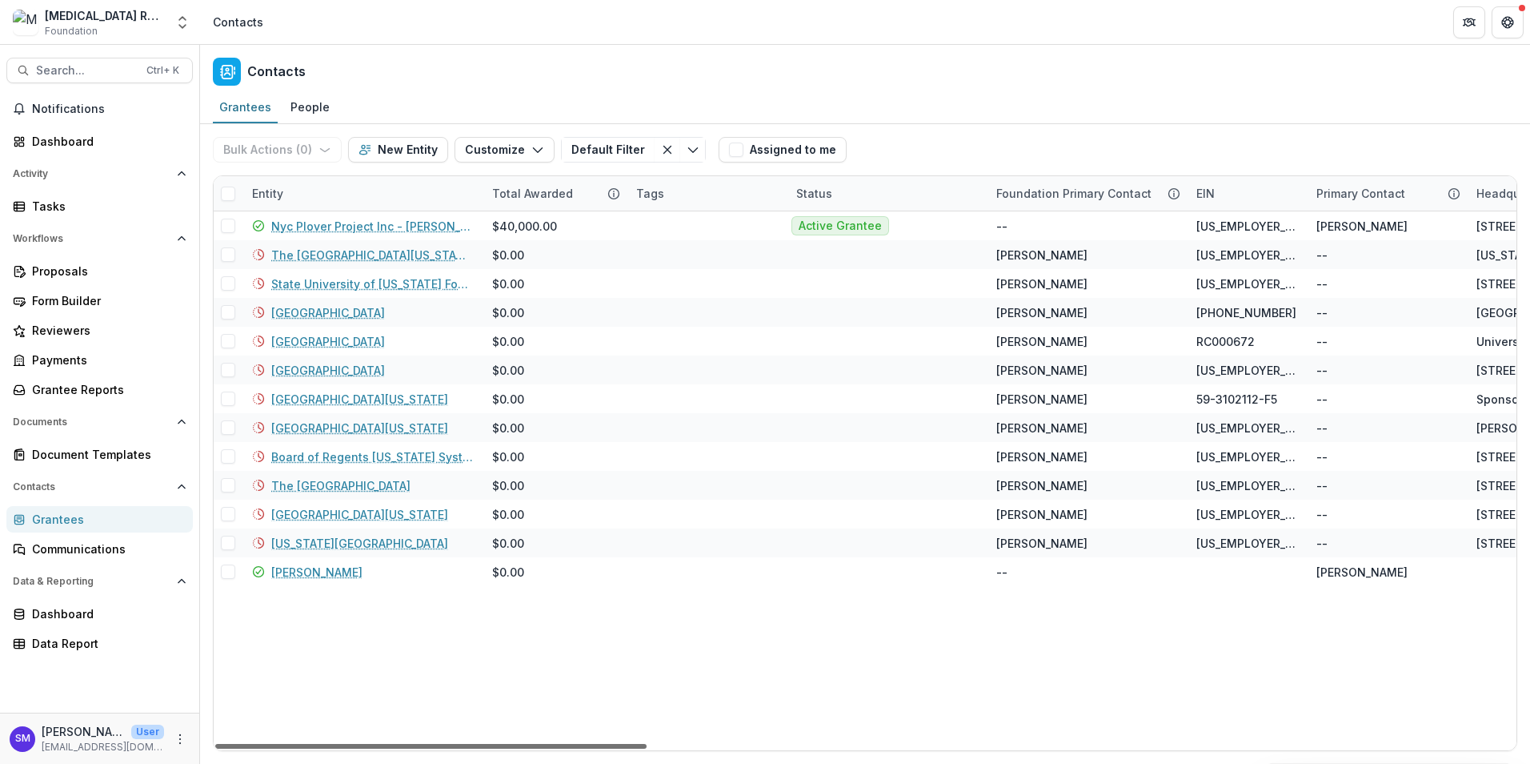
drag, startPoint x: 1036, startPoint y: 745, endPoint x: 475, endPoint y: 717, distance: 561.0
click at [475, 744] on div at bounding box center [430, 746] width 431 height 5
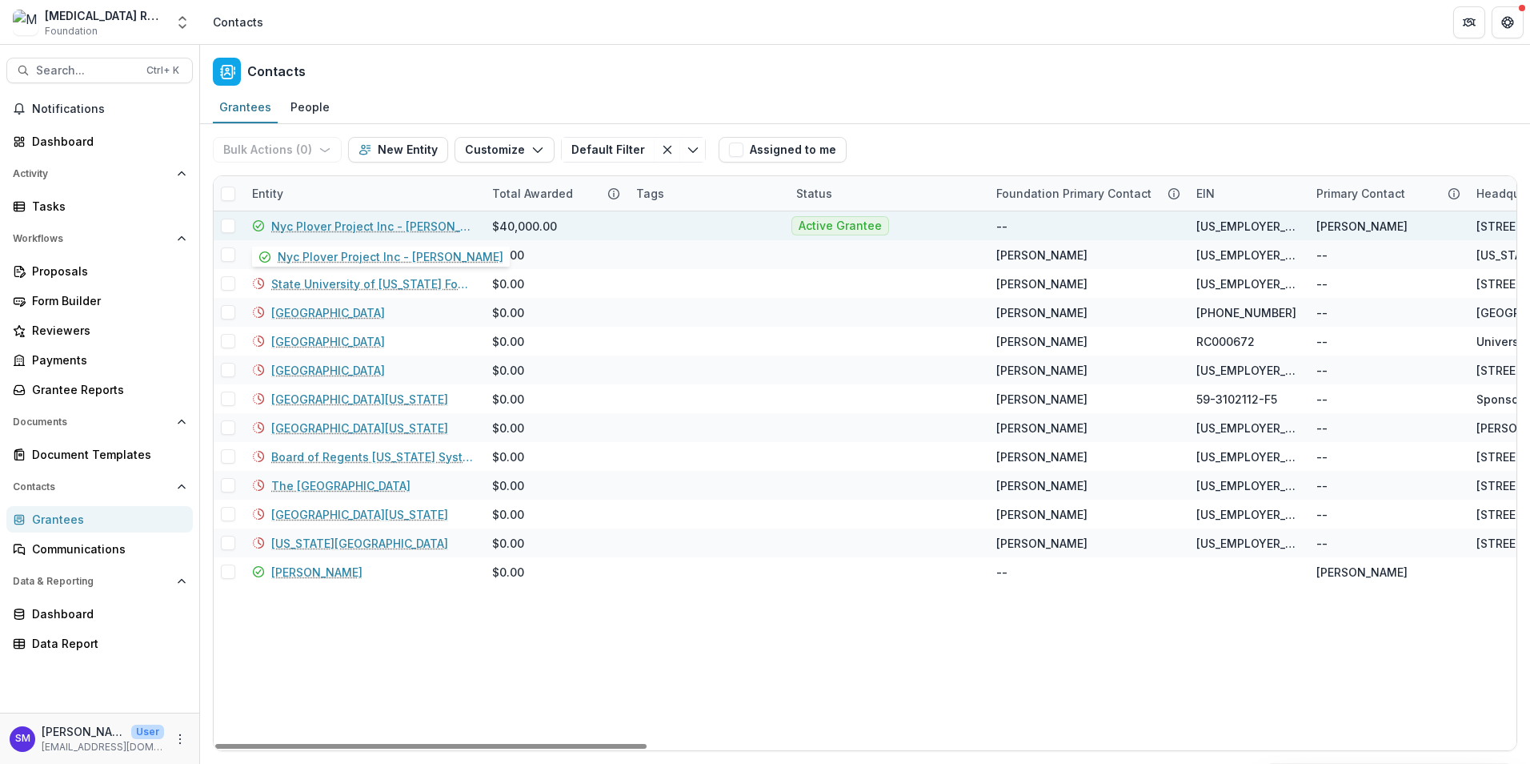
click at [401, 224] on link "Nyc Plover Project Inc - [PERSON_NAME]" at bounding box center [372, 226] width 202 height 17
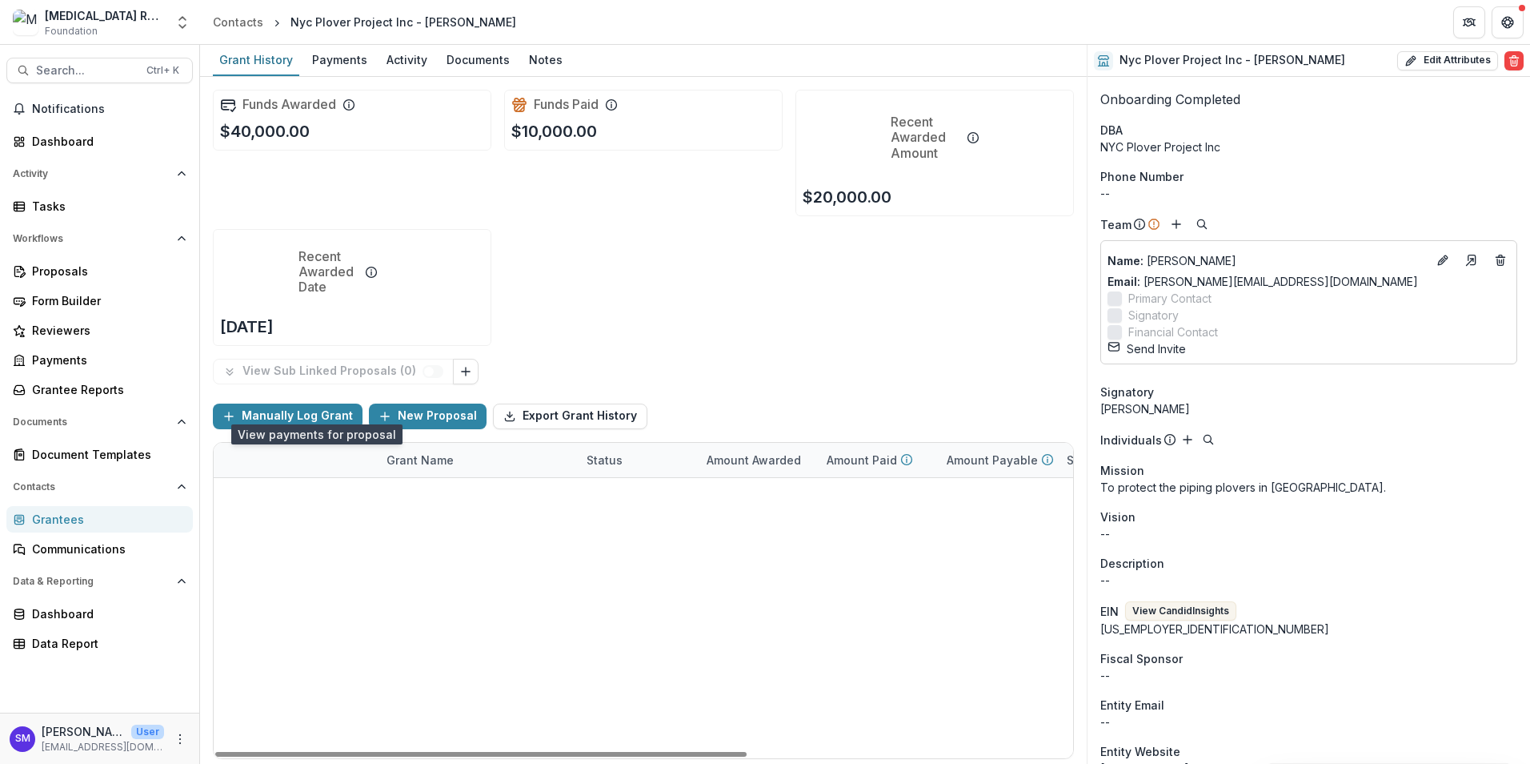
click at [303, 529] on icon "view-payments" at bounding box center [303, 529] width 0 height 0
click at [525, 521] on link "2025 - Data Discovery Application" at bounding box center [497, 529] width 181 height 17
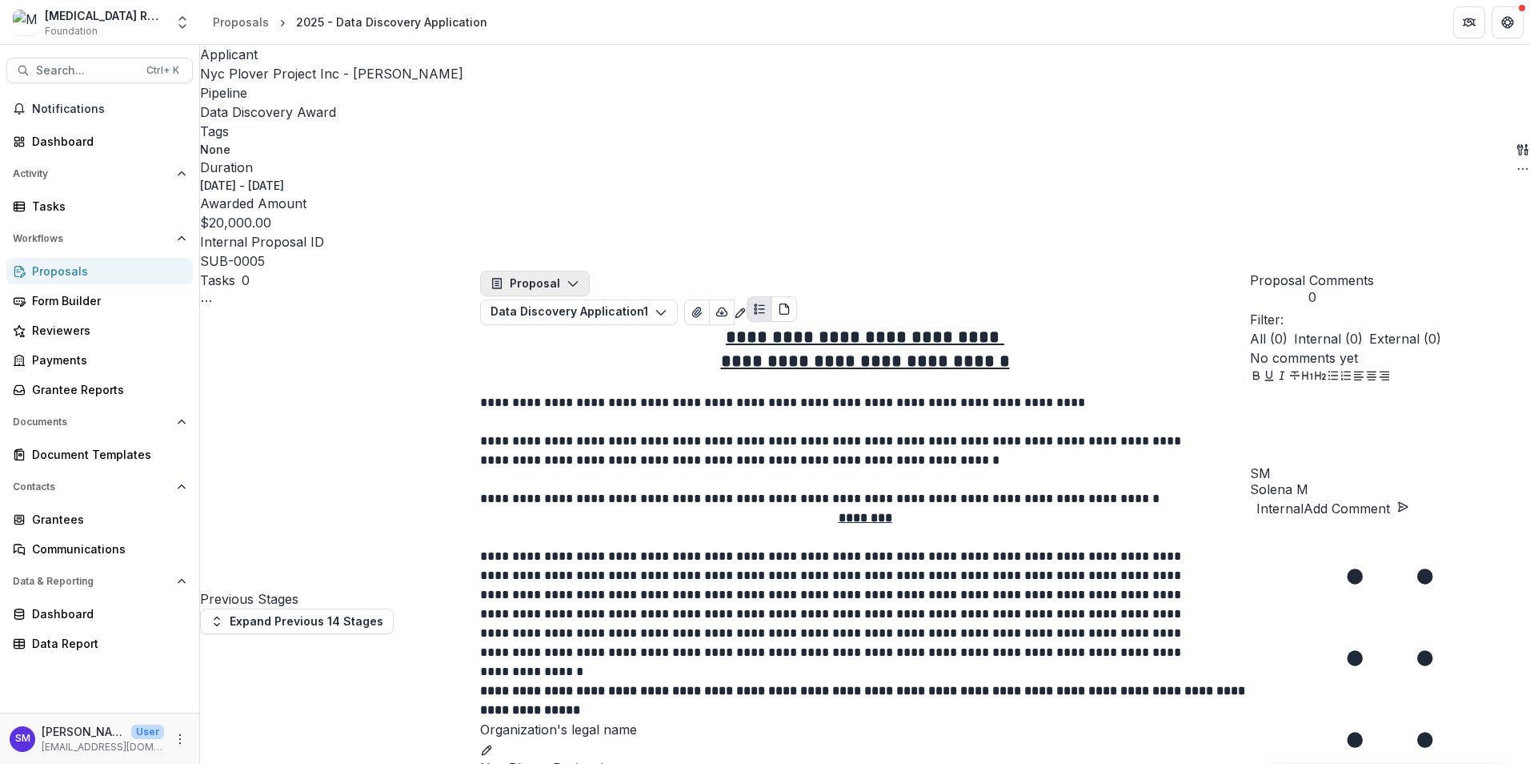
click at [577, 277] on icon "button" at bounding box center [573, 283] width 13 height 13
click at [579, 340] on div "Payments" at bounding box center [567, 348] width 121 height 17
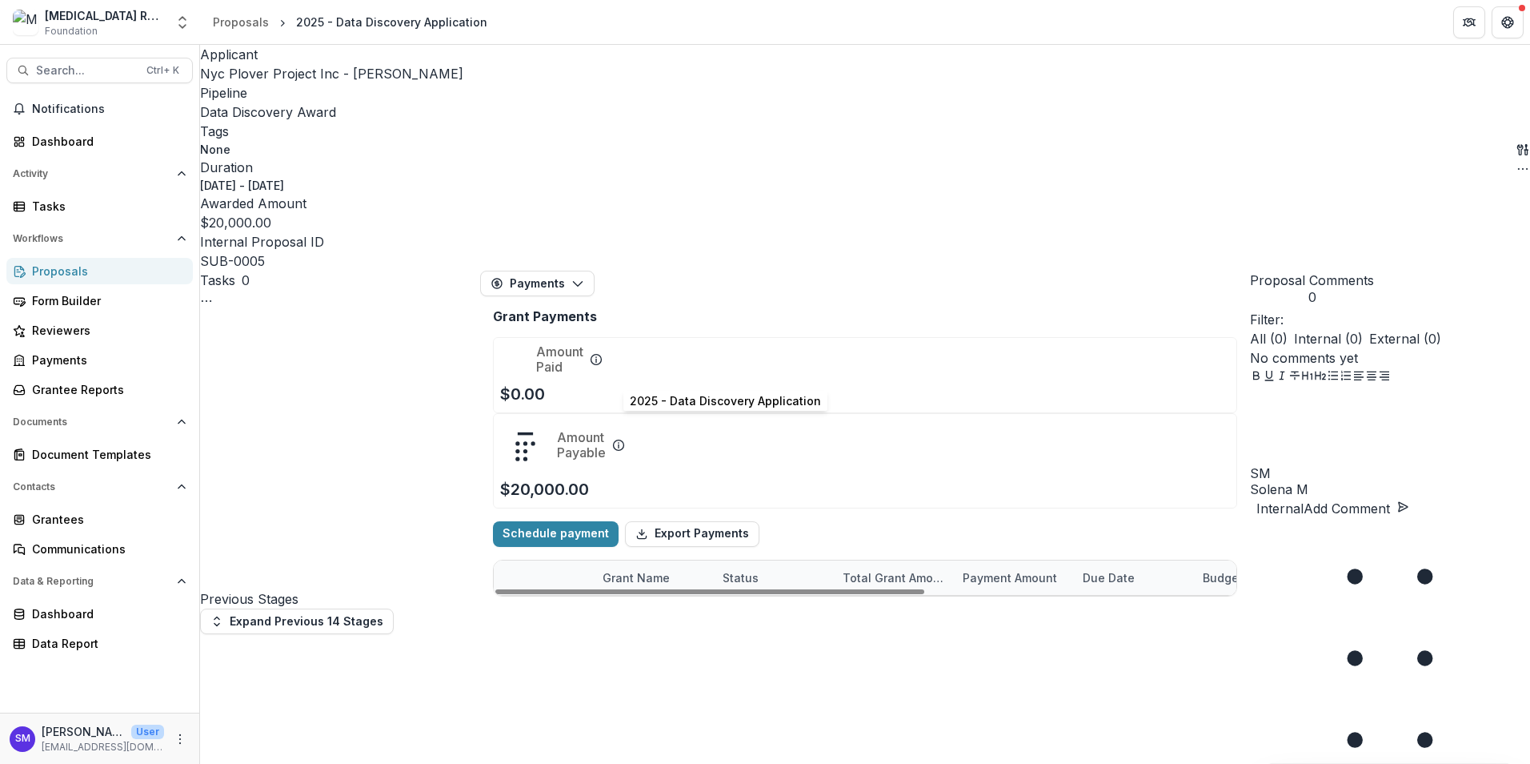
click at [687, 606] on link "2025 - Data Discovery Application" at bounding box center [719, 613] width 191 height 14
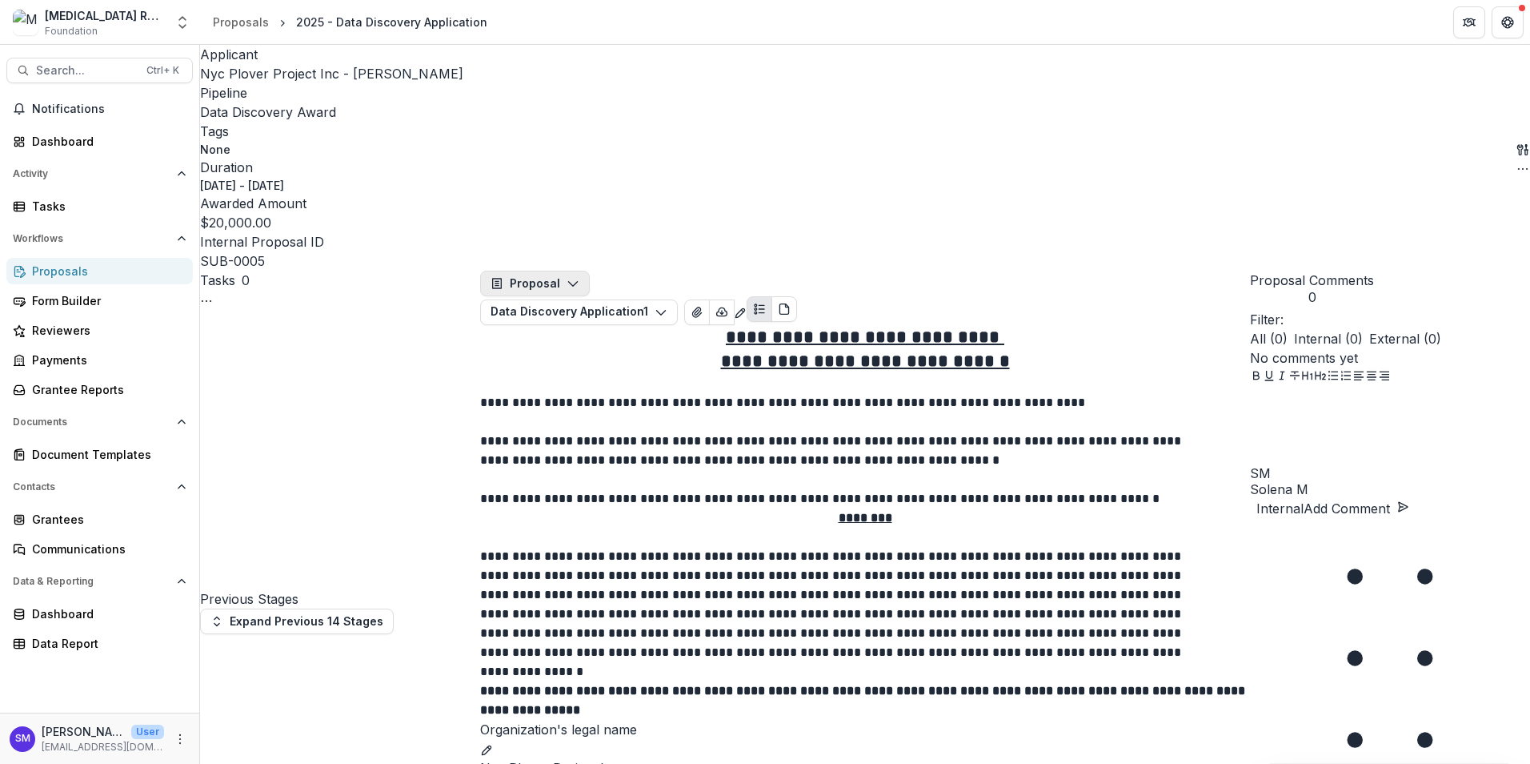
click at [532, 271] on button "Proposal" at bounding box center [535, 284] width 110 height 26
click at [571, 340] on div "Payments" at bounding box center [567, 348] width 121 height 17
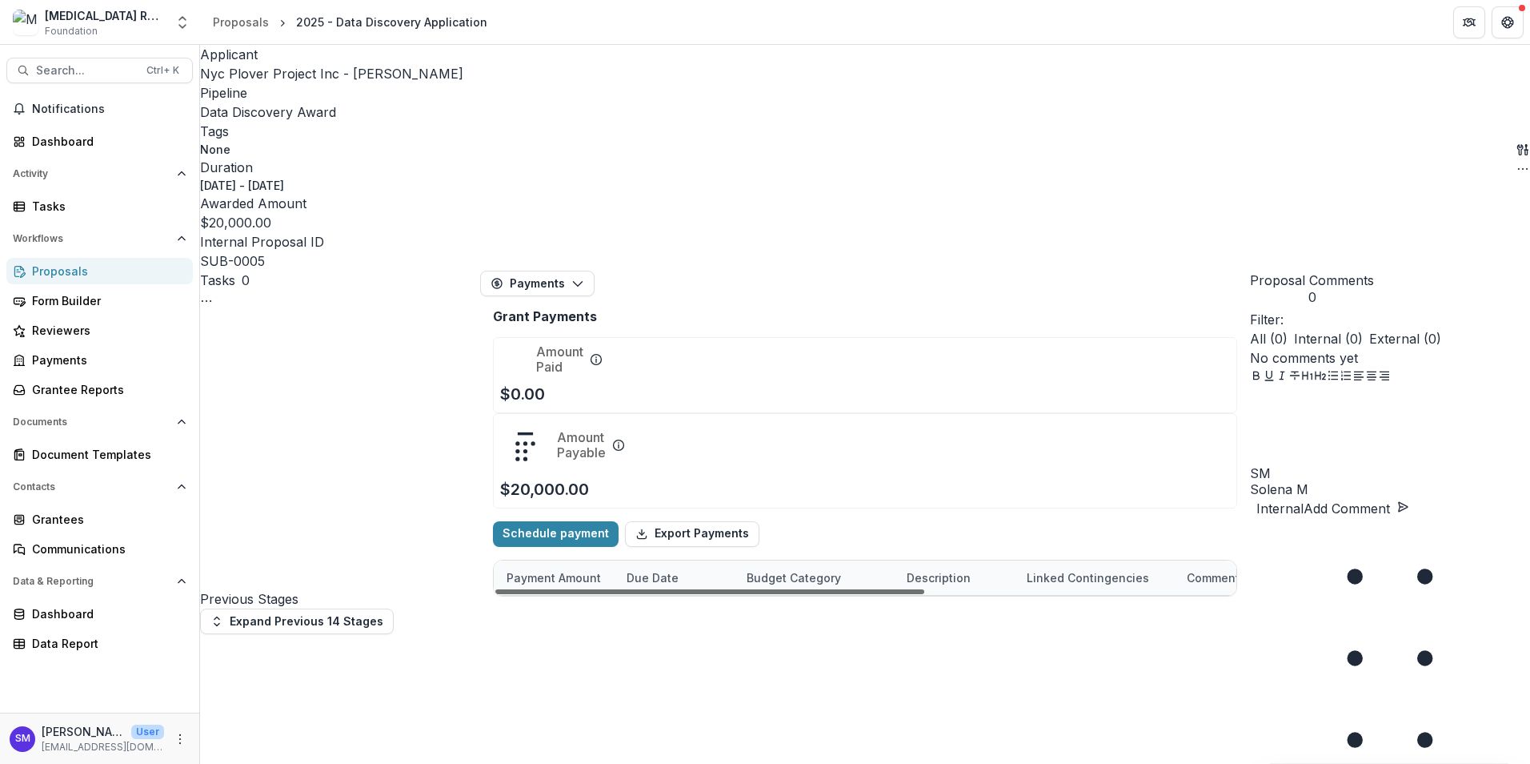
scroll to position [0, 538]
drag, startPoint x: 849, startPoint y: 743, endPoint x: 1016, endPoint y: 385, distance: 394.6
click at [925, 594] on div at bounding box center [709, 591] width 429 height 5
click at [1009, 604] on button "0/1 Complete" at bounding box center [1022, 612] width 70 height 17
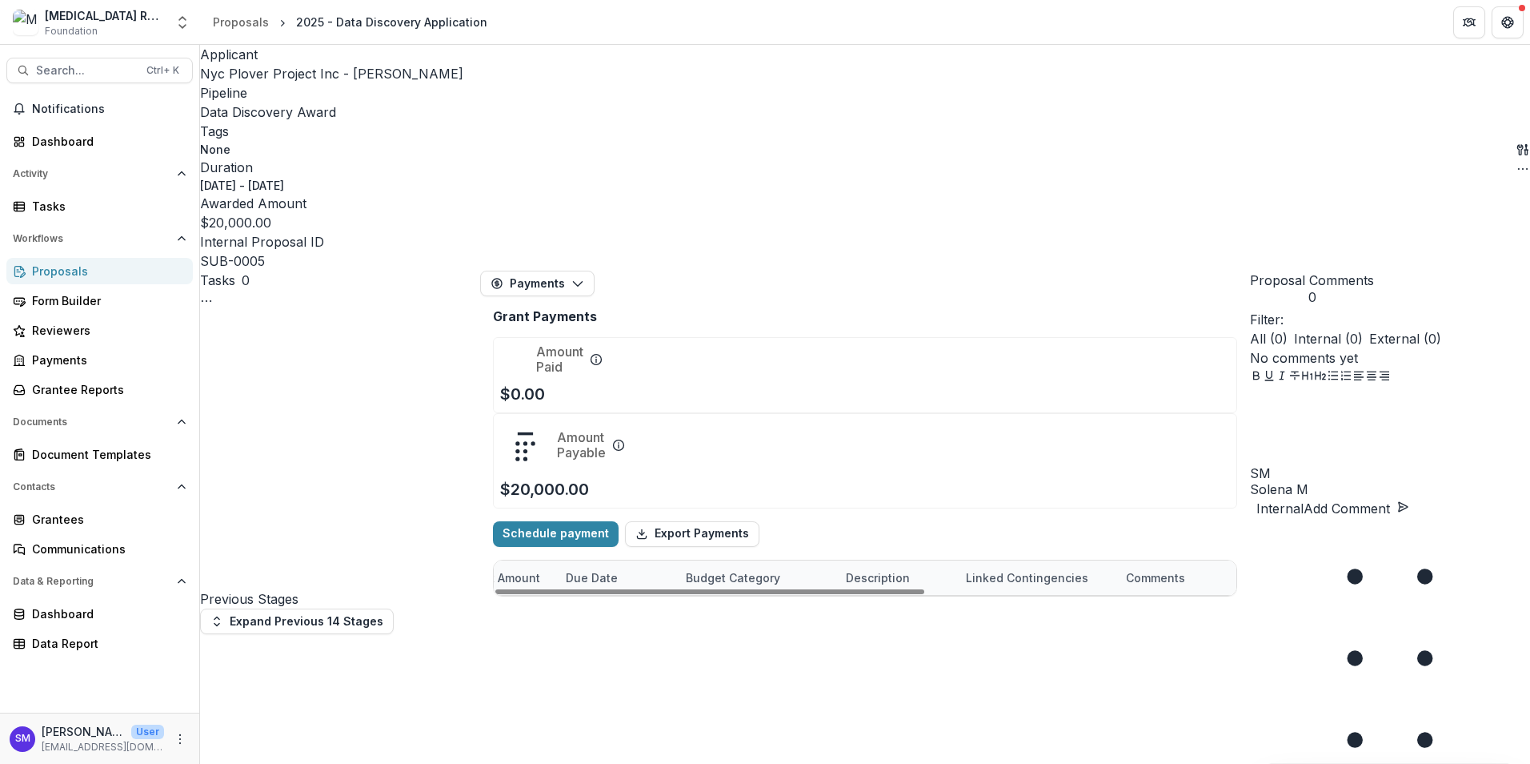
click at [1003, 639] on button "0/1 Complete" at bounding box center [1022, 647] width 70 height 17
